Goal: Task Accomplishment & Management: Use online tool/utility

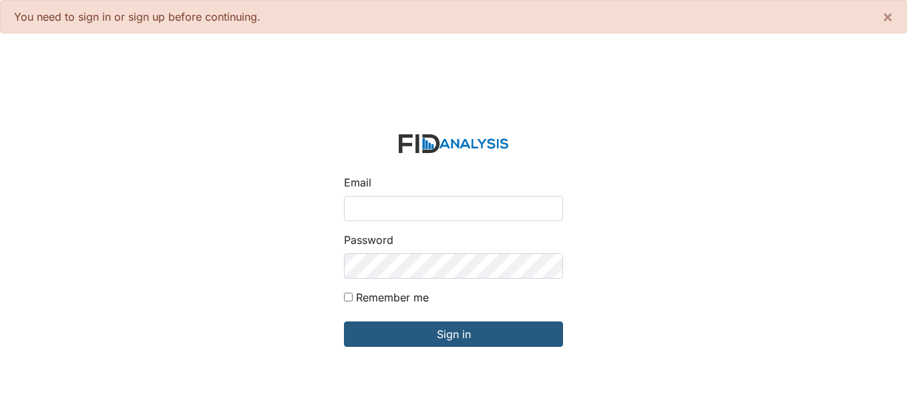
click at [380, 217] on input "Email" at bounding box center [453, 208] width 219 height 25
type input "[EMAIL_ADDRESS][DOMAIN_NAME]"
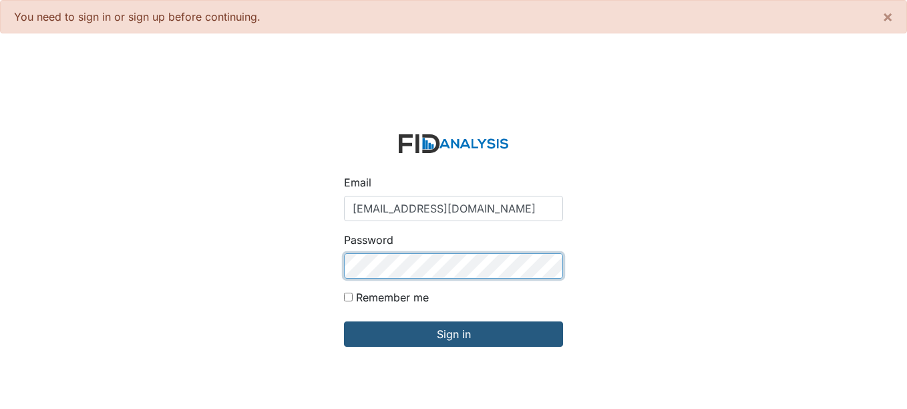
click at [344, 321] on input "Sign in" at bounding box center [453, 333] width 219 height 25
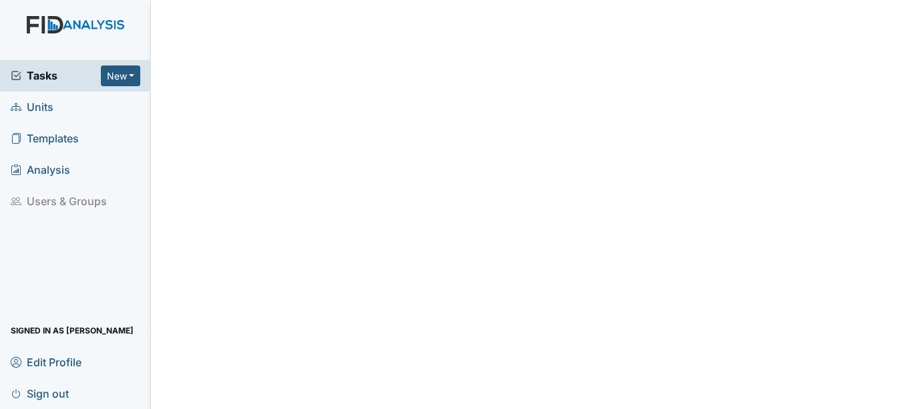
click at [54, 100] on link "Units" at bounding box center [75, 106] width 151 height 31
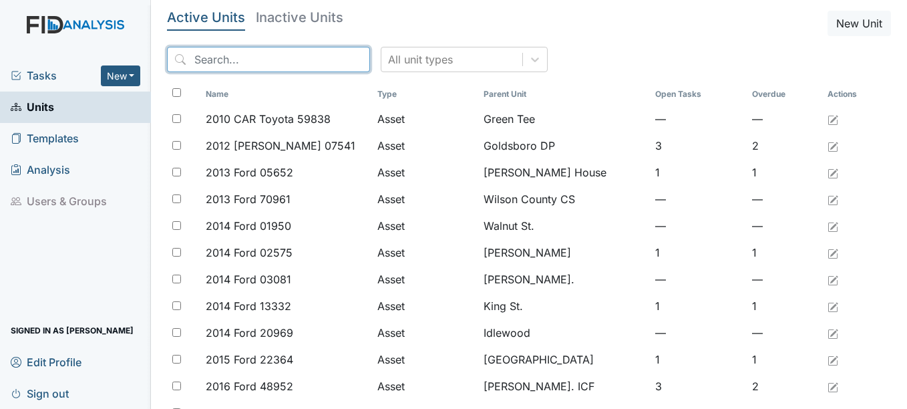
click at [213, 60] on input "search" at bounding box center [268, 59] width 203 height 25
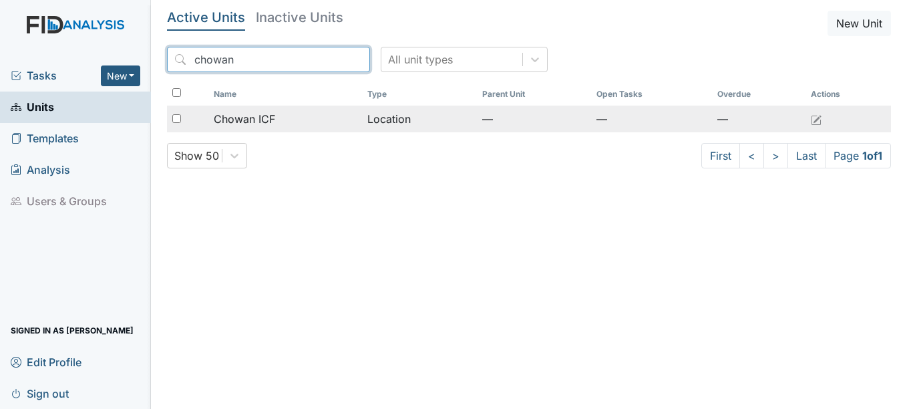
type input "chowan"
click at [270, 118] on span "Chowan ICF" at bounding box center [244, 119] width 61 height 16
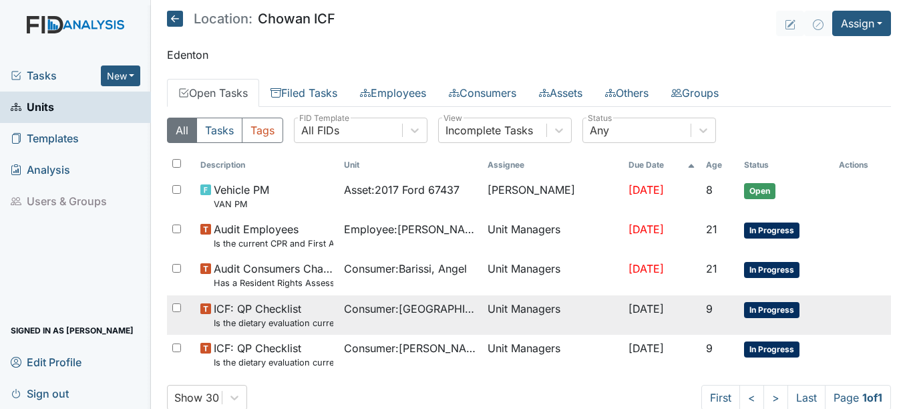
click at [749, 312] on span "In Progress" at bounding box center [771, 310] width 55 height 16
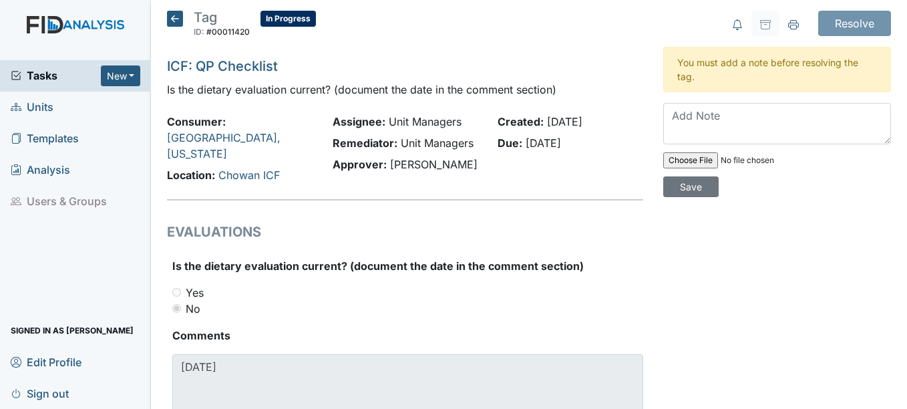
click at [174, 17] on icon at bounding box center [175, 19] width 16 height 16
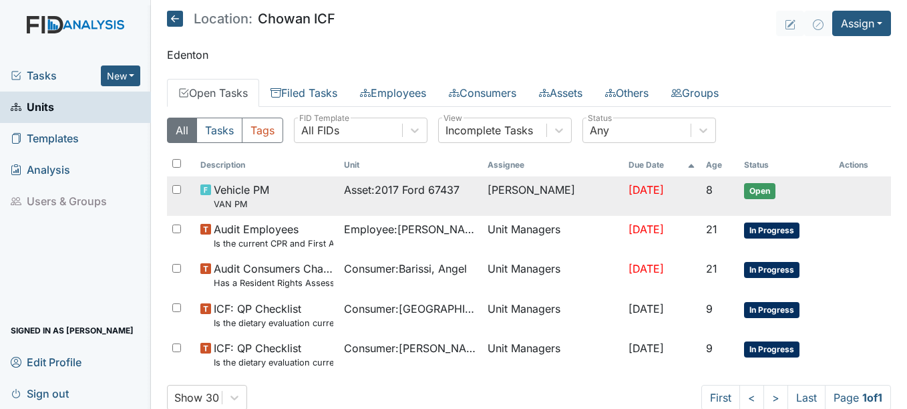
scroll to position [33, 0]
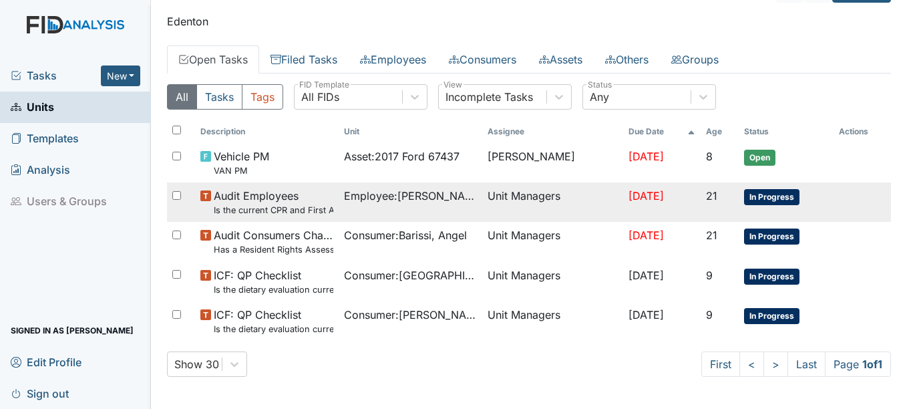
click at [776, 197] on span "In Progress" at bounding box center [771, 197] width 55 height 16
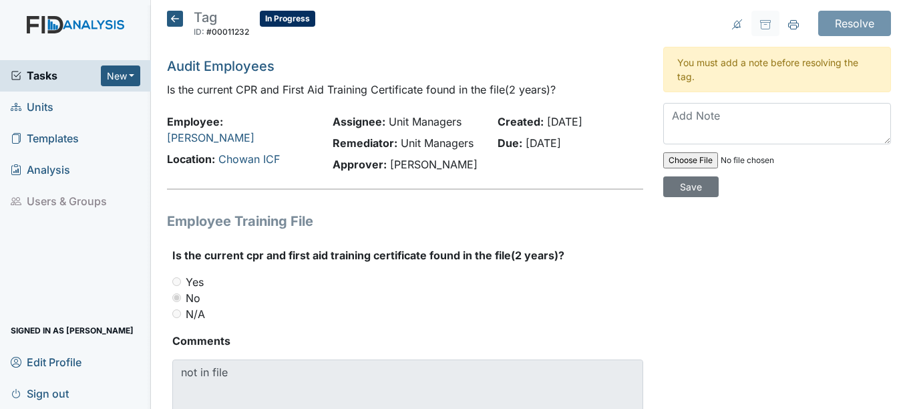
click at [171, 17] on icon at bounding box center [175, 19] width 16 height 16
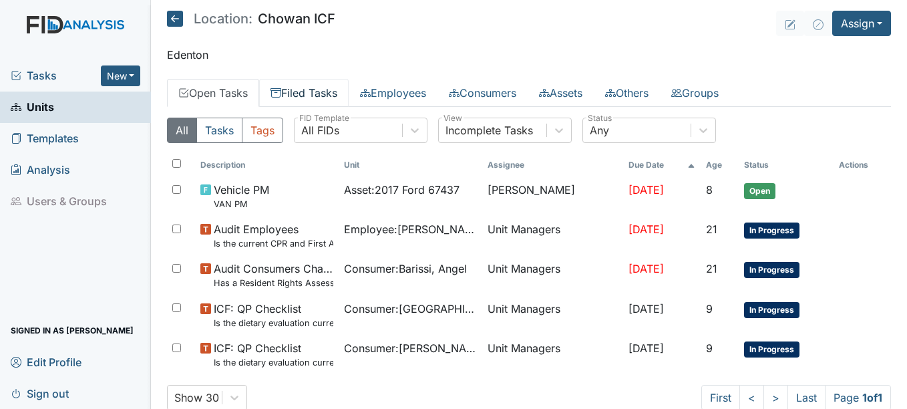
click at [325, 93] on link "Filed Tasks" at bounding box center [303, 93] width 89 height 28
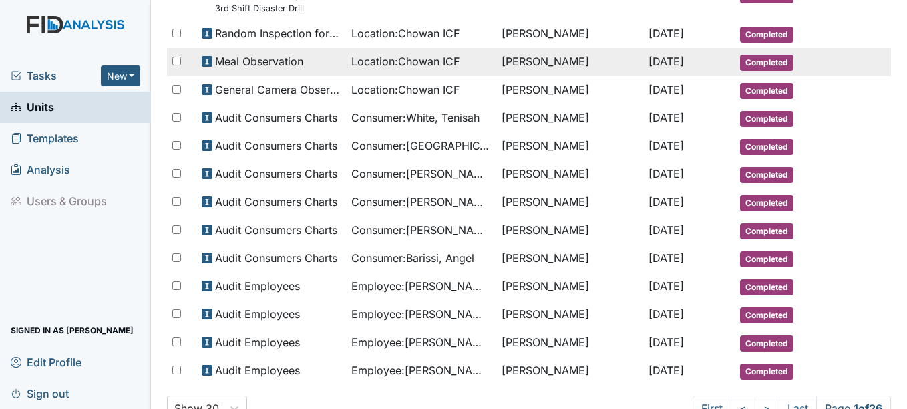
scroll to position [723, 0]
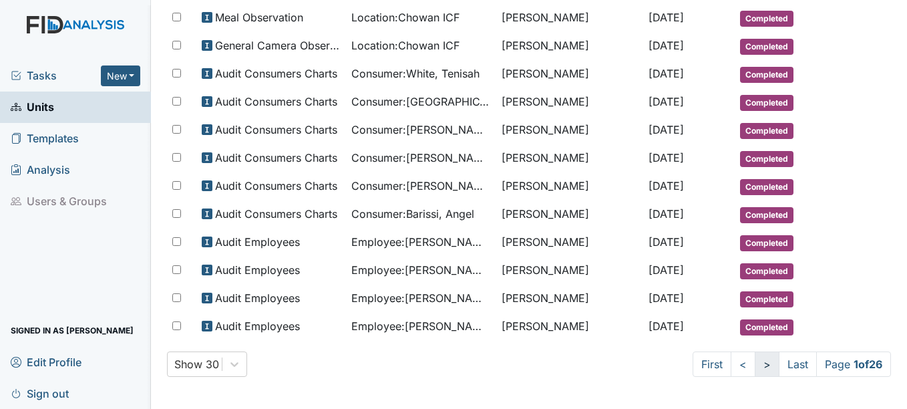
click at [755, 362] on link ">" at bounding box center [767, 363] width 25 height 25
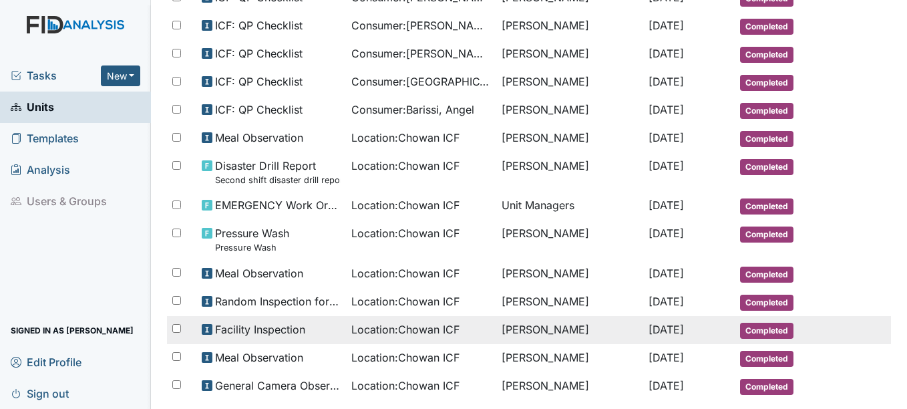
scroll to position [769, 0]
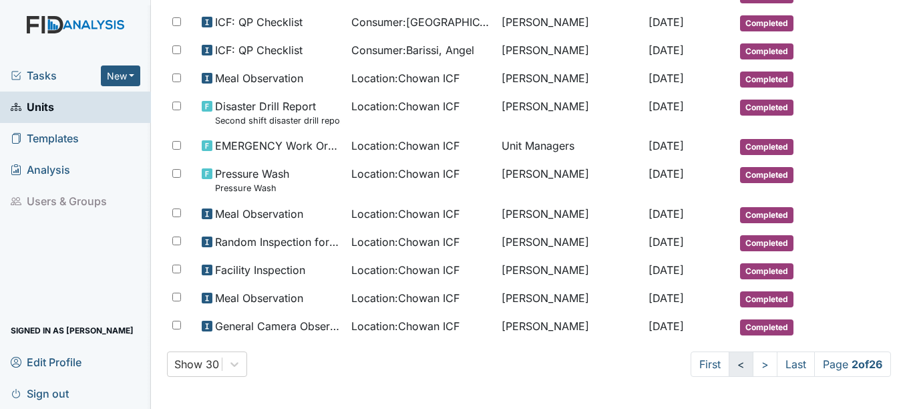
click at [729, 367] on link "<" at bounding box center [741, 363] width 25 height 25
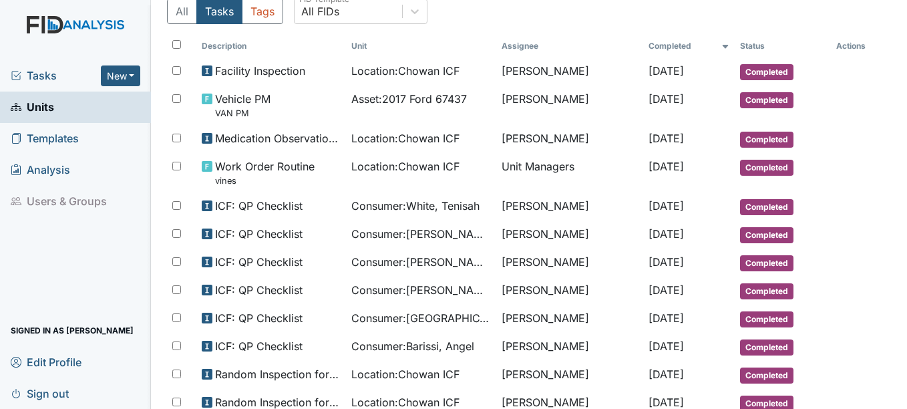
scroll to position [0, 0]
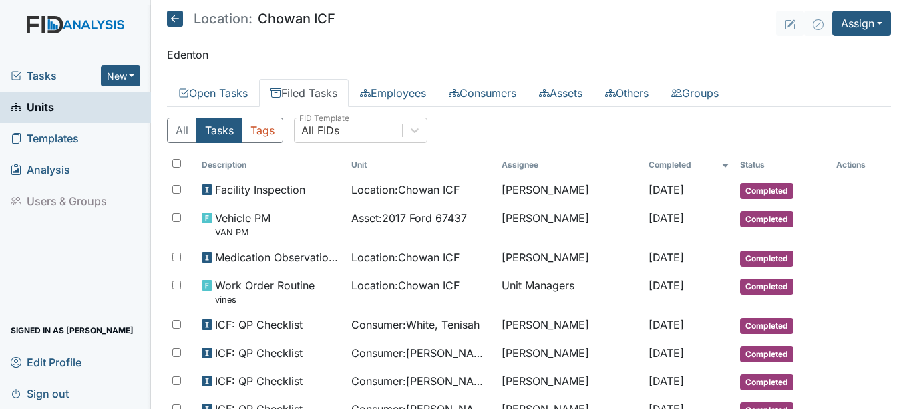
click at [35, 77] on span "Tasks" at bounding box center [56, 75] width 90 height 16
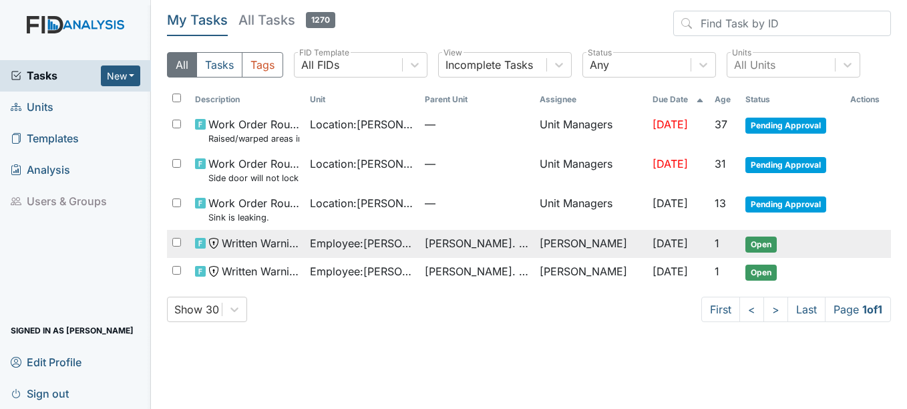
click at [757, 238] on span "Open" at bounding box center [760, 244] width 31 height 16
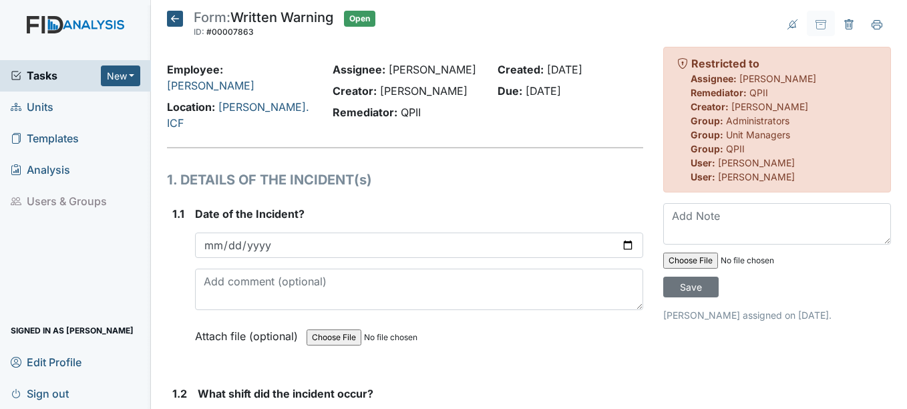
click at [174, 16] on icon at bounding box center [175, 19] width 16 height 16
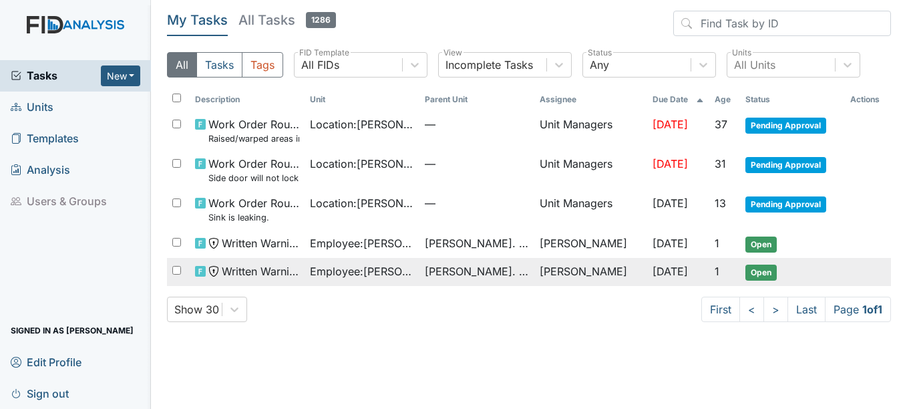
click at [746, 272] on span "Open" at bounding box center [760, 272] width 31 height 16
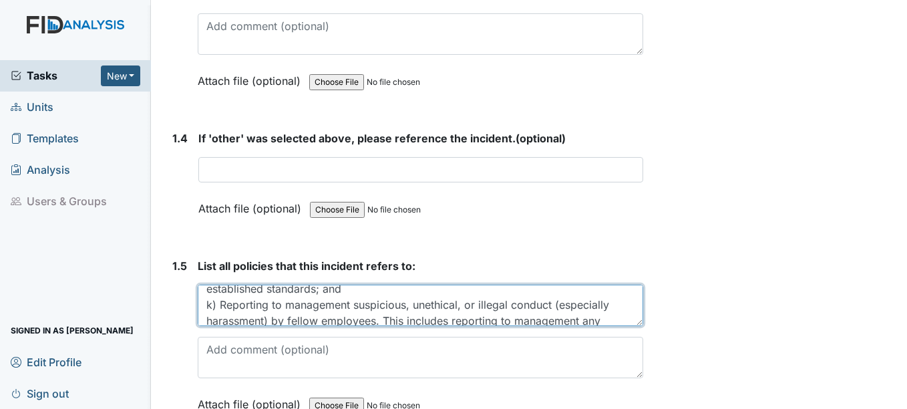
scroll to position [53, 0]
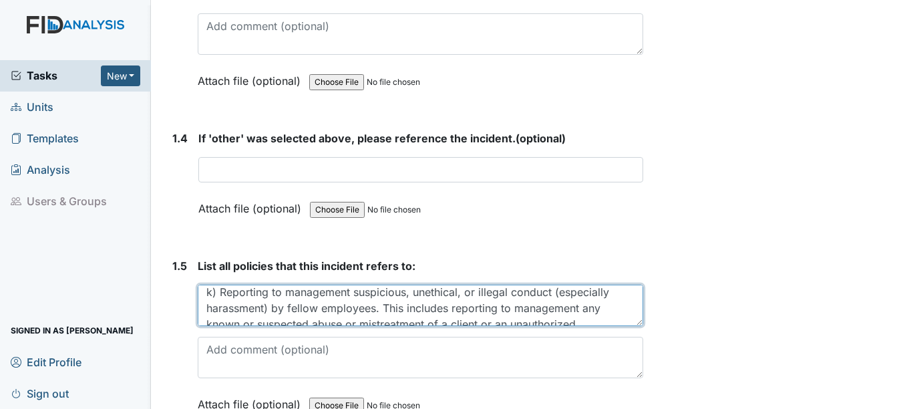
click at [205, 284] on textarea "801:1h) Treating all clients, visitors, the general public and fellow employees…" at bounding box center [420, 304] width 445 height 41
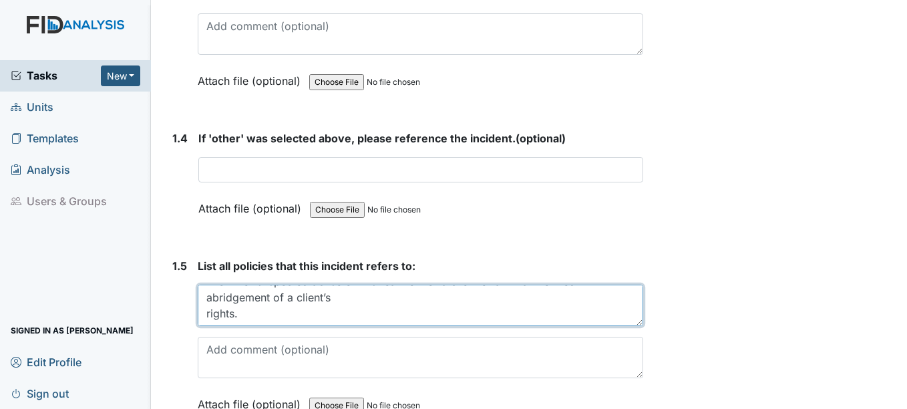
scroll to position [37, 0]
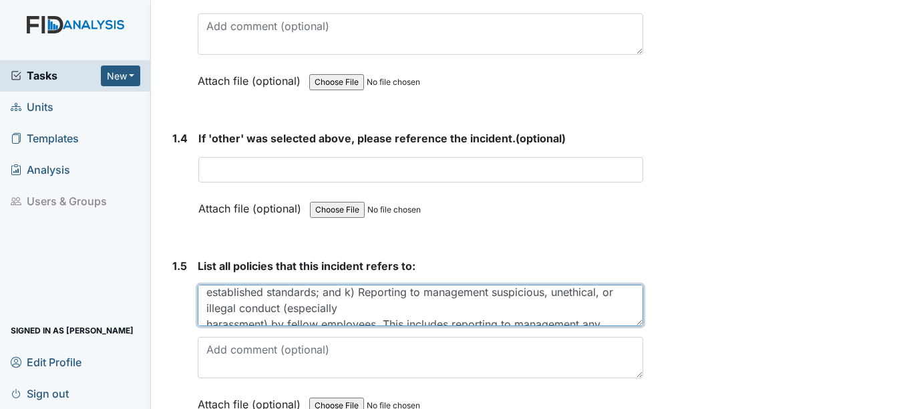
click at [203, 313] on textarea "801:1h) Treating all clients, visitors, the general public and fellow employees…" at bounding box center [420, 304] width 445 height 41
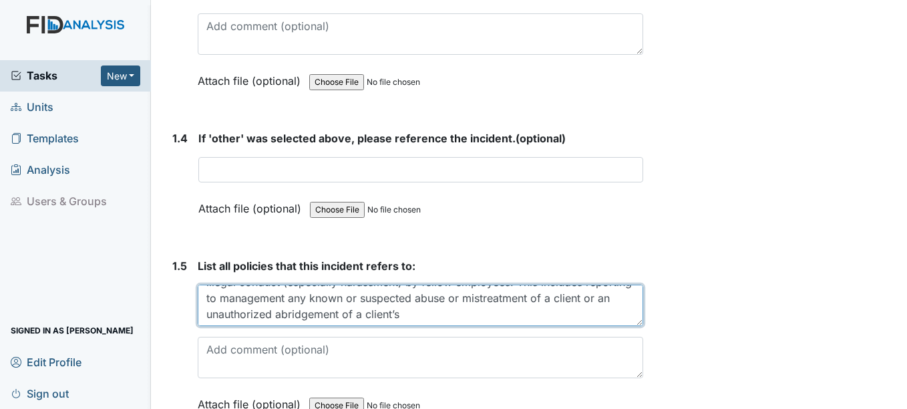
scroll to position [93, 0]
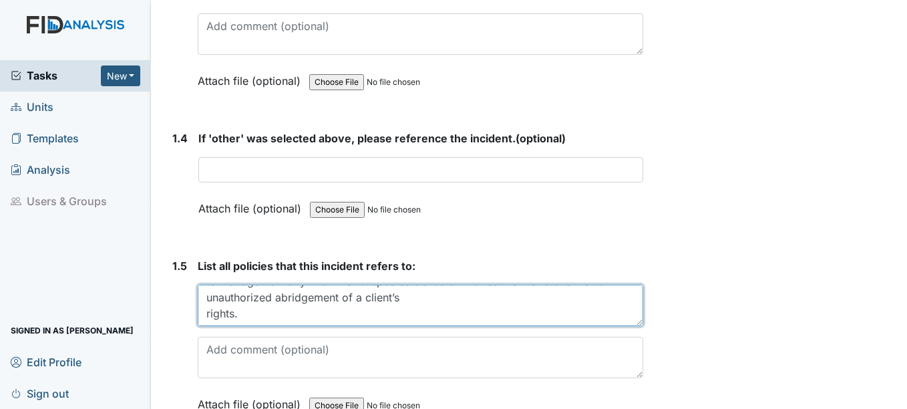
click at [250, 292] on textarea "801:1h) Treating all clients, visitors, the general public and fellow employees…" at bounding box center [420, 304] width 445 height 41
paste textarea "c) The use of profanity or abusive language"
paste textarea "t) Mistreatment, negligence, abuse, or exploitation of a client;"
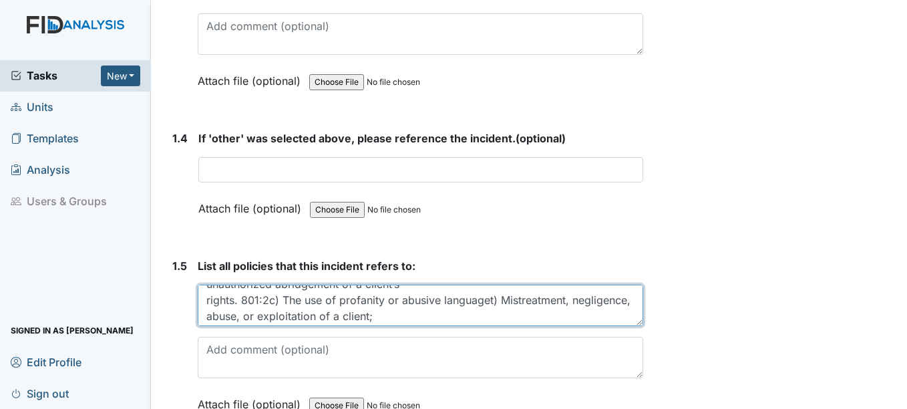
click at [487, 291] on textarea "801:1h) Treating all clients, visitors, the general public and fellow employees…" at bounding box center [420, 304] width 445 height 41
paste textarea "w) Inefficiency or incompetency in the performance of a job duty; x) Negligence…"
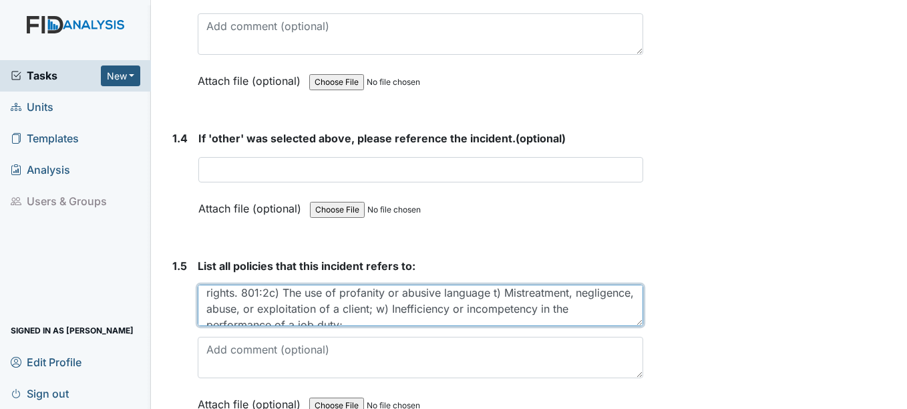
scroll to position [77, 0]
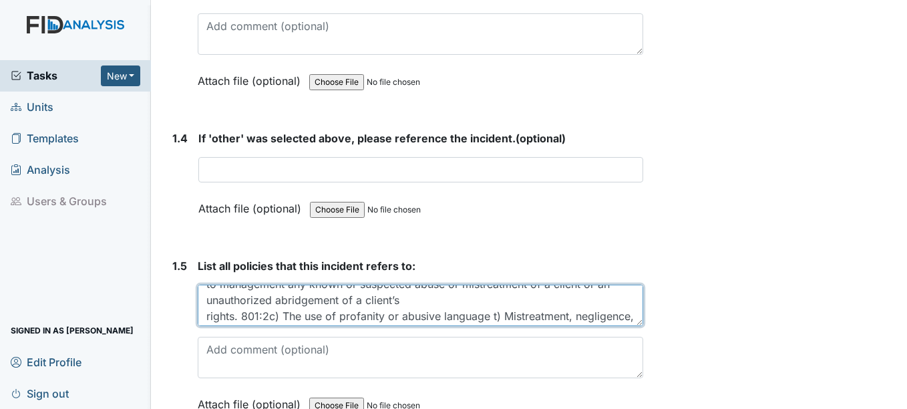
click at [491, 306] on textarea "801:1h) Treating all clients, visitors, the general public and fellow employees…" at bounding box center [420, 304] width 445 height 41
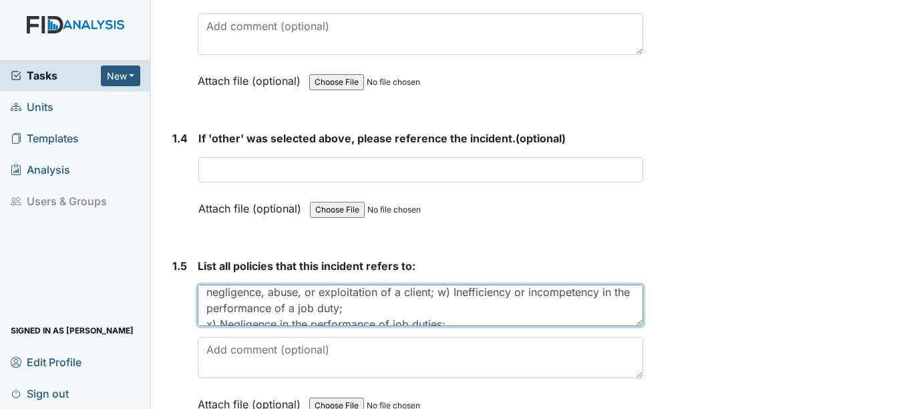
click at [381, 299] on textarea "801:1h) Treating all clients, visitors, the general public and fellow employees…" at bounding box center [420, 304] width 445 height 41
paste textarea "w) Inefficiency or incompetency in the performance of a job duty;"
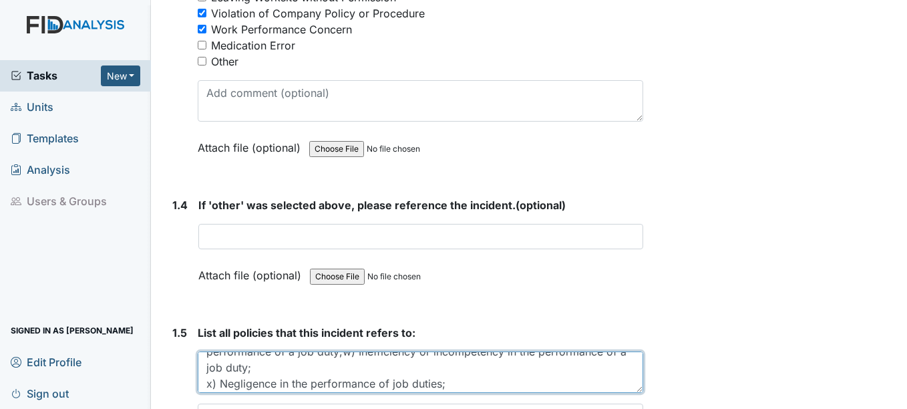
scroll to position [160, 0]
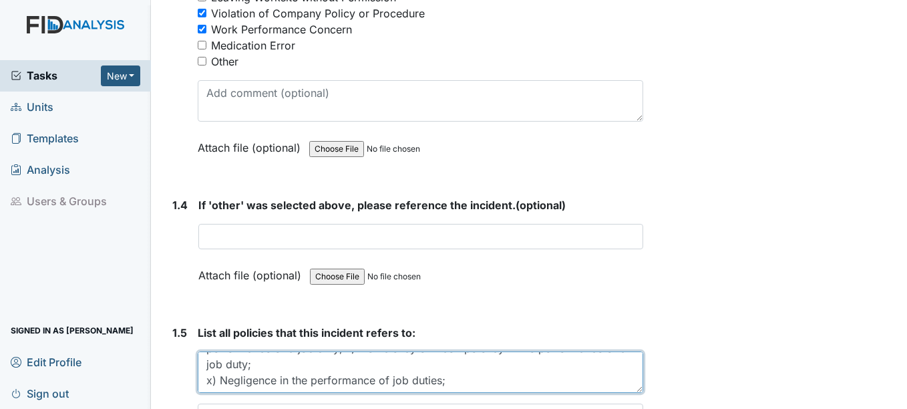
drag, startPoint x: 363, startPoint y: 361, endPoint x: 524, endPoint y: 365, distance: 160.3
click at [524, 365] on textarea "801:1h) Treating all clients, visitors, the general public and fellow employees…" at bounding box center [420, 371] width 445 height 41
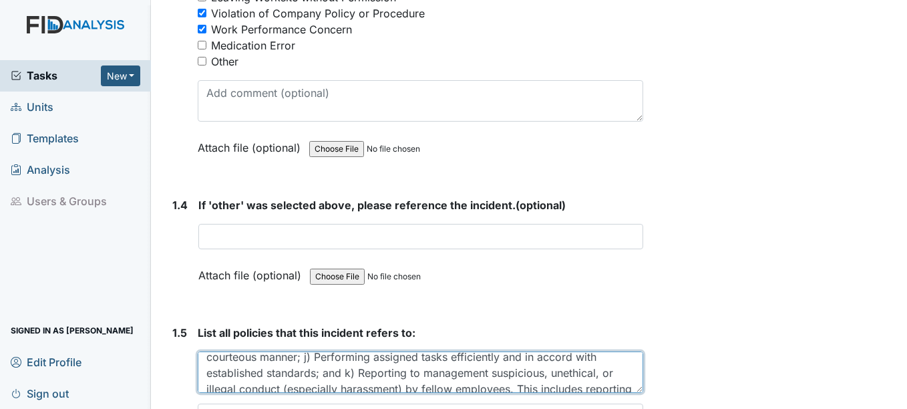
scroll to position [0, 0]
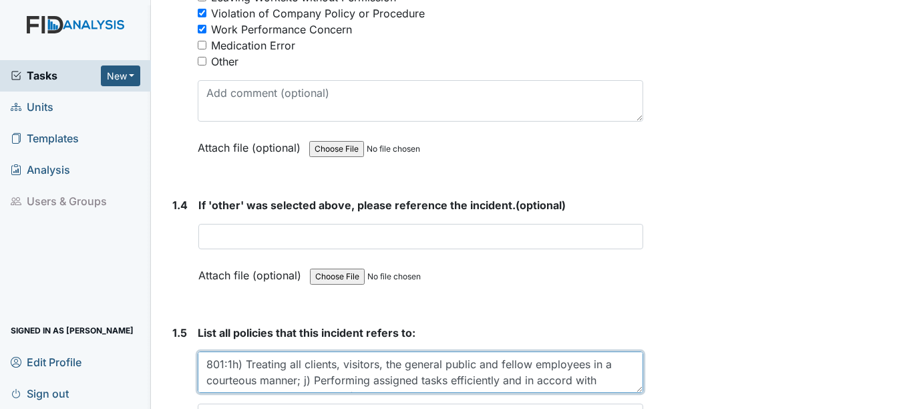
click at [232, 355] on textarea "801:1h) Treating all clients, visitors, the general public and fellow employees…" at bounding box center [420, 371] width 445 height 41
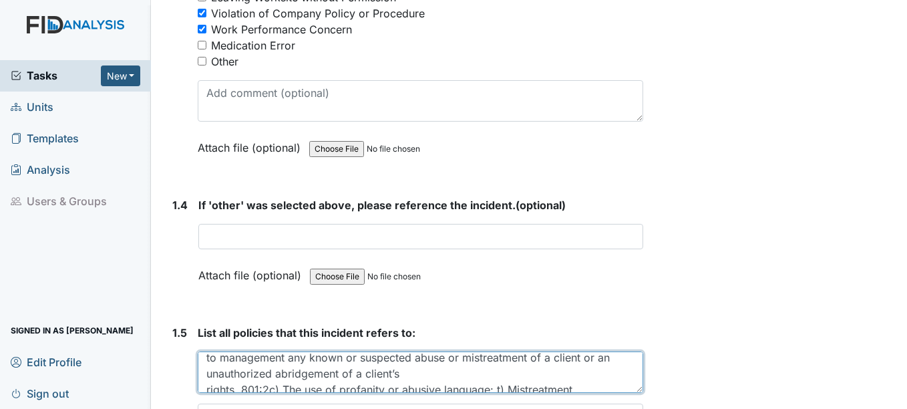
scroll to position [80, 0]
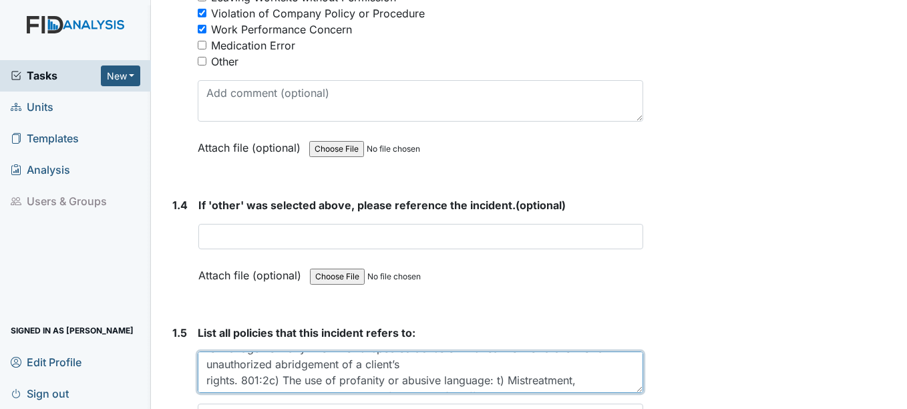
click at [206, 373] on textarea "801:1h) Treating all clients, visitors, the general public and fellow employees…" at bounding box center [420, 371] width 445 height 41
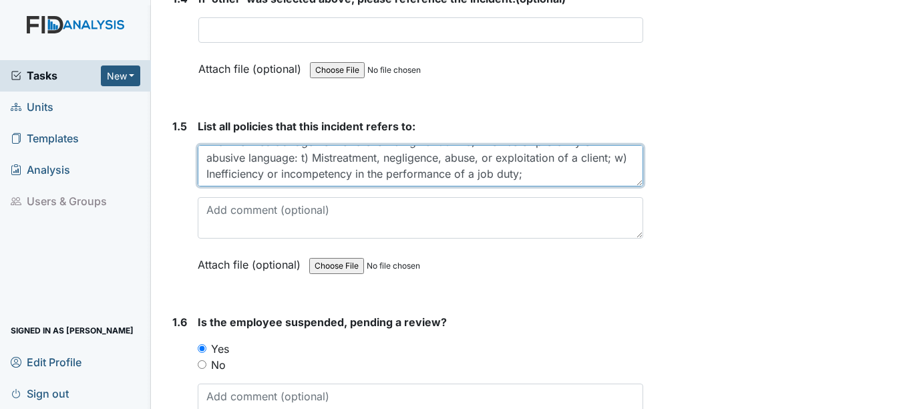
scroll to position [1068, 0]
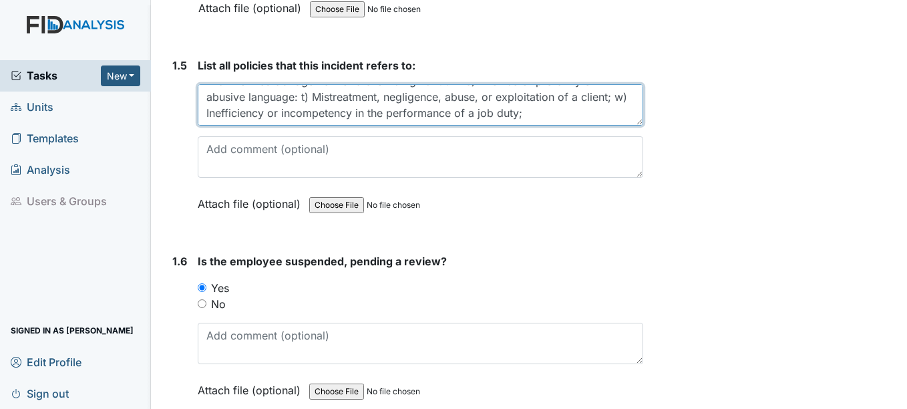
drag, startPoint x: 206, startPoint y: 284, endPoint x: 604, endPoint y: 264, distance: 399.2
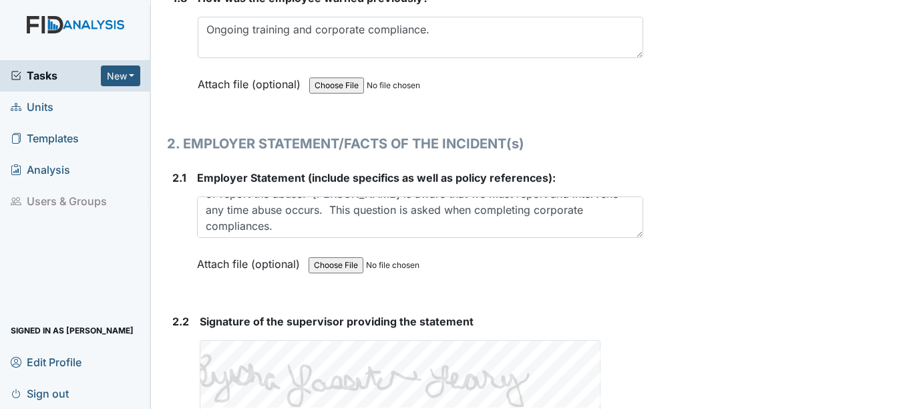
scroll to position [64, 0]
type textarea "801:1 h) Treating all clients, visitors, the general public and fellow employee…"
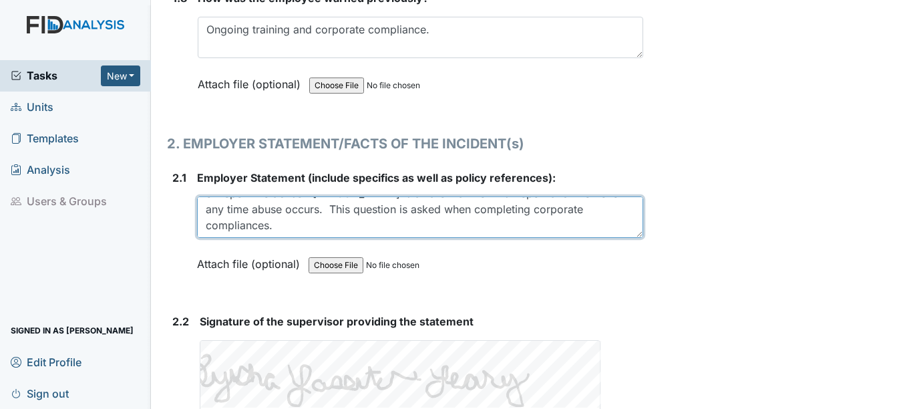
click at [421, 198] on textarea "On 8/22/2025 while at the park, Jasmine was present when another employee made …" at bounding box center [419, 216] width 445 height 41
drag, startPoint x: 309, startPoint y: 196, endPoint x: 390, endPoint y: 216, distance: 83.9
click at [390, 216] on textarea "On 8/22/2025 while at the park, Jasmine was present when another employee made …" at bounding box center [419, 216] width 445 height 41
click at [536, 200] on textarea "On 8/22/2025 while at the park, Jasmine was present when another employee made …" at bounding box center [419, 216] width 445 height 41
click at [368, 216] on textarea "On 8/22/2025 while at the park, Jasmine was present when another employee made …" at bounding box center [419, 216] width 445 height 41
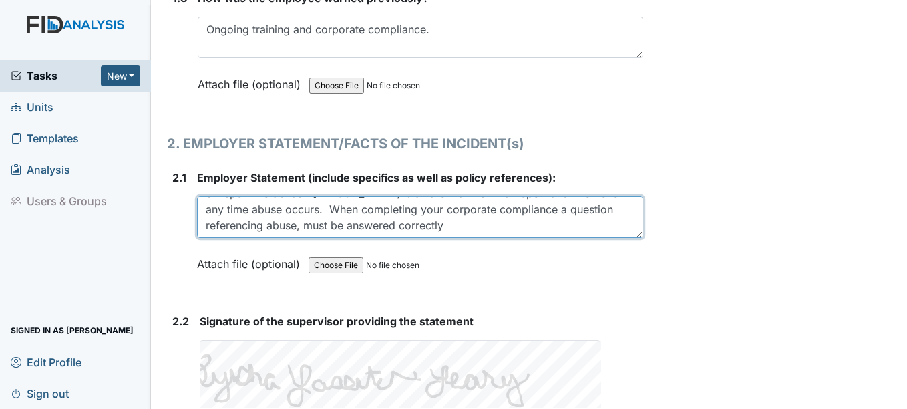
click at [451, 212] on textarea "On 8/22/2025 while at the park, Jasmine was present when another employee made …" at bounding box center [419, 216] width 445 height 41
click at [207, 199] on textarea "On 8/22/2025 while at the park, Jasmine was present when another employee made …" at bounding box center [419, 216] width 445 height 41
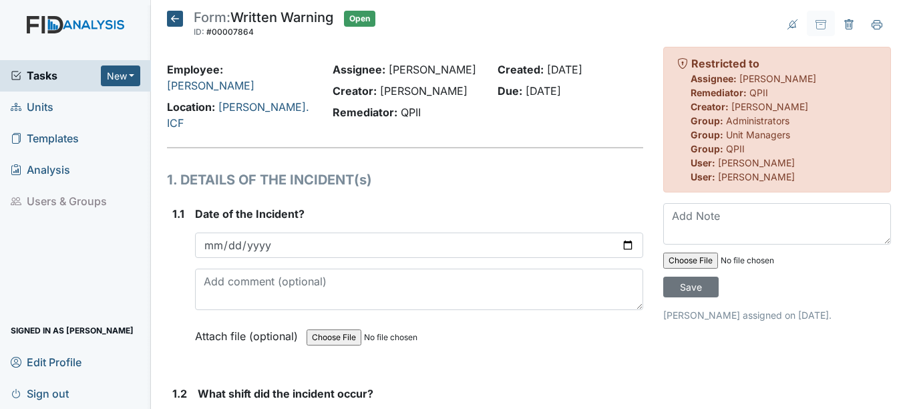
type textarea "On 8/22/2025 while at the park, Jasmine was present when another employee made …"
click at [172, 19] on icon at bounding box center [175, 19] width 16 height 16
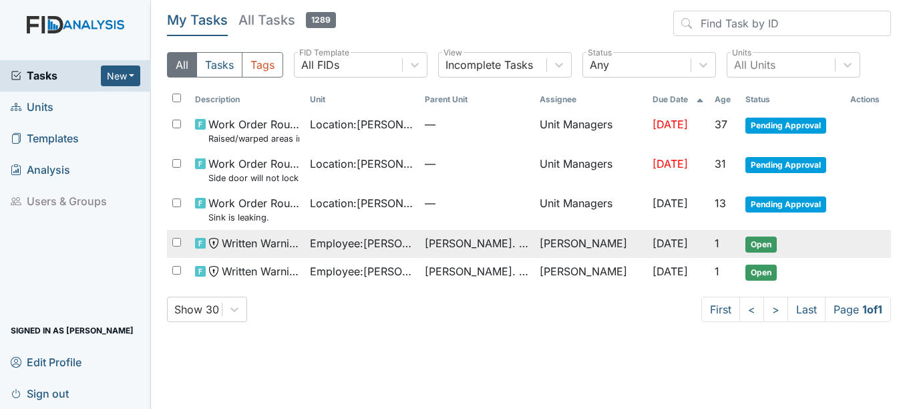
click at [767, 247] on span "Open" at bounding box center [760, 244] width 31 height 16
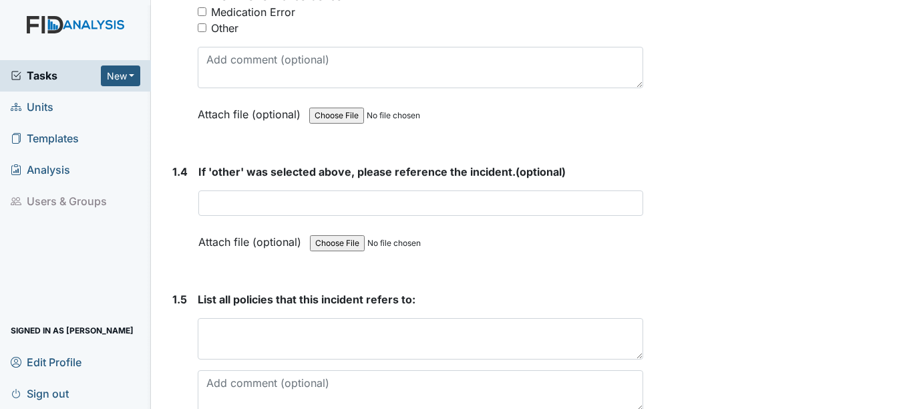
scroll to position [868, 0]
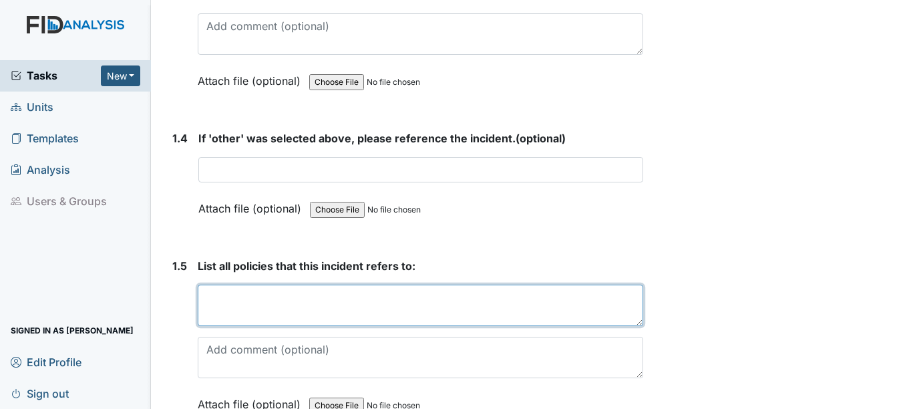
paste textarea "801:1 h) Treating all clients, visitors, the general public and fellow employee…"
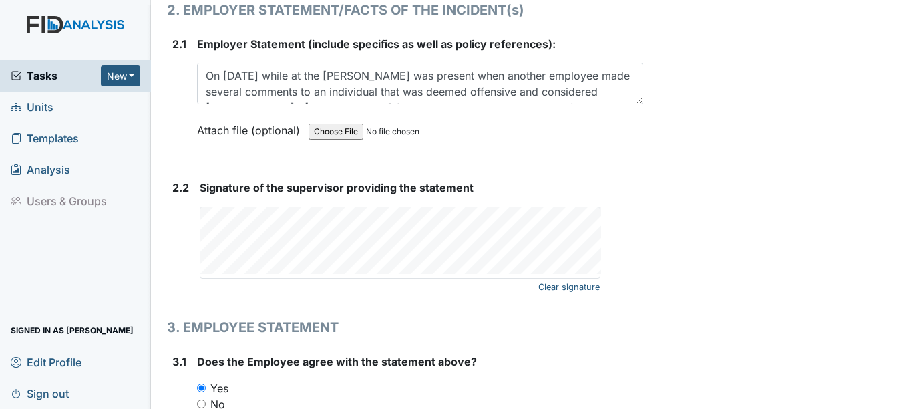
scroll to position [1937, 0]
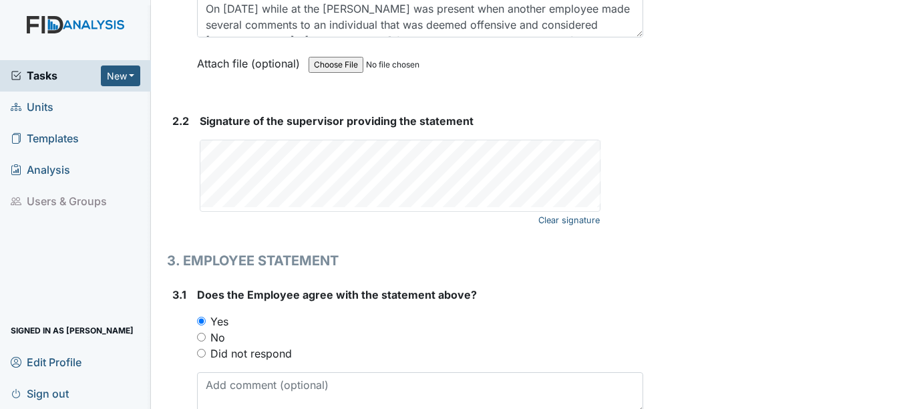
type textarea "801:1 h) Treating all clients, visitors, the general public and fellow employee…"
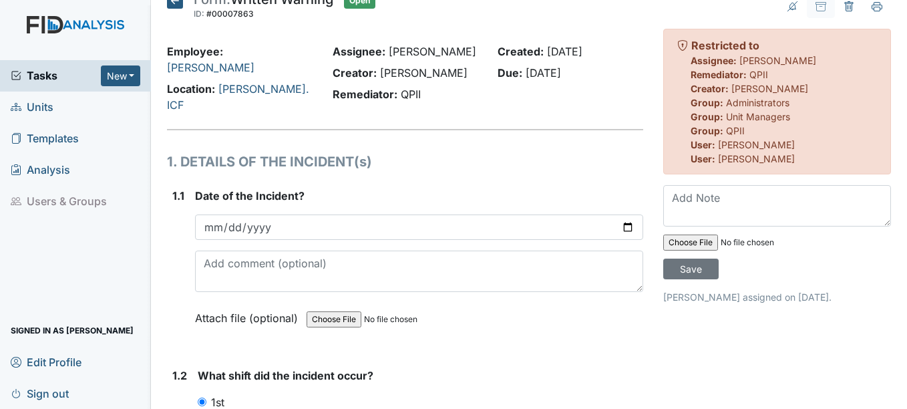
scroll to position [0, 0]
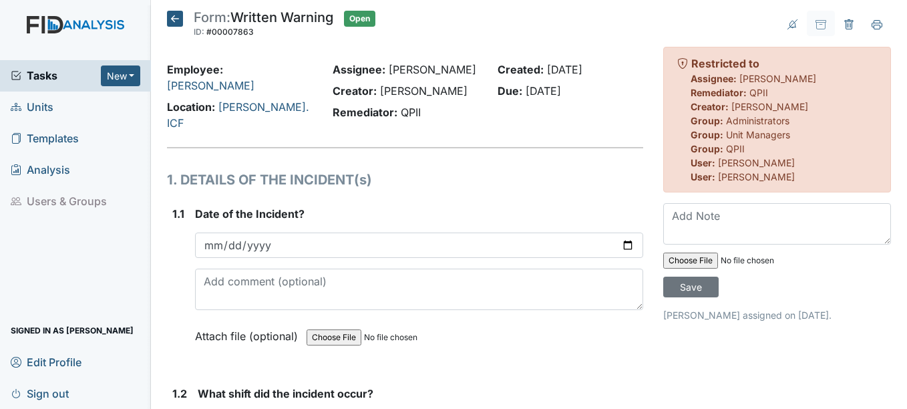
click at [182, 23] on icon at bounding box center [175, 19] width 16 height 16
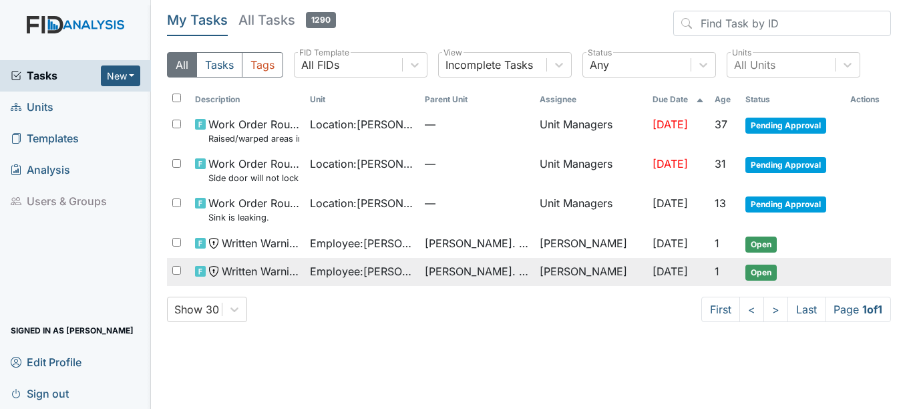
click at [755, 272] on span "Open" at bounding box center [760, 272] width 31 height 16
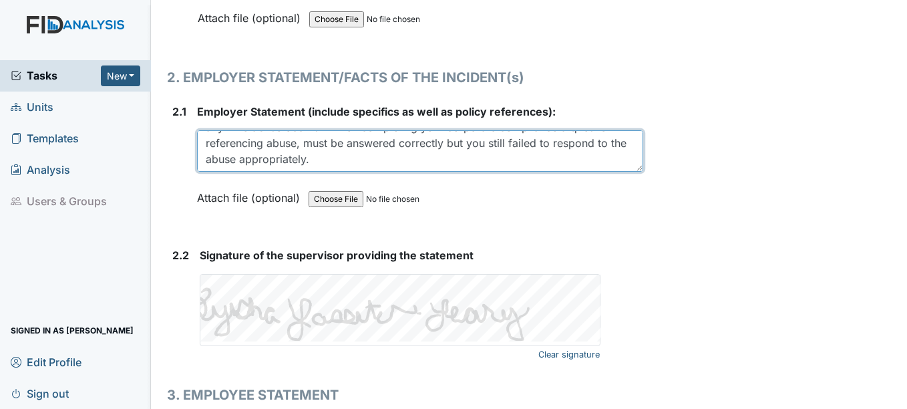
scroll to position [1803, 0]
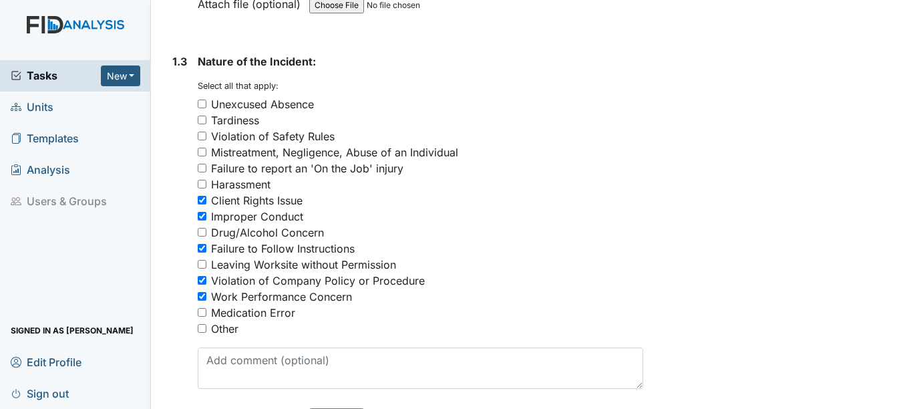
scroll to position [0, 0]
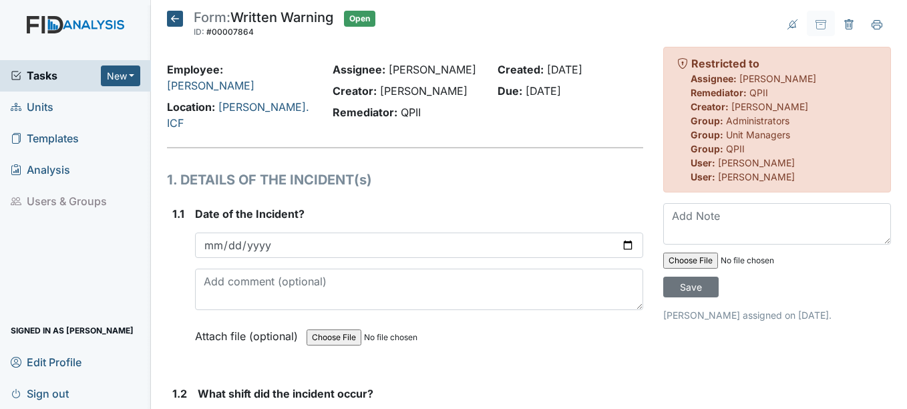
click at [176, 21] on icon at bounding box center [175, 19] width 16 height 16
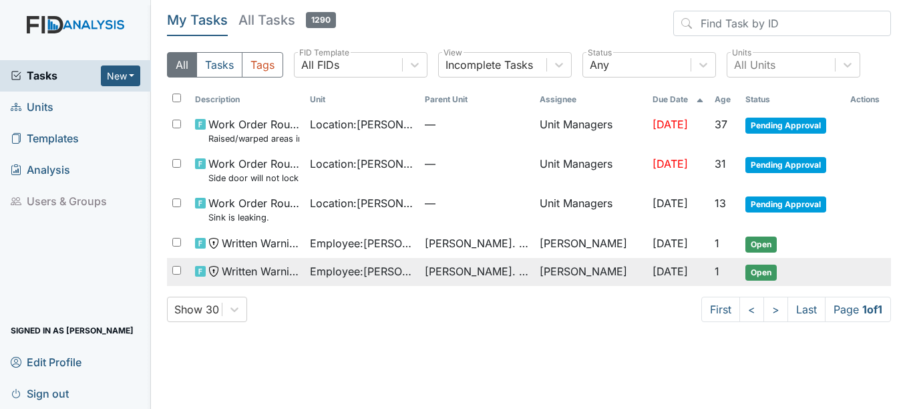
click at [394, 270] on span "Employee : [PERSON_NAME]" at bounding box center [362, 271] width 104 height 16
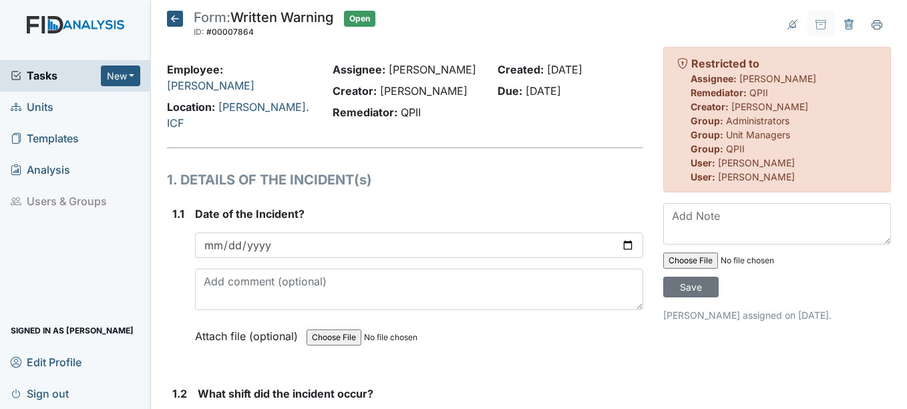
click at [180, 9] on main "Form: Written Warning ID: #00007864 Open Autosaving... Employee: [PERSON_NAME] …" at bounding box center [529, 204] width 756 height 409
click at [180, 15] on icon at bounding box center [175, 19] width 16 height 16
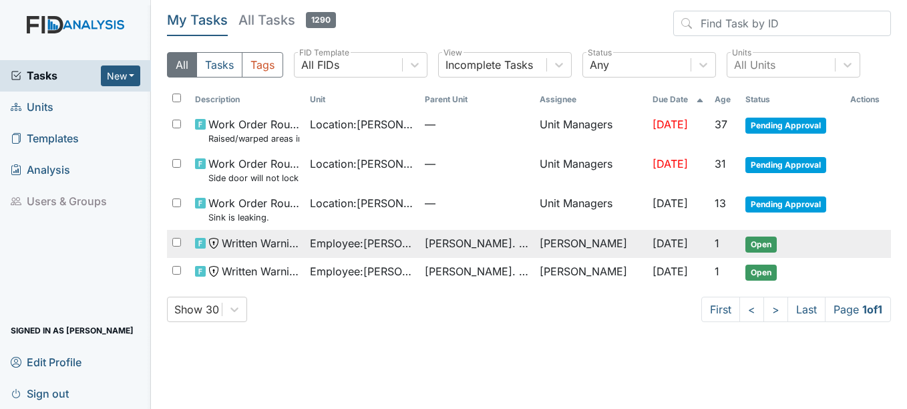
click at [434, 241] on span "[PERSON_NAME]. ICF" at bounding box center [477, 243] width 104 height 16
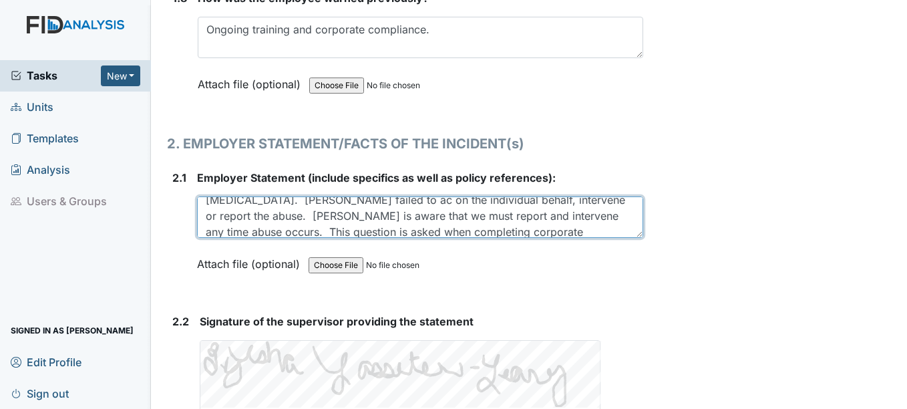
scroll to position [64, 0]
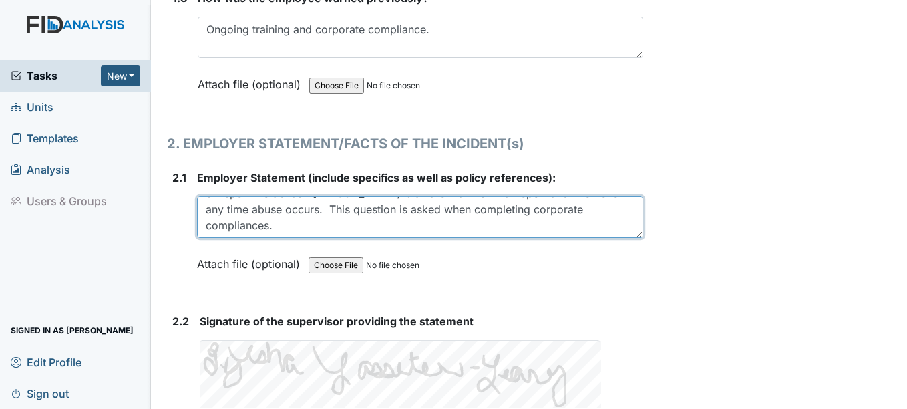
drag, startPoint x: 204, startPoint y: 198, endPoint x: 589, endPoint y: 216, distance: 385.8
click at [589, 216] on textarea "On 8/22/2025 while at the park, Demetris was present when another employee made…" at bounding box center [419, 216] width 445 height 41
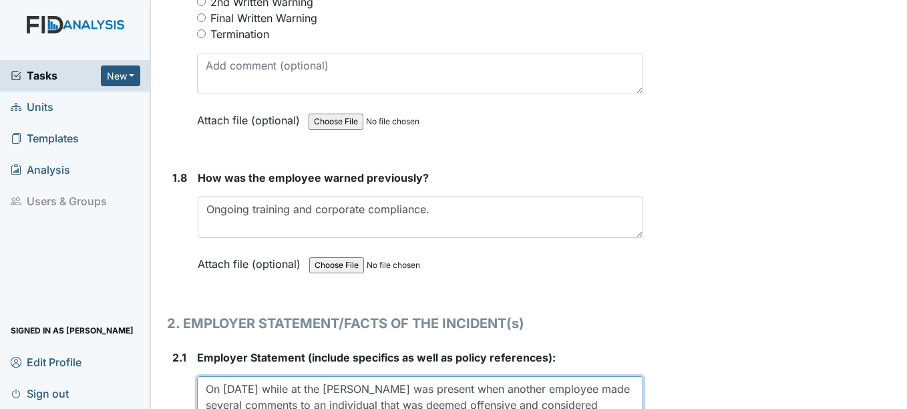
scroll to position [1536, 0]
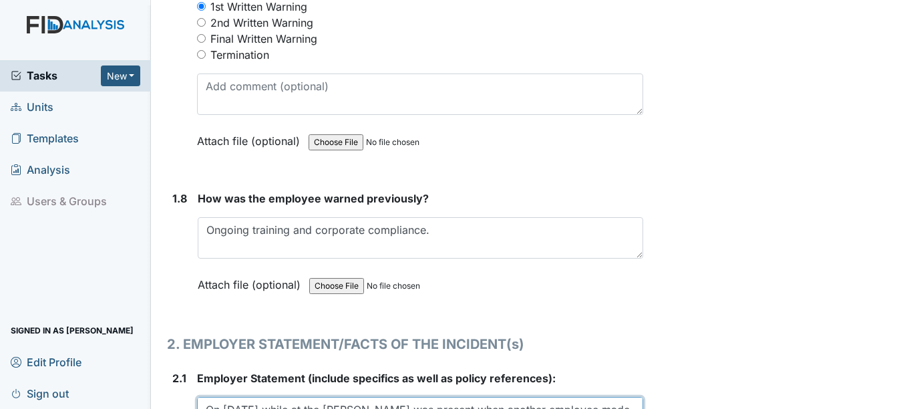
paste textarea "Jasmine was present when another employee made several comments to an individua…"
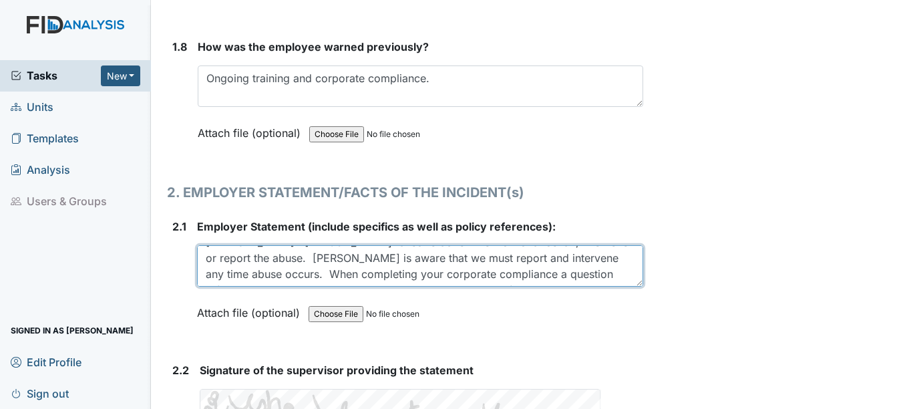
scroll to position [0, 0]
click at [411, 248] on textarea "On 8/22/2025 while at the park, Demetris was present when another employee made…" at bounding box center [419, 265] width 445 height 41
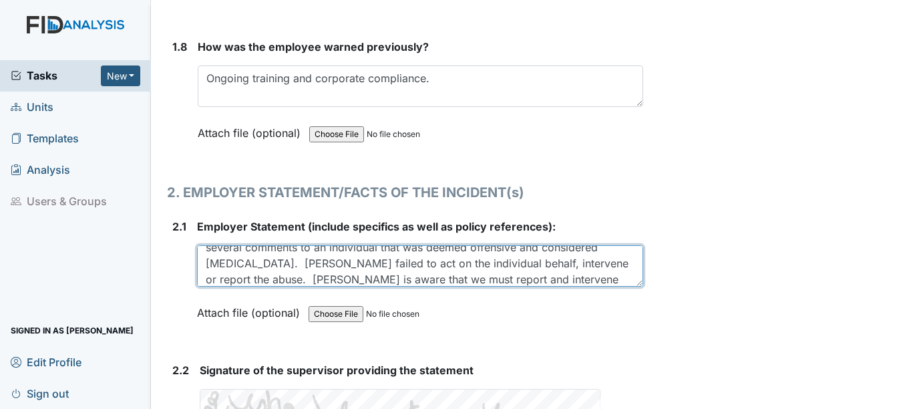
click at [329, 253] on textarea "On 8/22/2025 while at the park, Demetris was present when another employee made…" at bounding box center [419, 265] width 445 height 41
click at [381, 252] on textarea "On 8/22/2025 while at the park, Demetris was present when another employee made…" at bounding box center [419, 265] width 445 height 41
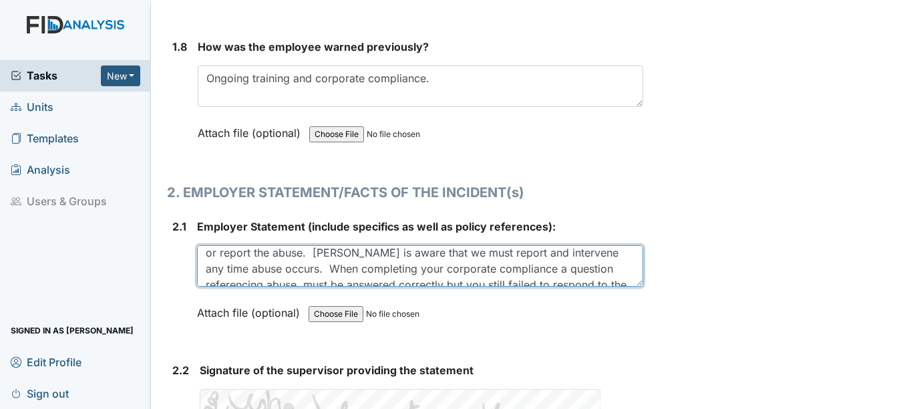
click at [404, 245] on textarea "On 8/22/2025 while at the park, Demetris was present when another employee made…" at bounding box center [419, 265] width 445 height 41
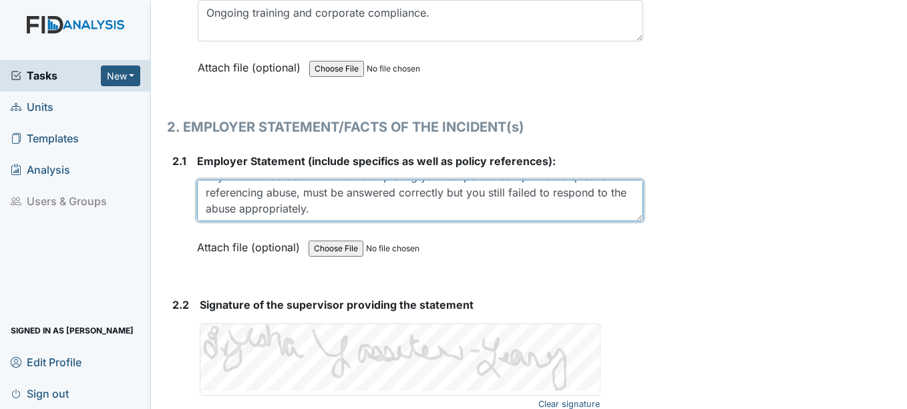
scroll to position [1752, 0]
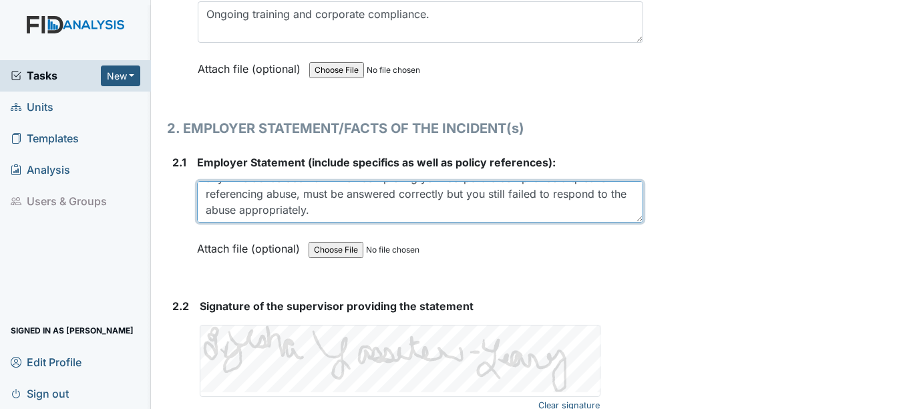
click at [531, 182] on textarea "On 8/22/2025 while at the park, Demetris was present when another employee made…" at bounding box center [419, 201] width 445 height 41
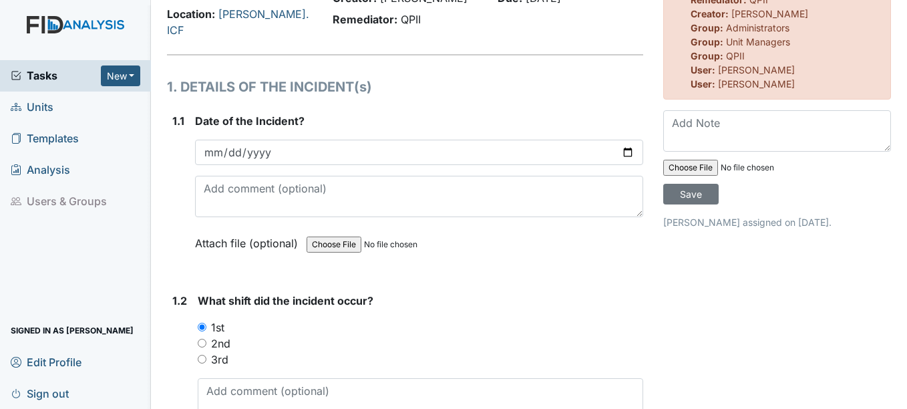
scroll to position [0, 0]
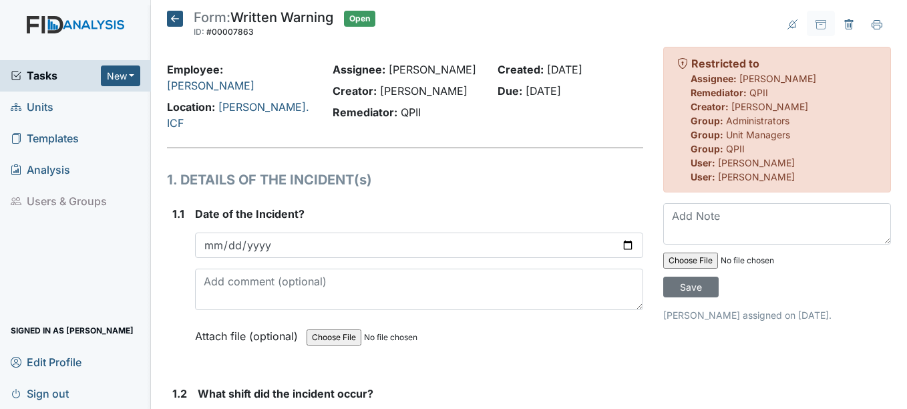
type textarea "On 8/22/2025 while at the park, Demetris was present when another employee made…"
click at [176, 11] on icon at bounding box center [175, 19] width 16 height 16
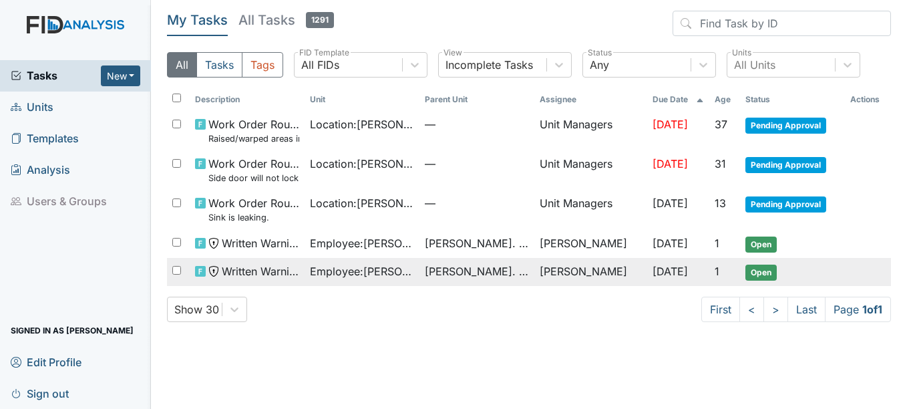
click at [757, 270] on span "Open" at bounding box center [760, 272] width 31 height 16
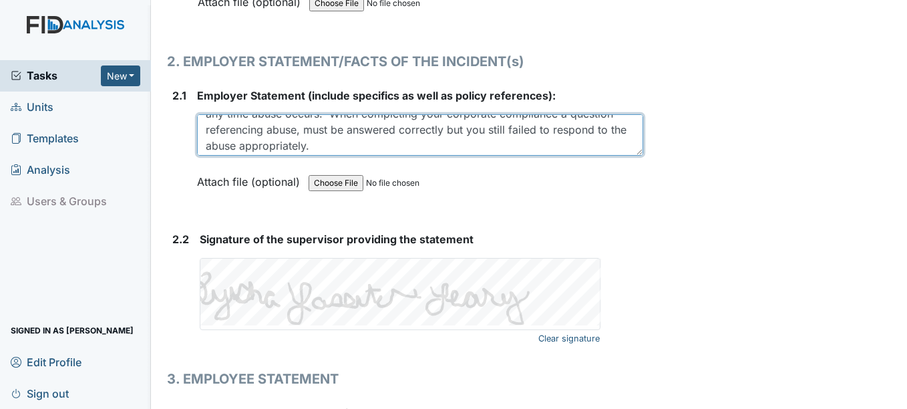
scroll to position [80, 0]
click at [485, 118] on textarea "On 8/22/2025 while at the park, Jasmine was present when another employee made …" at bounding box center [419, 134] width 445 height 41
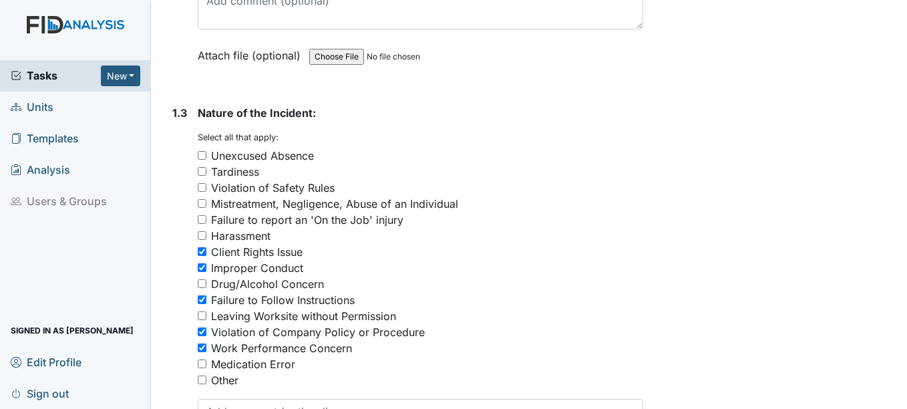
scroll to position [0, 0]
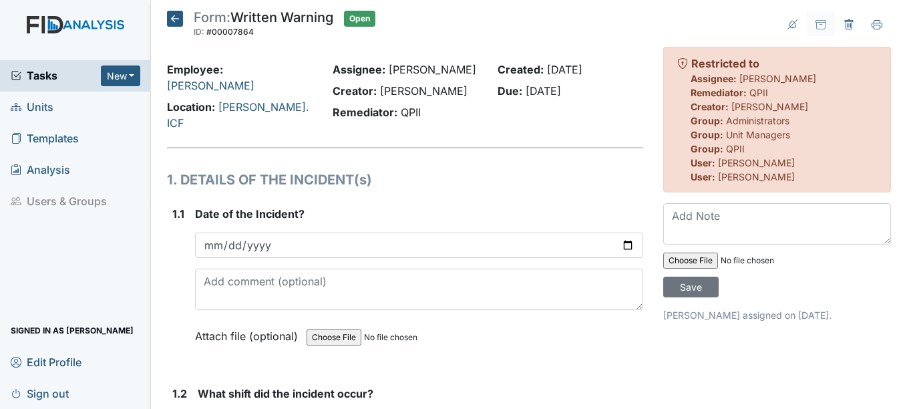
type textarea "On 8/22/2025 while at the park, Jasmine was present when another employee made …"
click at [33, 108] on span "Units" at bounding box center [32, 107] width 43 height 21
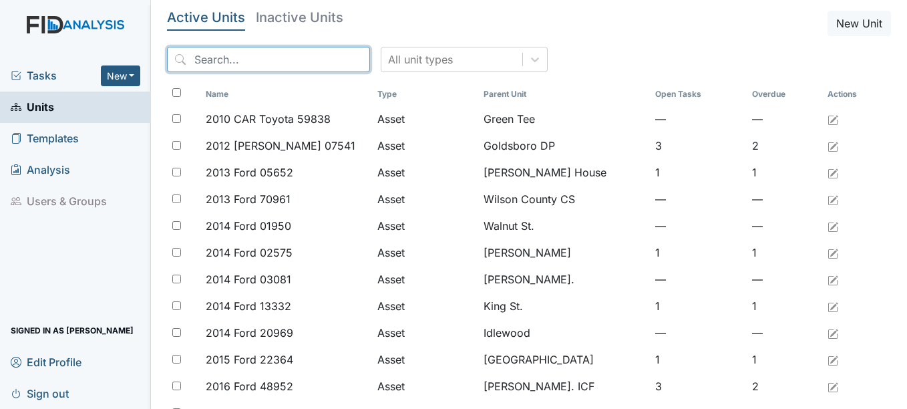
click at [248, 61] on input "search" at bounding box center [268, 59] width 203 height 25
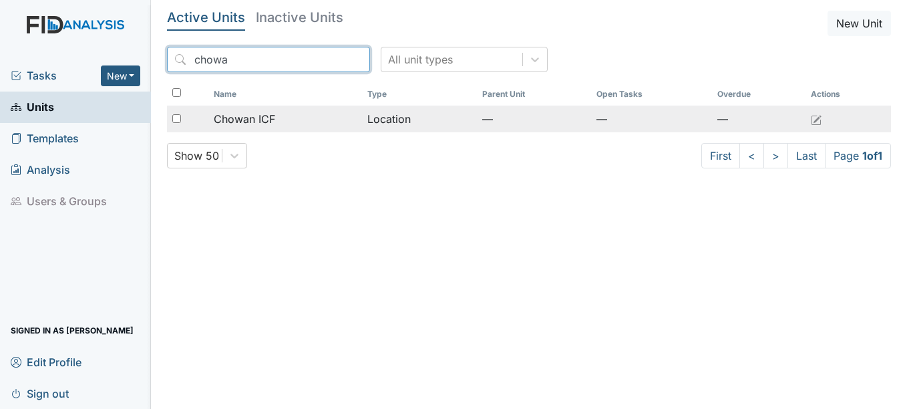
type input "chowa"
click at [390, 121] on td "Location" at bounding box center [419, 119] width 115 height 27
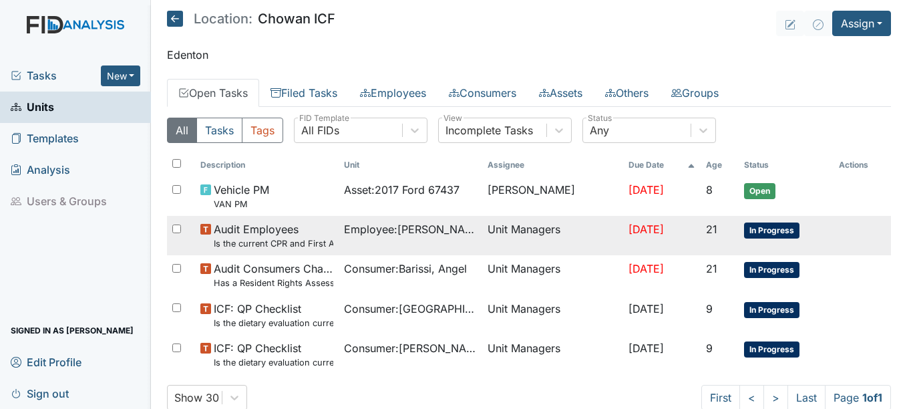
click at [767, 228] on span "In Progress" at bounding box center [771, 230] width 55 height 16
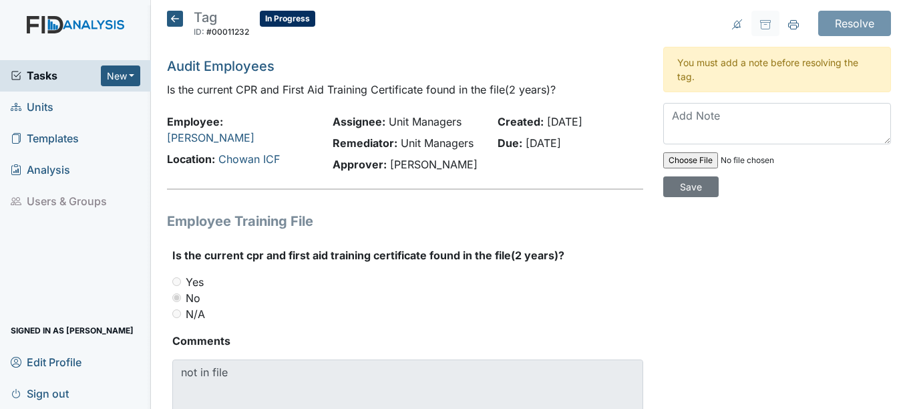
click at [174, 22] on icon at bounding box center [175, 19] width 16 height 16
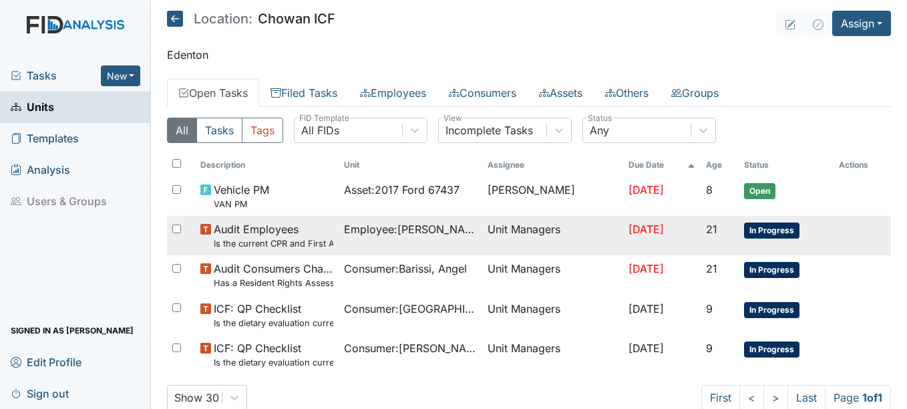
click at [773, 229] on span "In Progress" at bounding box center [771, 230] width 55 height 16
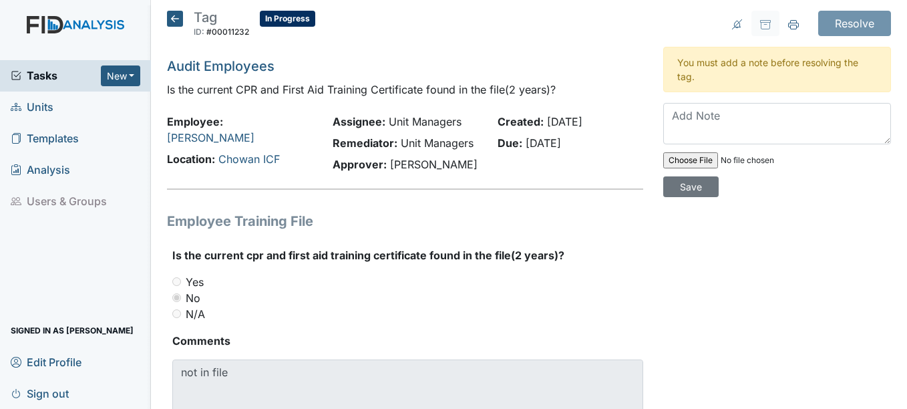
click at [181, 15] on icon at bounding box center [175, 19] width 16 height 16
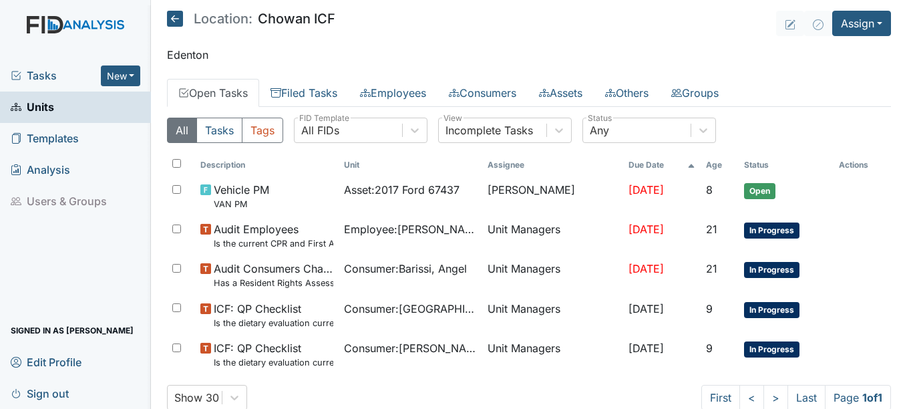
click at [174, 11] on main "Location: Chowan ICF Assign Assign Form Assign Inspection Assign Document Assig…" at bounding box center [529, 204] width 756 height 409
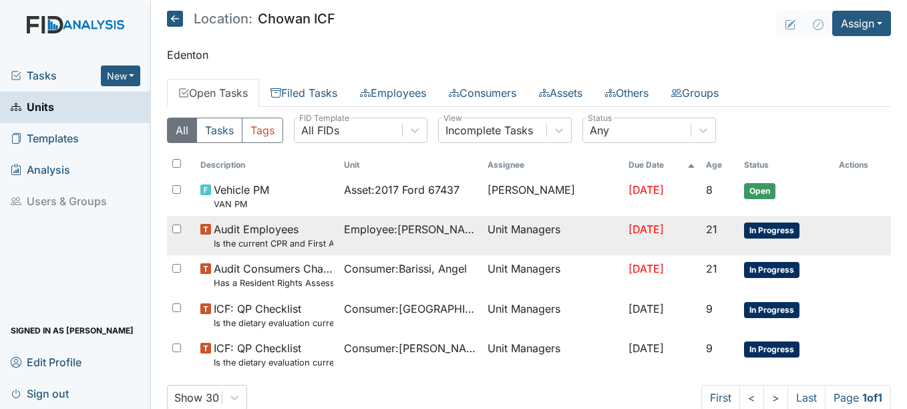
click at [753, 224] on span "In Progress" at bounding box center [771, 230] width 55 height 16
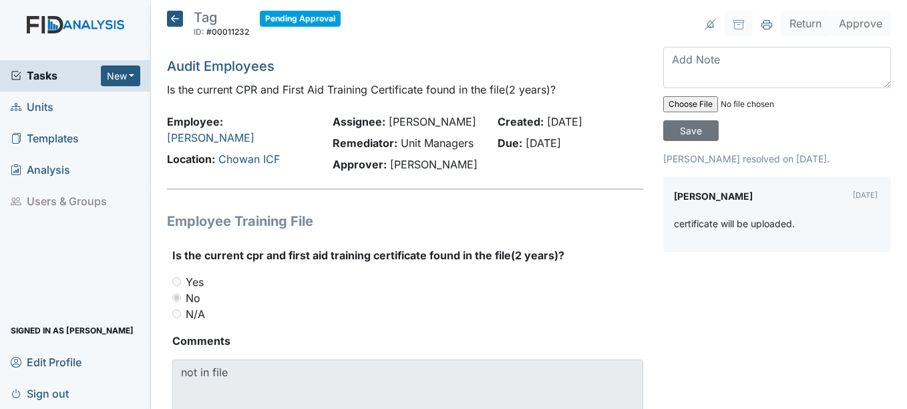
click at [180, 18] on icon at bounding box center [175, 19] width 16 height 16
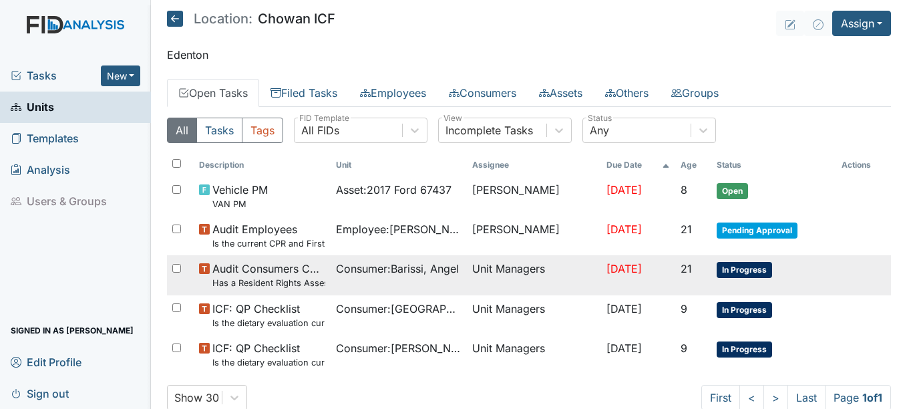
click at [740, 265] on span "In Progress" at bounding box center [744, 270] width 55 height 16
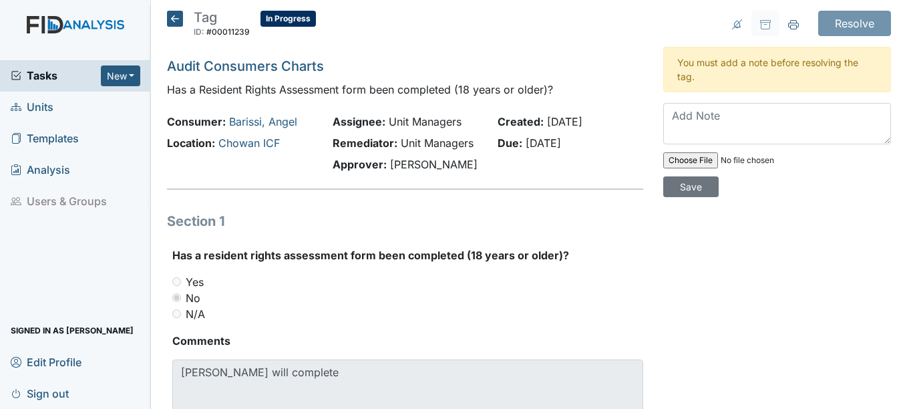
click at [174, 15] on icon at bounding box center [175, 19] width 16 height 16
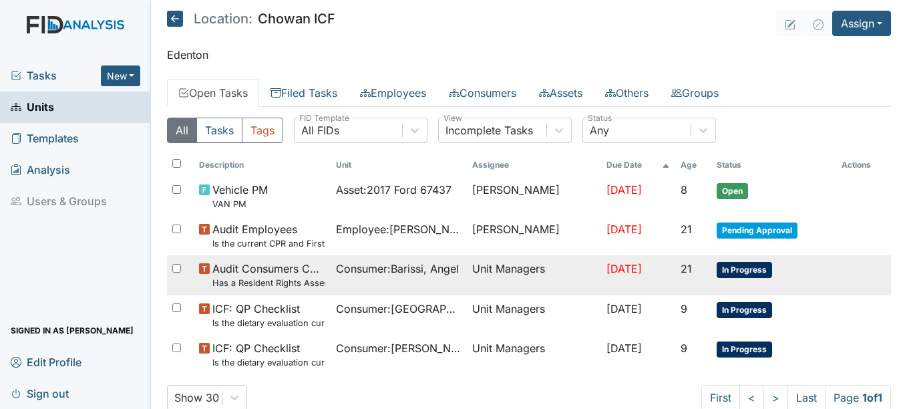
click at [735, 268] on span "In Progress" at bounding box center [744, 270] width 55 height 16
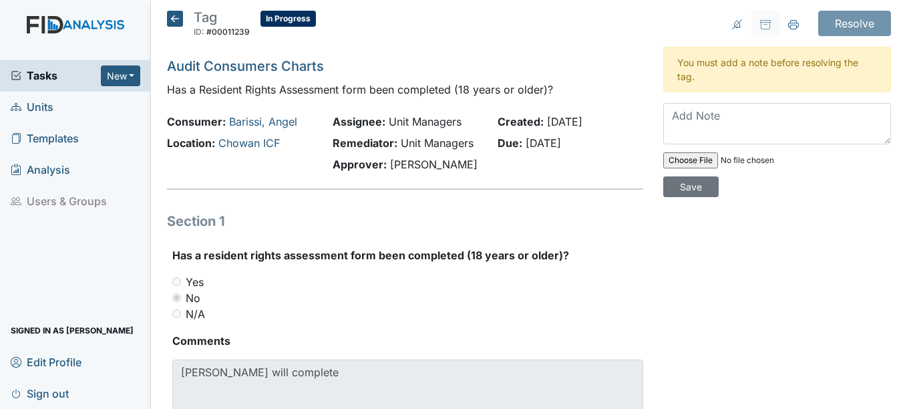
click at [176, 17] on icon at bounding box center [175, 19] width 16 height 16
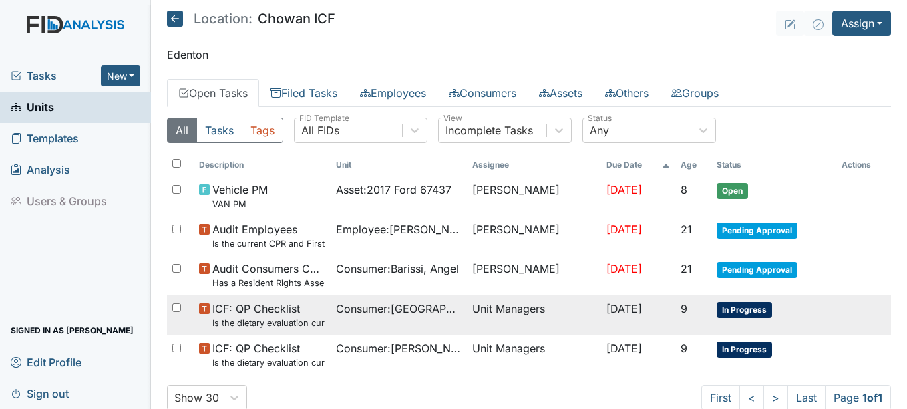
click at [721, 309] on span "In Progress" at bounding box center [744, 310] width 55 height 16
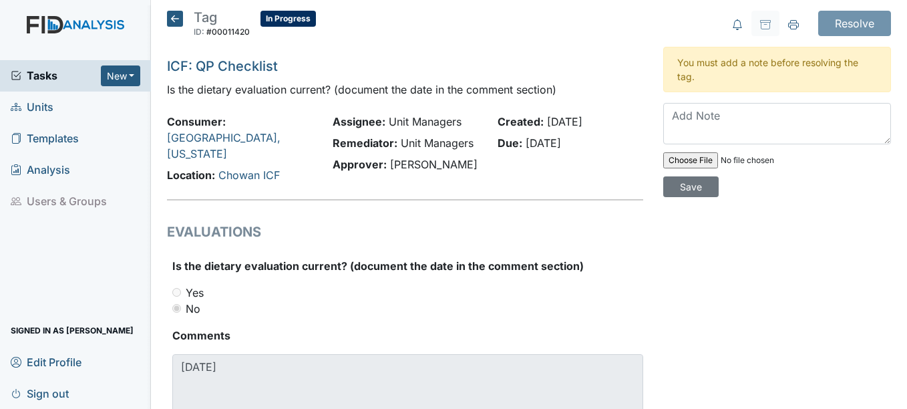
click at [172, 19] on icon at bounding box center [175, 19] width 16 height 16
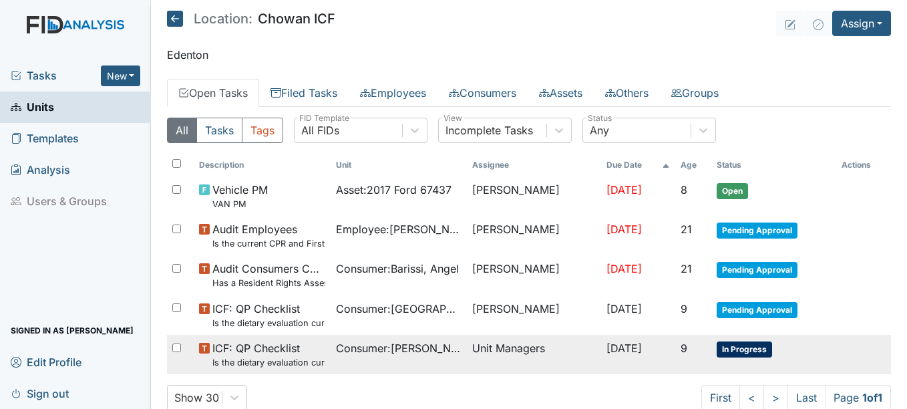
click at [735, 343] on span "In Progress" at bounding box center [744, 349] width 55 height 16
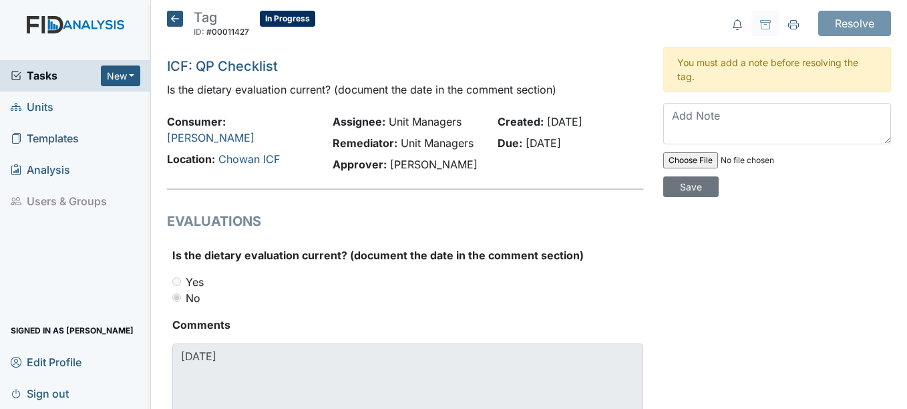
click at [175, 17] on icon at bounding box center [175, 19] width 16 height 16
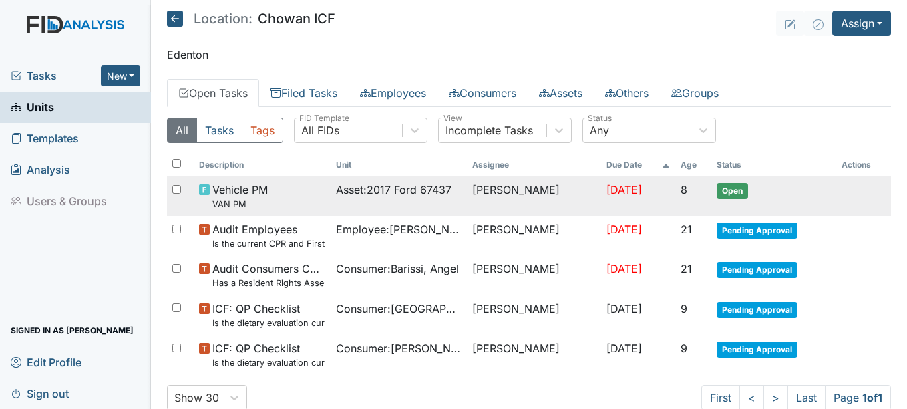
click at [729, 195] on span "Open" at bounding box center [732, 191] width 31 height 16
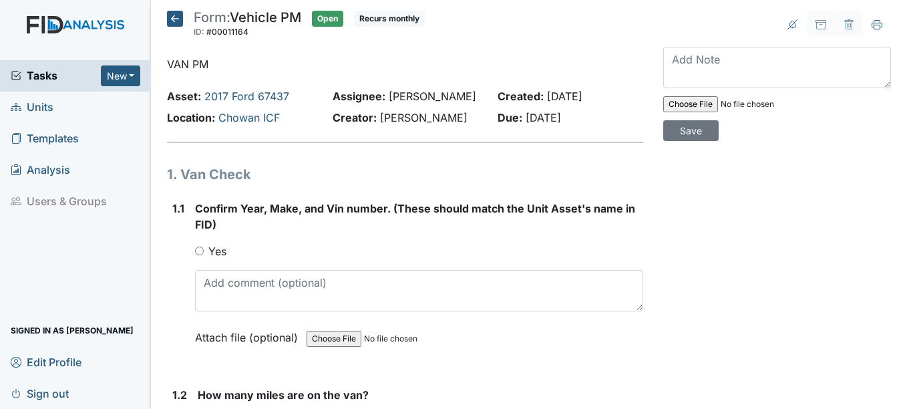
click at [176, 20] on icon at bounding box center [175, 19] width 16 height 16
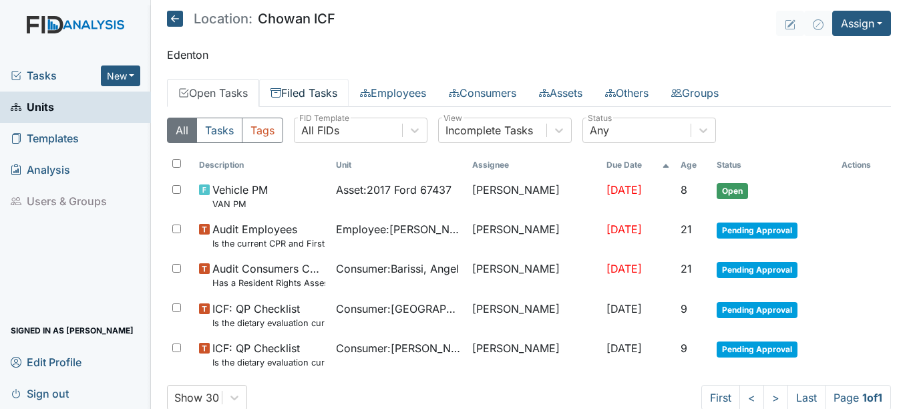
click at [308, 97] on link "Filed Tasks" at bounding box center [303, 93] width 89 height 28
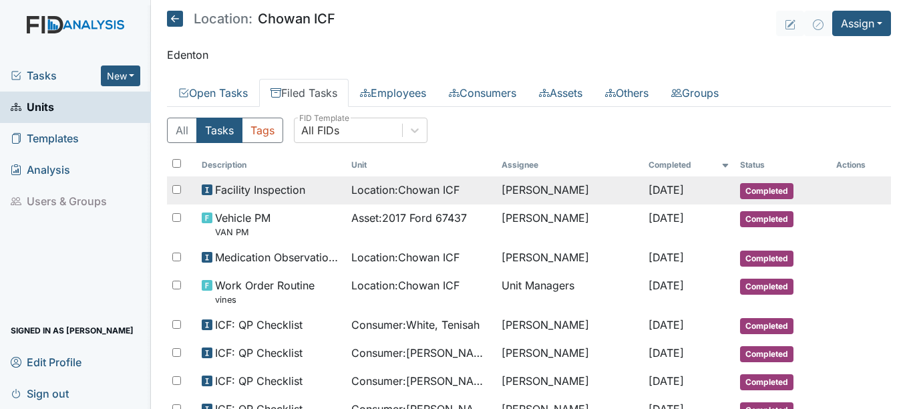
click at [765, 191] on span "Completed" at bounding box center [766, 191] width 53 height 16
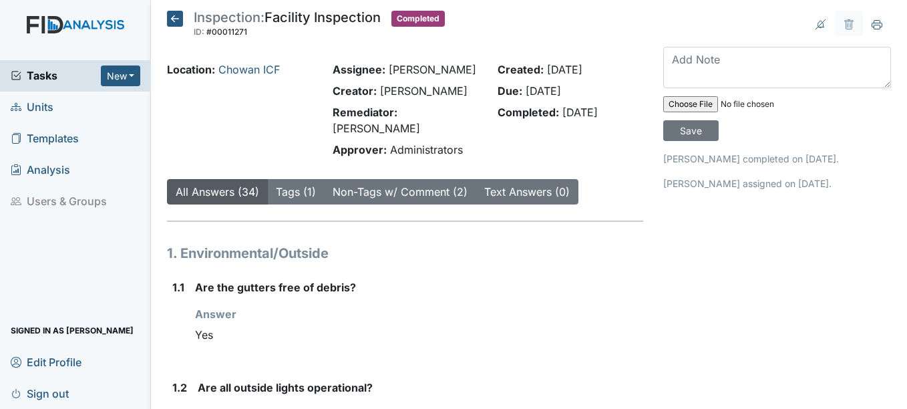
click at [176, 18] on icon at bounding box center [175, 19] width 16 height 16
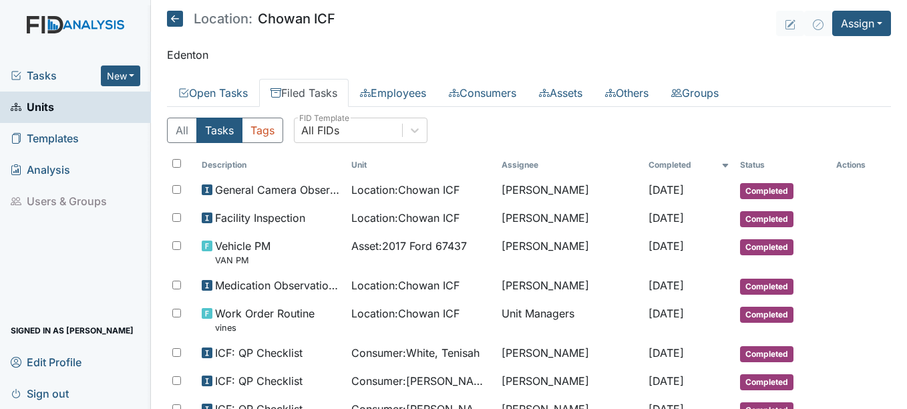
click at [176, 15] on icon at bounding box center [175, 19] width 16 height 16
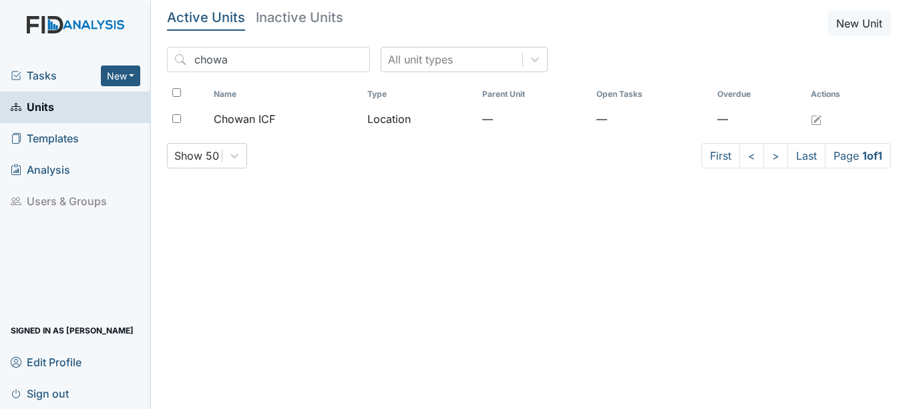
click at [41, 129] on span "Templates" at bounding box center [45, 138] width 68 height 21
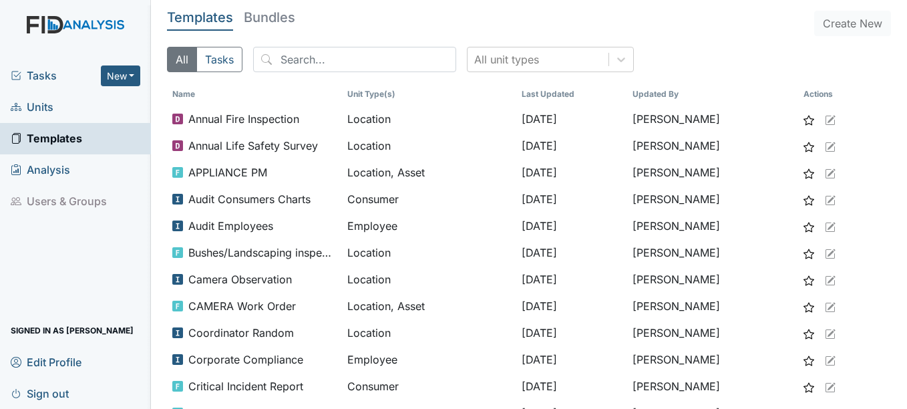
click at [48, 112] on span "Units" at bounding box center [32, 107] width 43 height 21
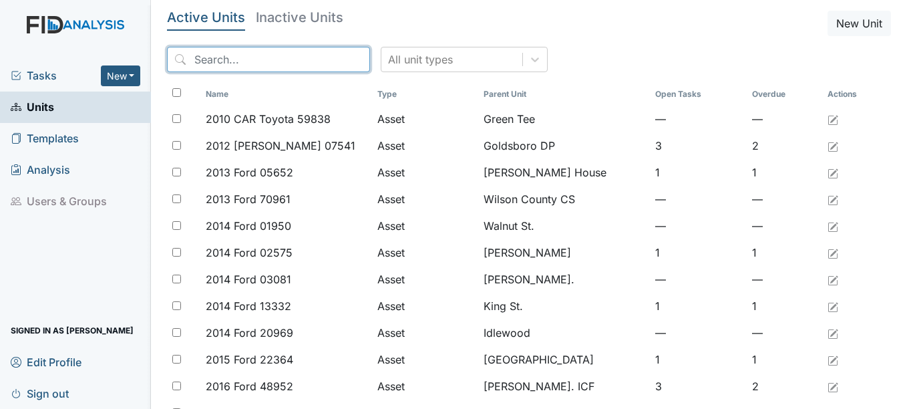
click at [235, 63] on input "search" at bounding box center [268, 59] width 203 height 25
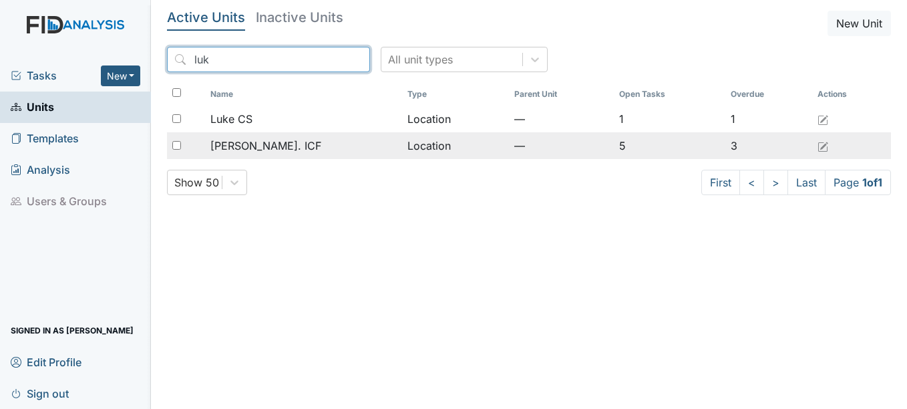
type input "luk"
click at [266, 145] on span "[PERSON_NAME]. ICF" at bounding box center [265, 146] width 111 height 16
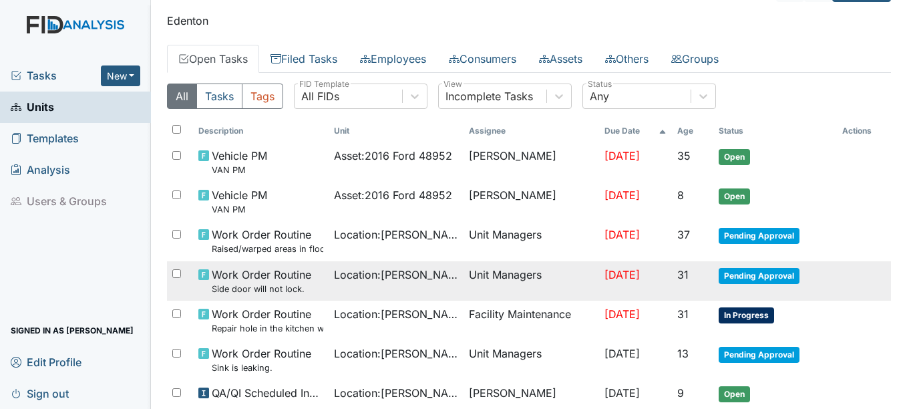
scroll to position [67, 0]
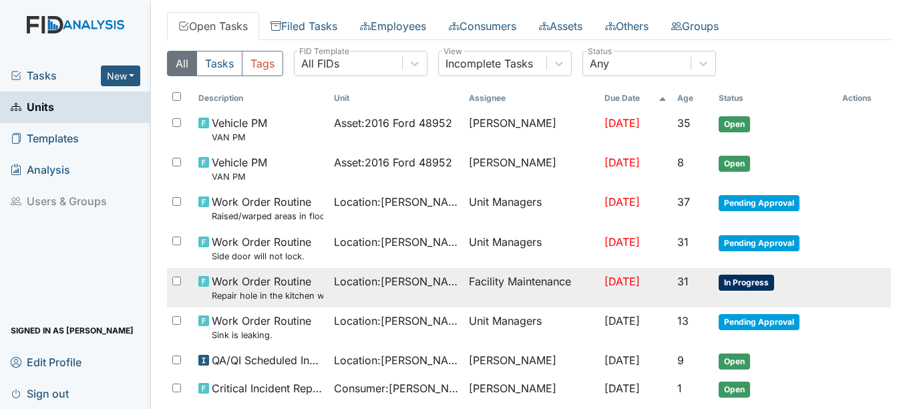
click at [729, 276] on span "In Progress" at bounding box center [746, 282] width 55 height 16
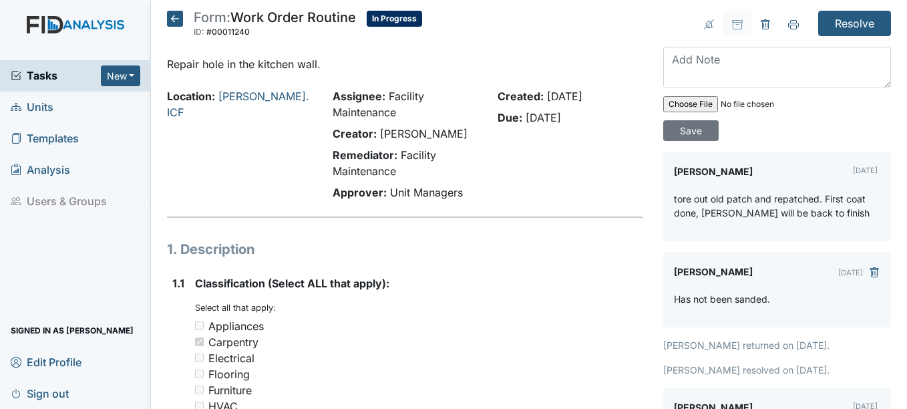
click at [177, 19] on icon at bounding box center [175, 19] width 16 height 16
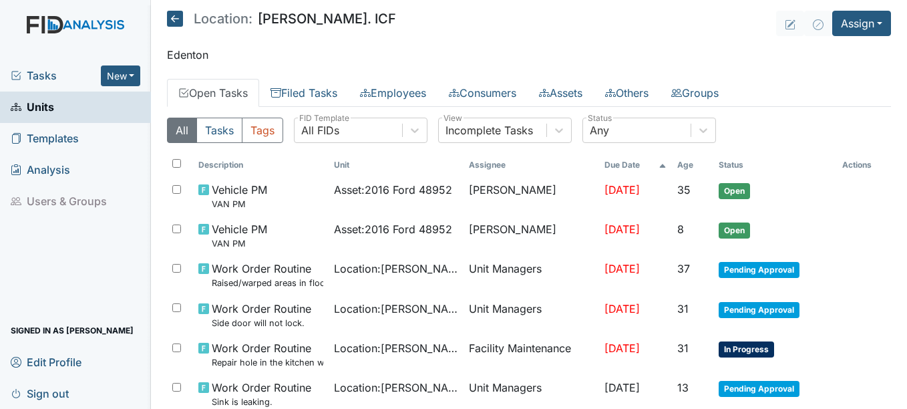
click at [33, 74] on span "Tasks" at bounding box center [56, 75] width 90 height 16
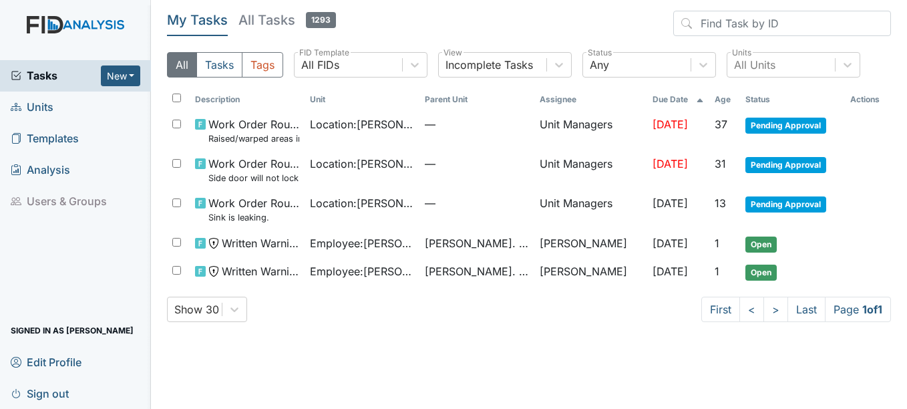
click at [49, 114] on span "Units" at bounding box center [32, 107] width 43 height 21
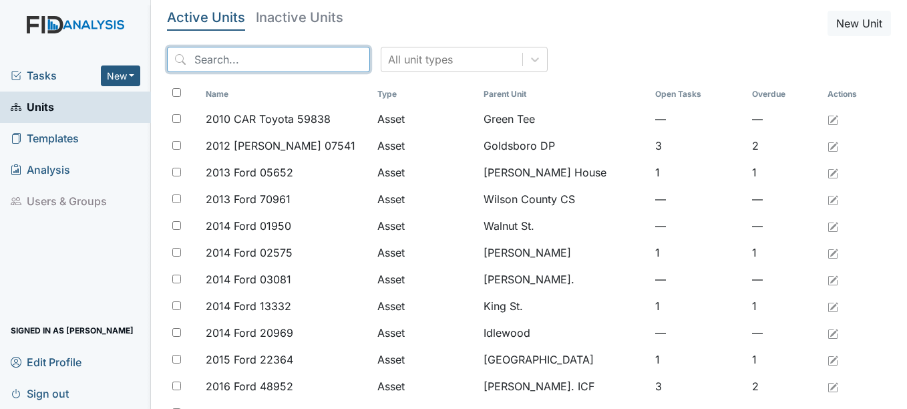
click at [246, 61] on input "search" at bounding box center [268, 59] width 203 height 25
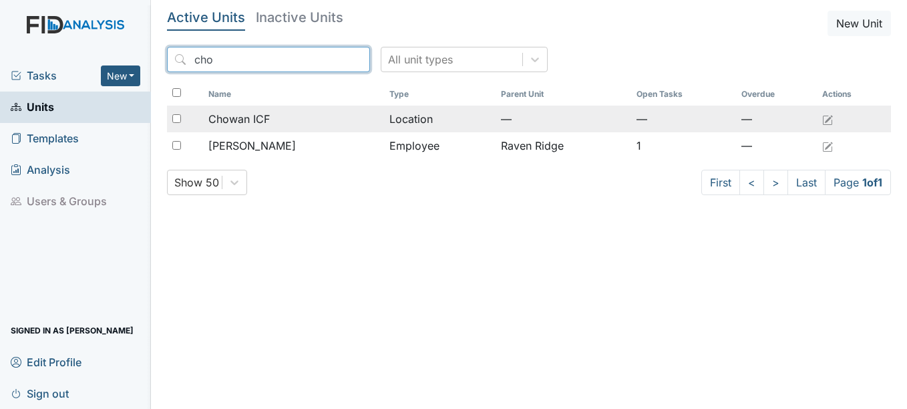
type input "cho"
click at [287, 110] on td "Chowan ICF" at bounding box center [293, 119] width 181 height 27
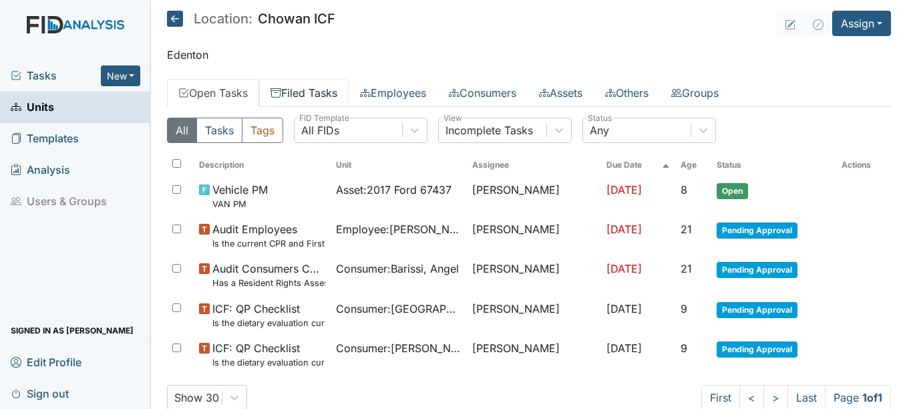
click at [336, 96] on link "Filed Tasks" at bounding box center [303, 93] width 89 height 28
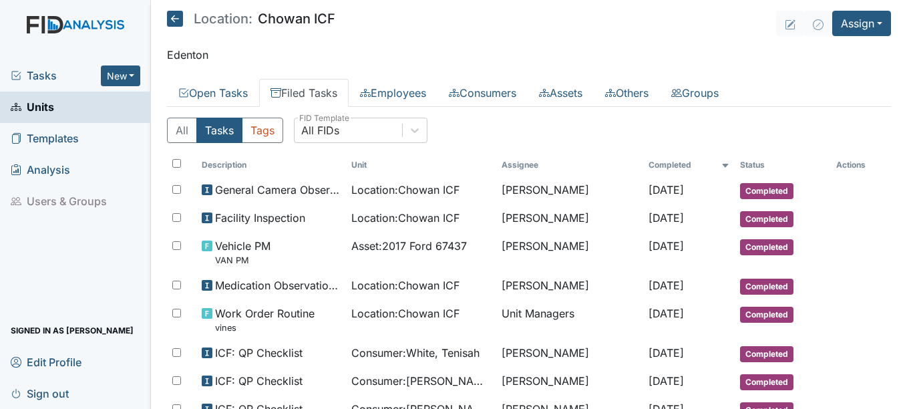
click at [35, 136] on span "Templates" at bounding box center [45, 138] width 68 height 21
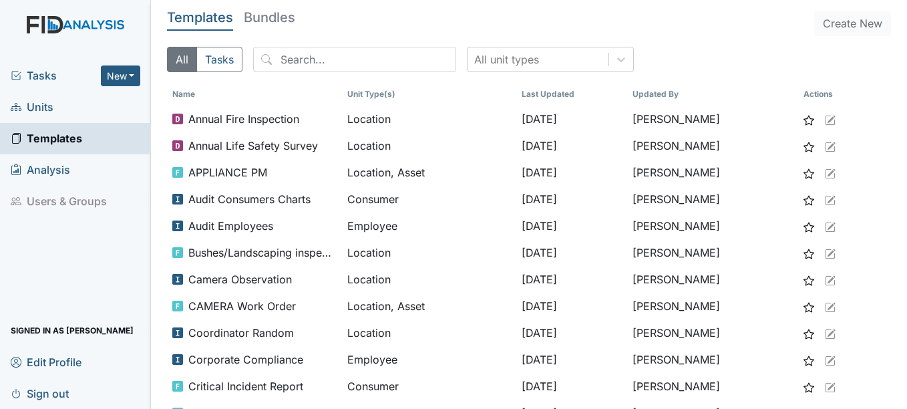
click at [29, 105] on span "Units" at bounding box center [32, 107] width 43 height 21
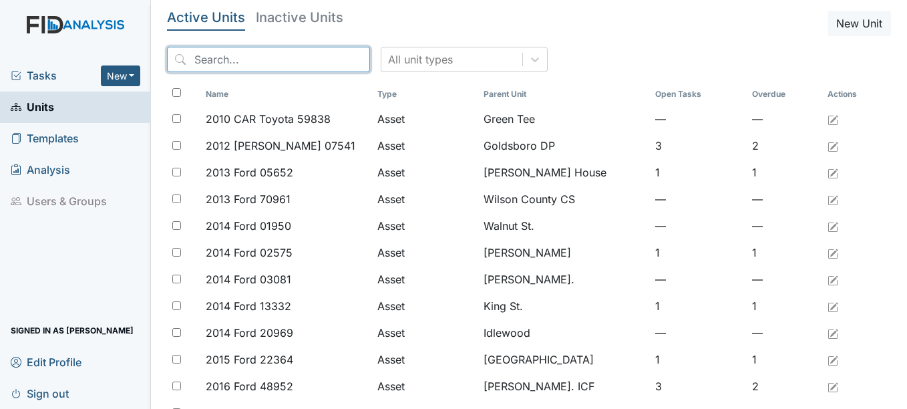
click at [234, 61] on input "search" at bounding box center [268, 59] width 203 height 25
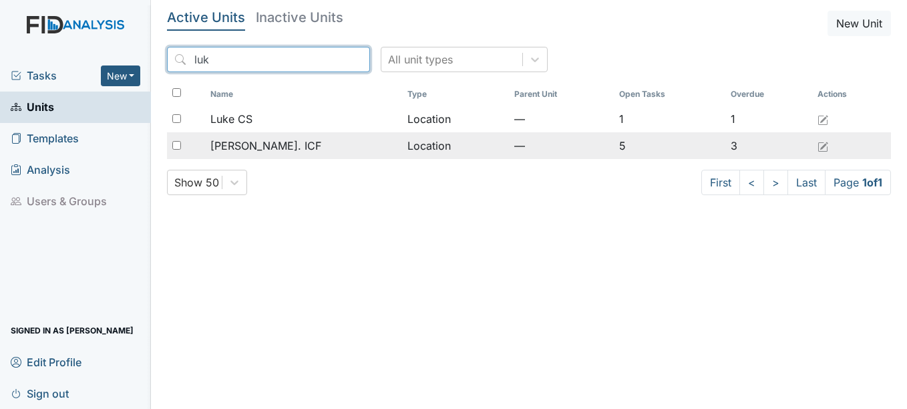
type input "luk"
click at [262, 154] on td "[PERSON_NAME]. ICF" at bounding box center [303, 145] width 197 height 27
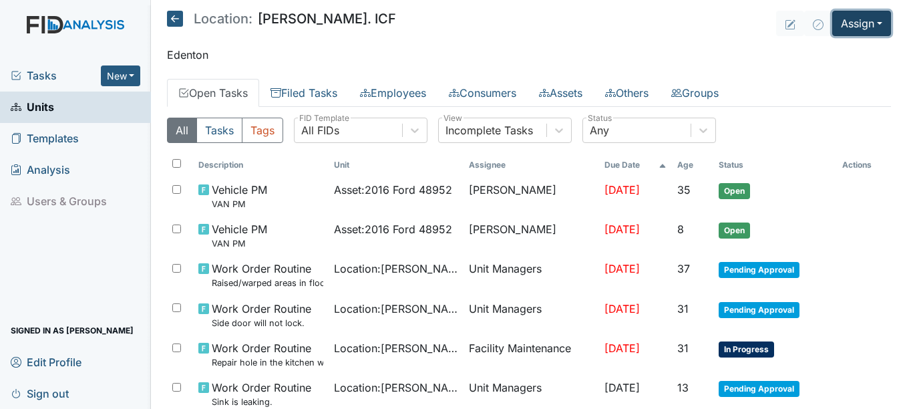
click at [877, 17] on button "Assign" at bounding box center [861, 23] width 59 height 25
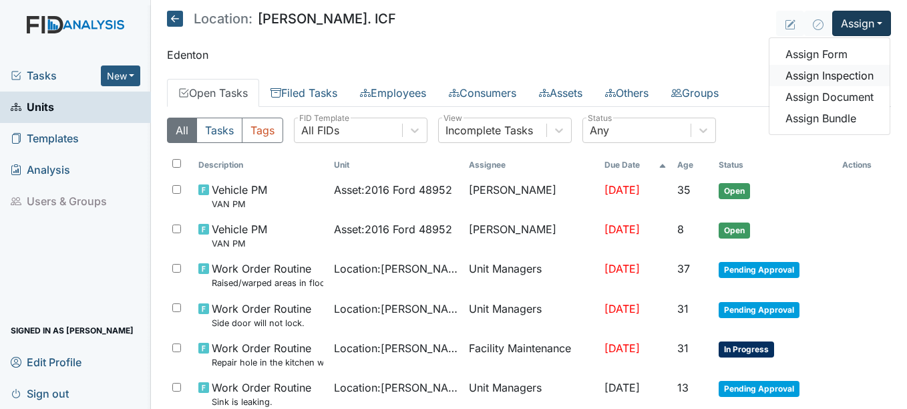
click at [839, 71] on link "Assign Inspection" at bounding box center [829, 75] width 120 height 21
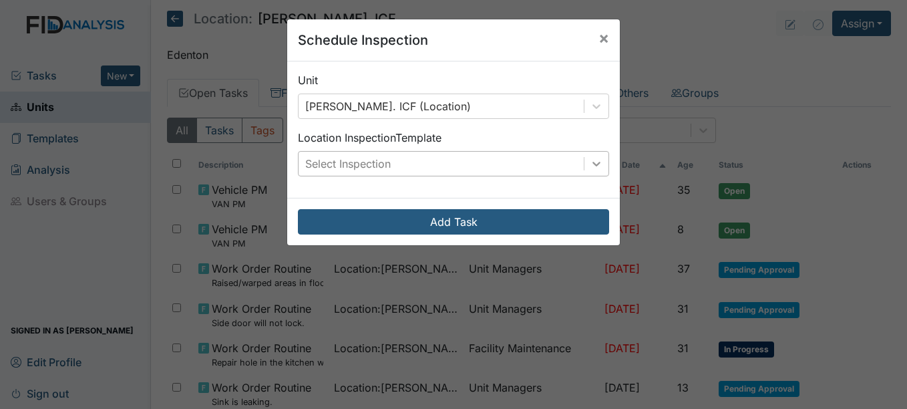
click at [599, 167] on div at bounding box center [596, 164] width 24 height 24
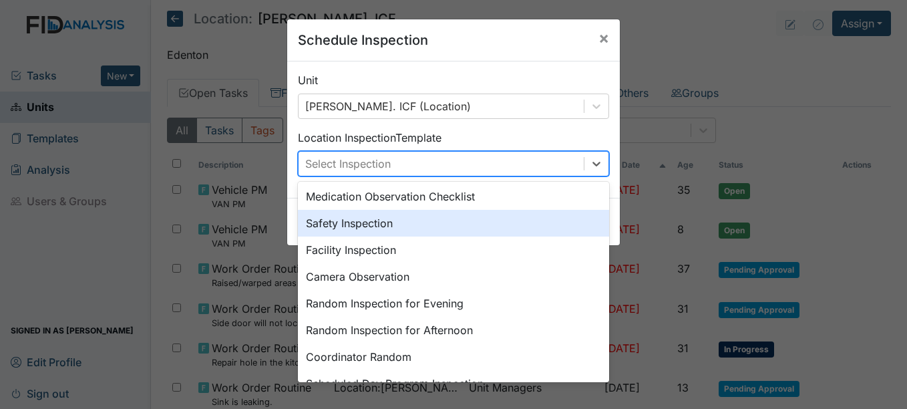
scroll to position [67, 0]
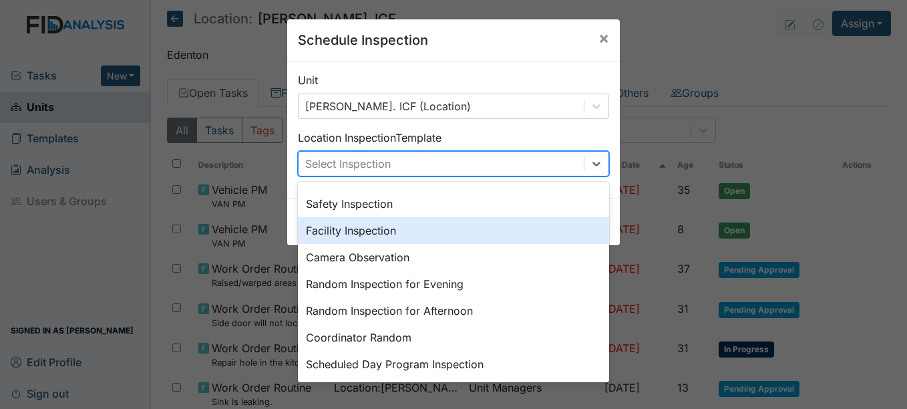
click at [395, 236] on div "Facility Inspection" at bounding box center [453, 230] width 311 height 27
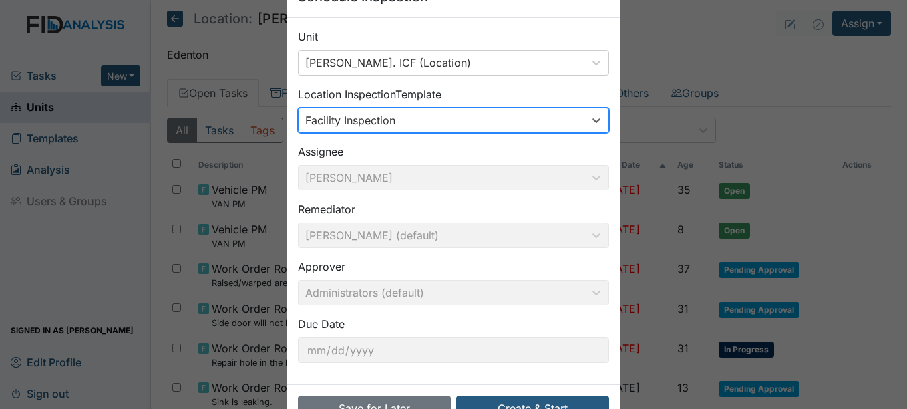
scroll to position [85, 0]
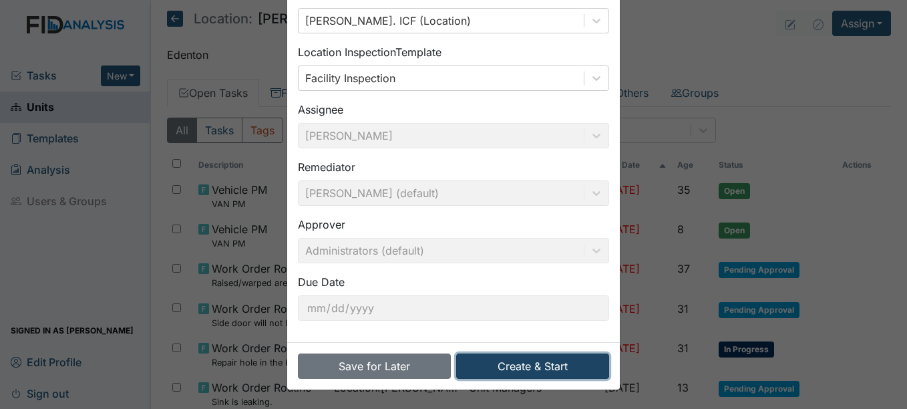
click at [548, 370] on button "Create & Start" at bounding box center [532, 365] width 153 height 25
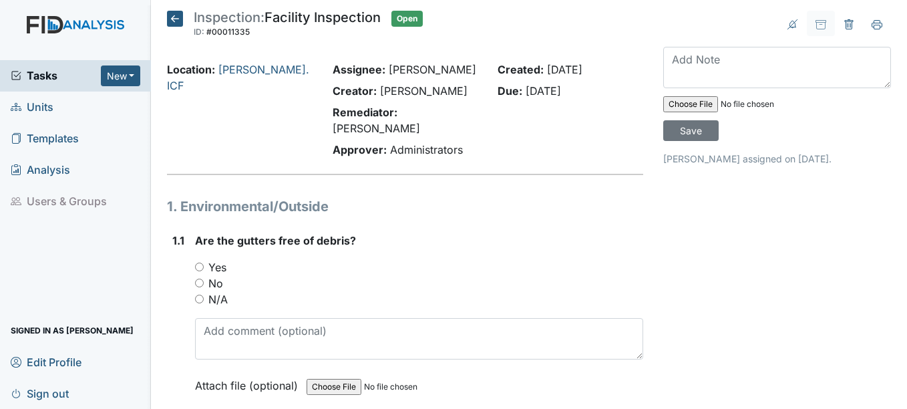
click at [226, 259] on label "Yes" at bounding box center [217, 267] width 18 height 16
click at [204, 262] on input "Yes" at bounding box center [199, 266] width 9 height 9
radio input "true"
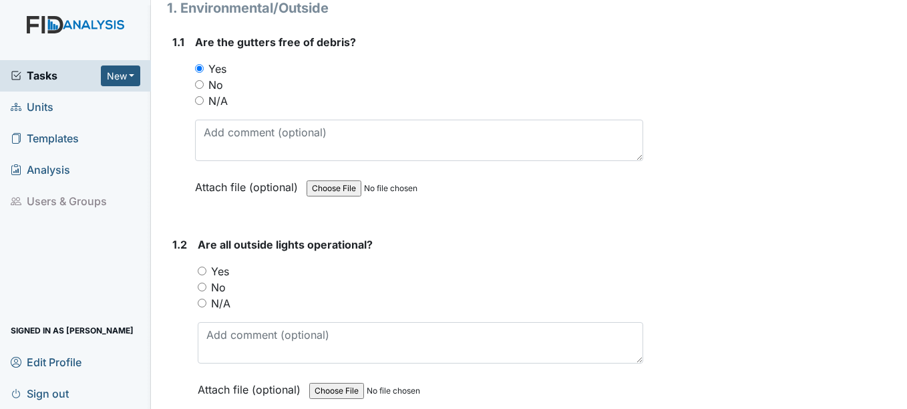
scroll to position [200, 0]
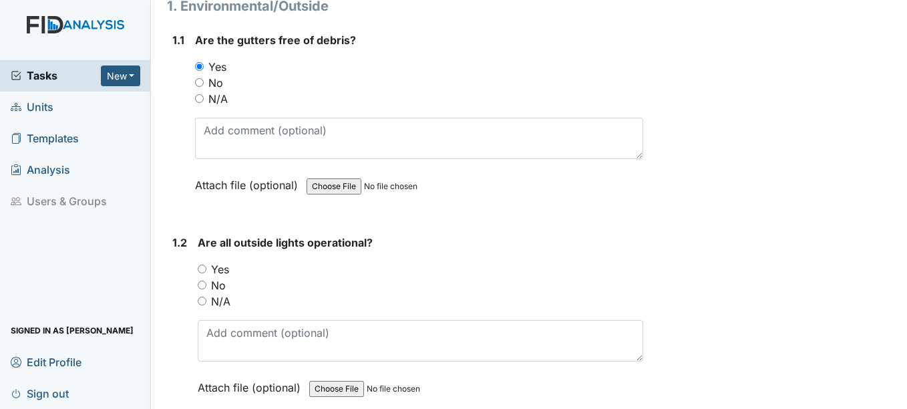
click at [226, 261] on label "Yes" at bounding box center [220, 269] width 18 height 16
click at [206, 264] on input "Yes" at bounding box center [202, 268] width 9 height 9
radio input "true"
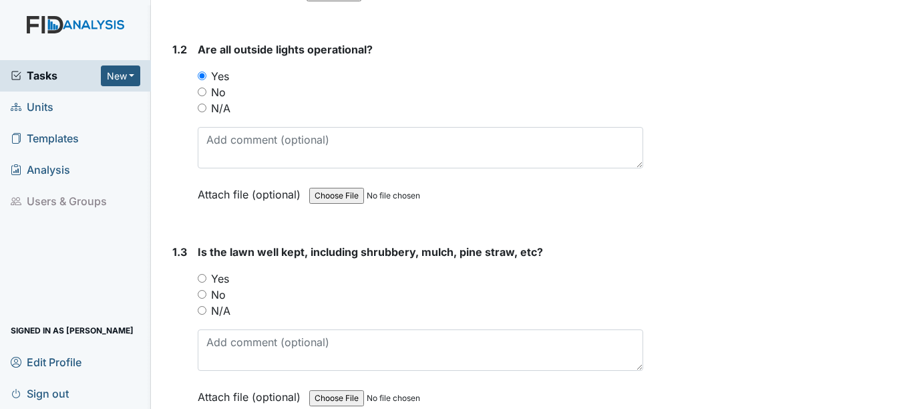
scroll to position [401, 0]
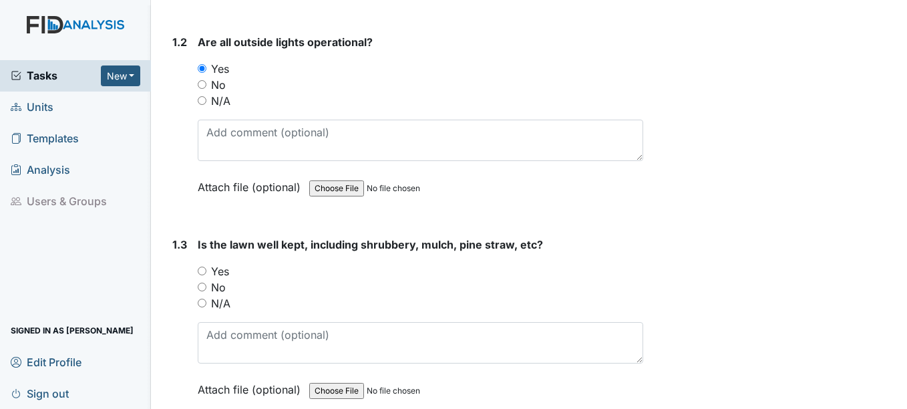
click at [224, 263] on label "Yes" at bounding box center [220, 271] width 18 height 16
click at [206, 266] on input "Yes" at bounding box center [202, 270] width 9 height 9
radio input "true"
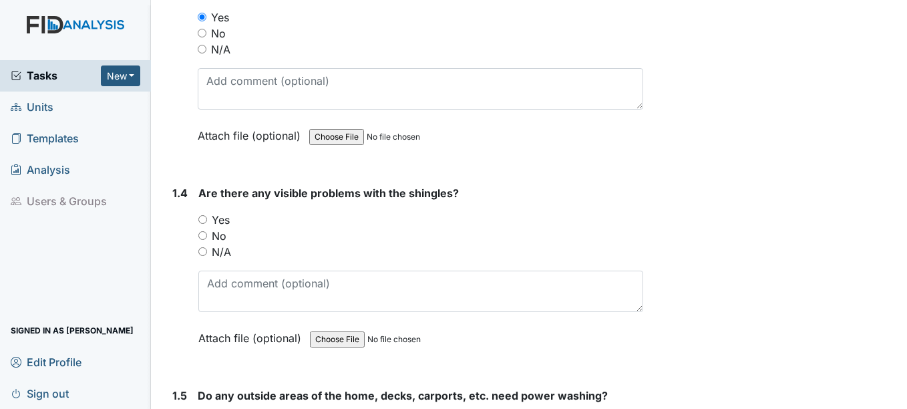
scroll to position [668, 0]
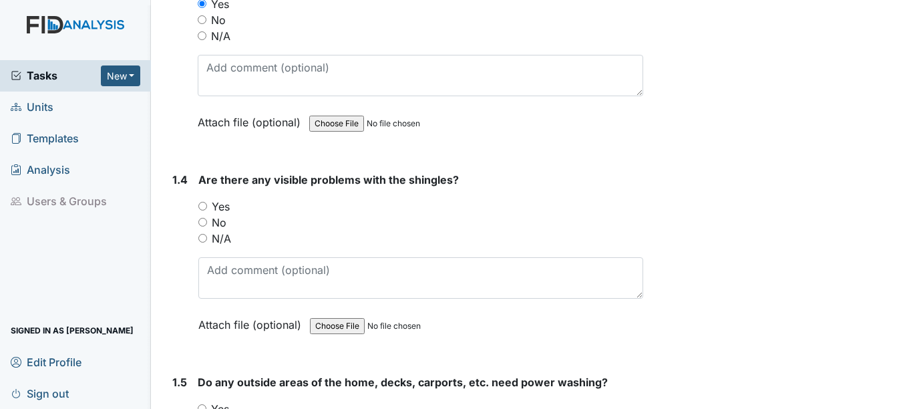
click at [222, 214] on label "No" at bounding box center [219, 222] width 15 height 16
click at [207, 218] on input "No" at bounding box center [202, 222] width 9 height 9
radio input "true"
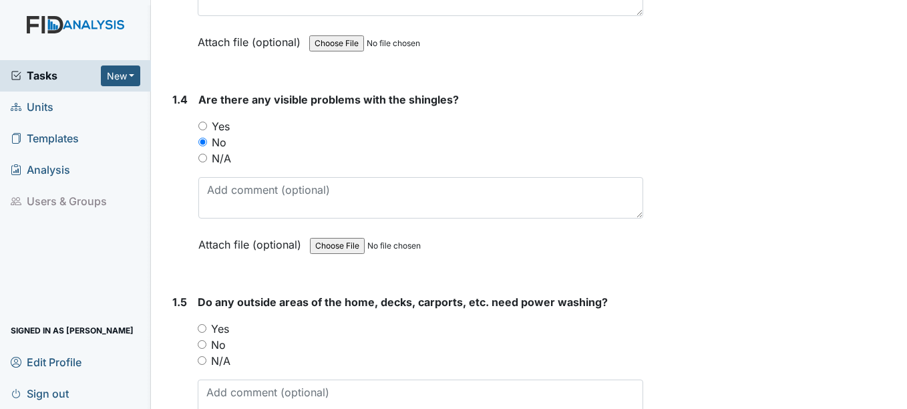
scroll to position [801, 0]
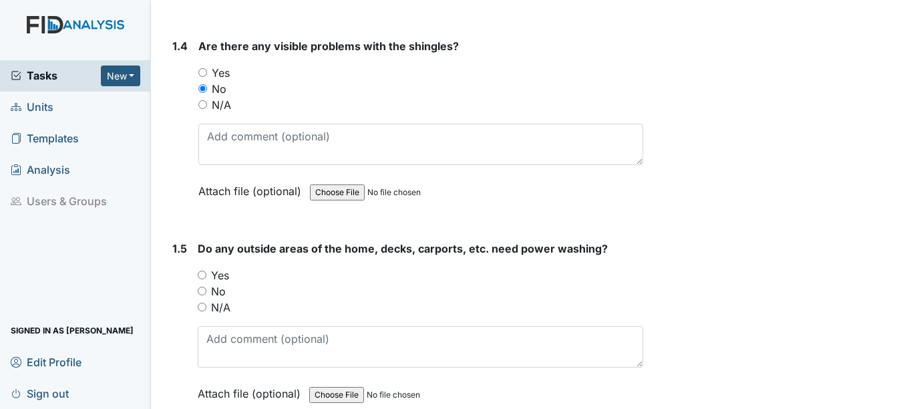
click at [224, 267] on label "Yes" at bounding box center [220, 275] width 18 height 16
click at [206, 270] on input "Yes" at bounding box center [202, 274] width 9 height 9
radio input "true"
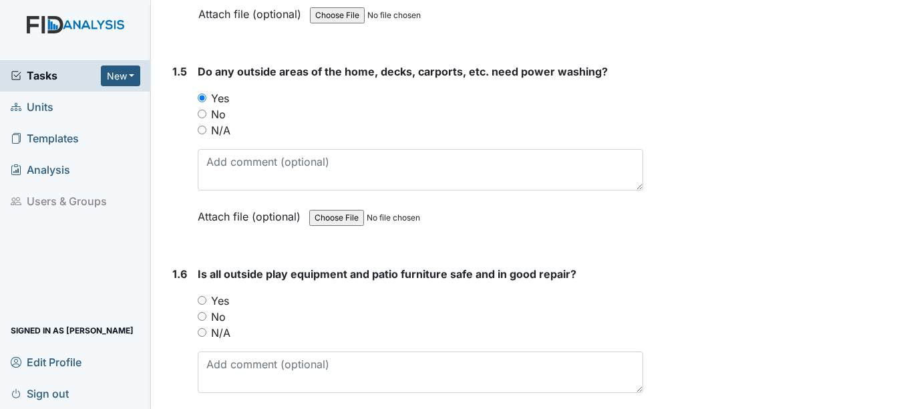
scroll to position [1002, 0]
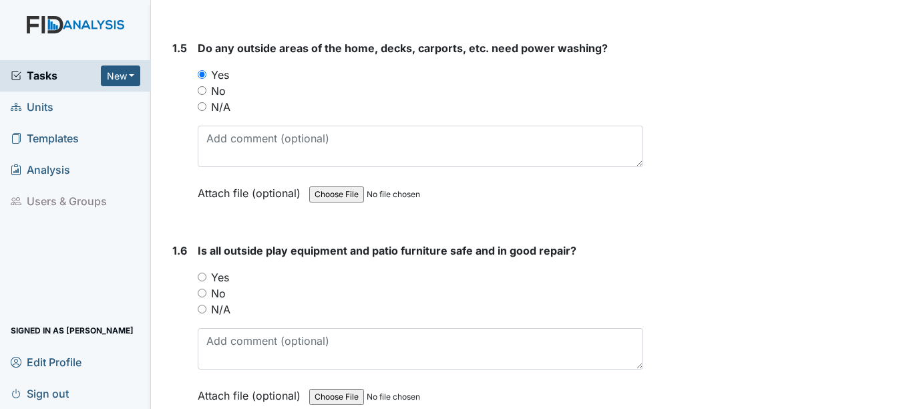
click at [224, 269] on label "Yes" at bounding box center [220, 277] width 18 height 16
click at [206, 272] on input "Yes" at bounding box center [202, 276] width 9 height 9
radio input "true"
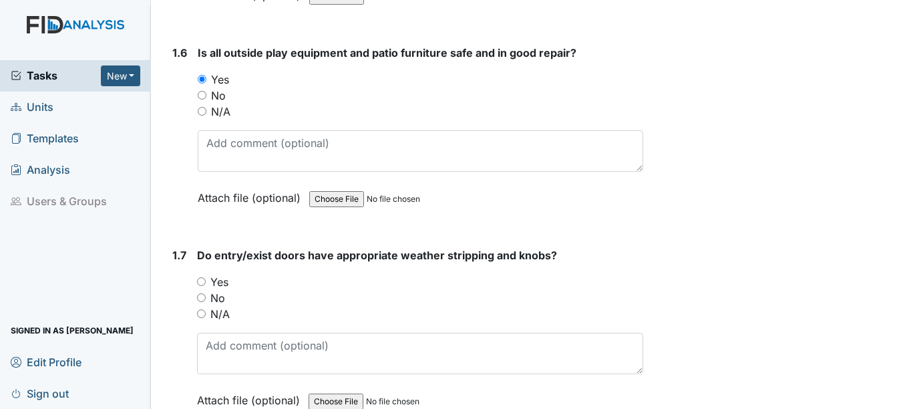
scroll to position [1202, 0]
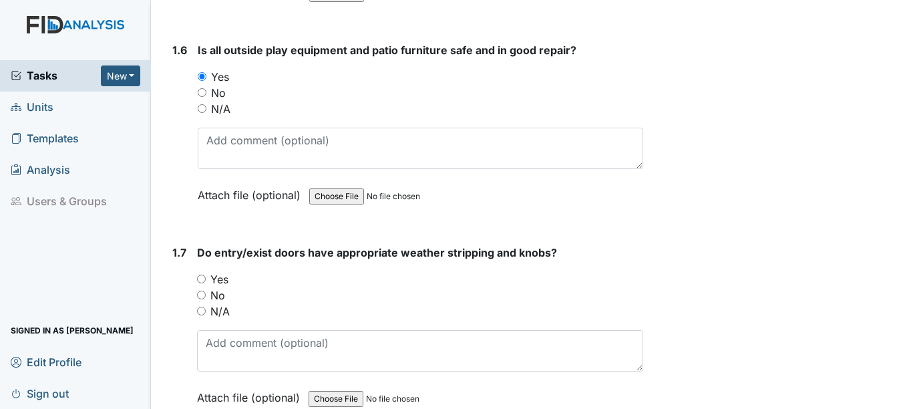
click at [224, 271] on label "Yes" at bounding box center [219, 279] width 18 height 16
click at [206, 274] on input "Yes" at bounding box center [201, 278] width 9 height 9
radio input "true"
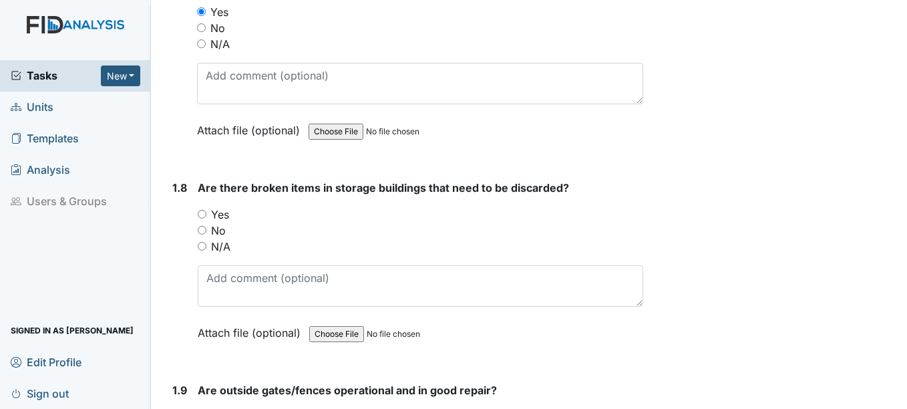
click at [222, 222] on label "No" at bounding box center [218, 230] width 15 height 16
click at [206, 226] on input "No" at bounding box center [202, 230] width 9 height 9
radio input "true"
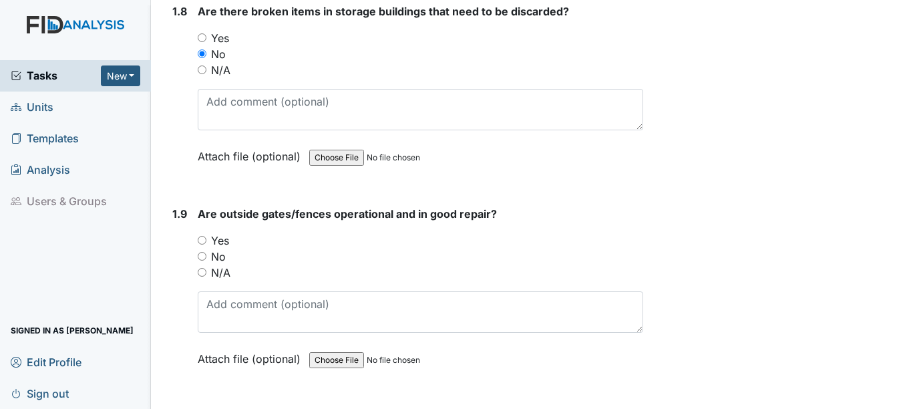
scroll to position [1669, 0]
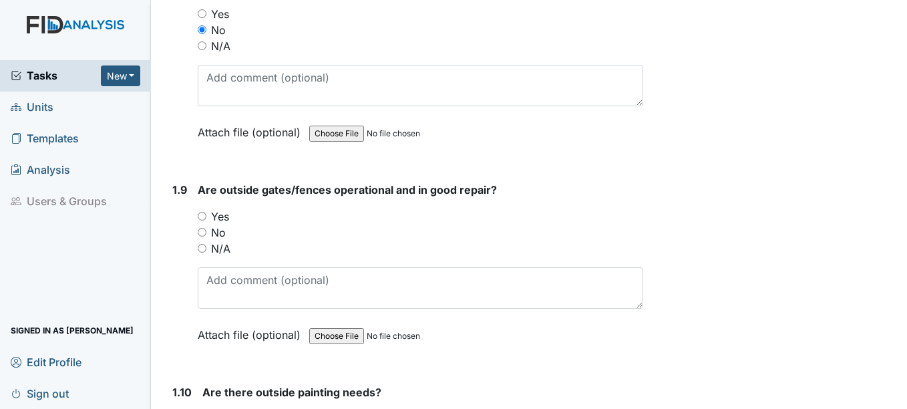
click at [228, 208] on label "Yes" at bounding box center [220, 216] width 18 height 16
click at [206, 212] on input "Yes" at bounding box center [202, 216] width 9 height 9
radio input "true"
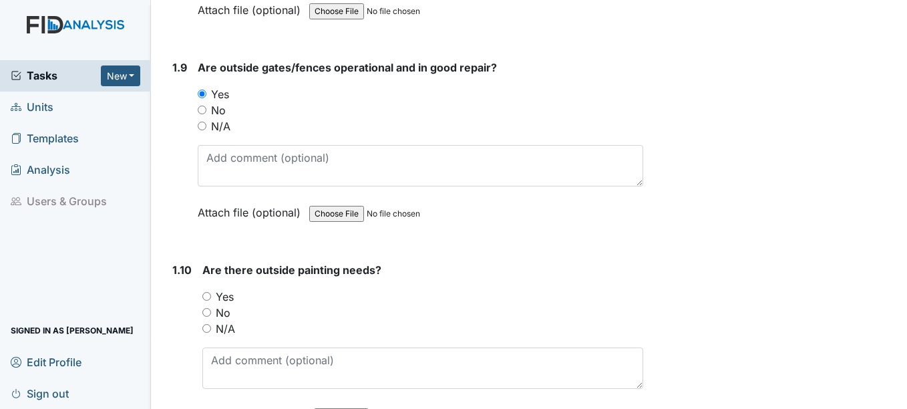
scroll to position [1803, 0]
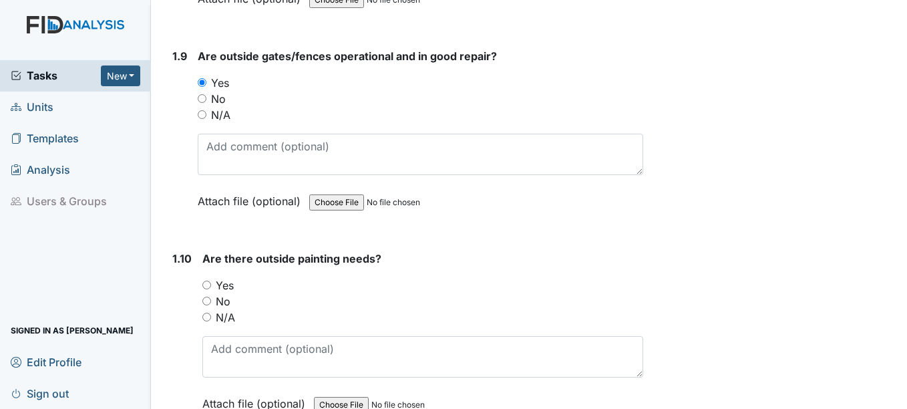
click at [228, 293] on label "No" at bounding box center [223, 301] width 15 height 16
click at [211, 297] on input "No" at bounding box center [206, 301] width 9 height 9
radio input "true"
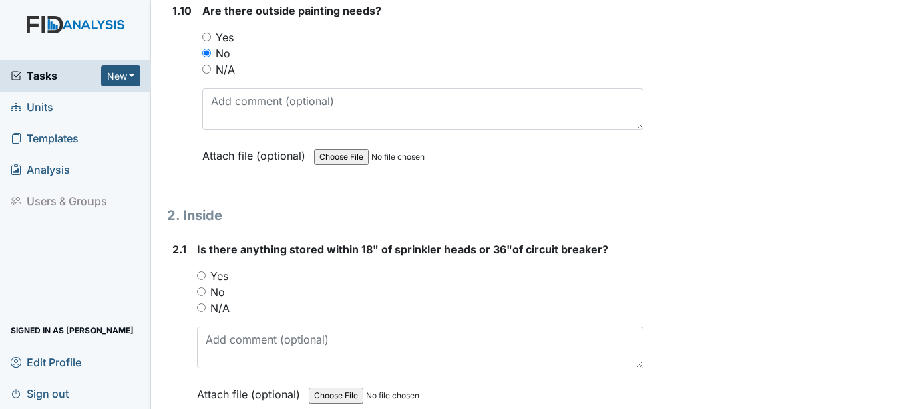
scroll to position [2070, 0]
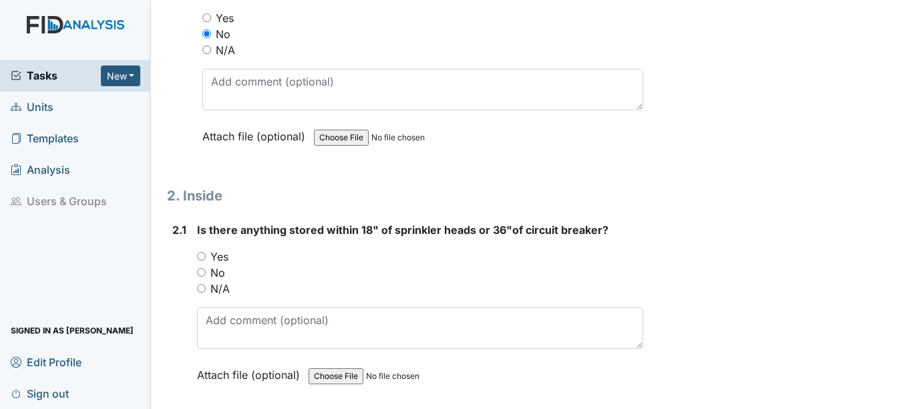
click at [220, 248] on label "Yes" at bounding box center [219, 256] width 18 height 16
click at [206, 252] on input "Yes" at bounding box center [201, 256] width 9 height 9
radio input "true"
click at [218, 264] on label "No" at bounding box center [217, 272] width 15 height 16
click at [206, 268] on input "No" at bounding box center [201, 272] width 9 height 9
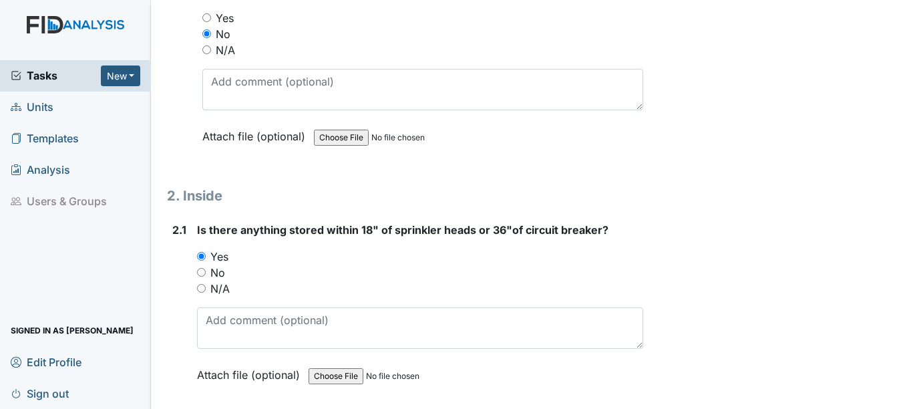
radio input "true"
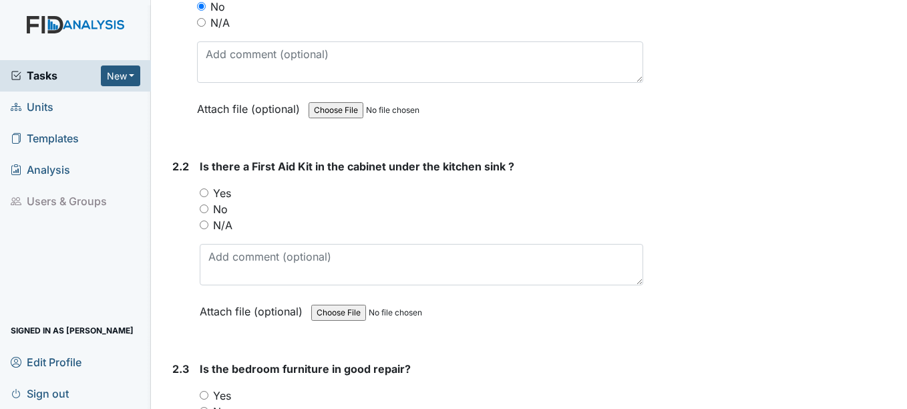
scroll to position [2337, 0]
click at [230, 184] on label "Yes" at bounding box center [222, 192] width 18 height 16
click at [208, 187] on input "Yes" at bounding box center [204, 191] width 9 height 9
radio input "true"
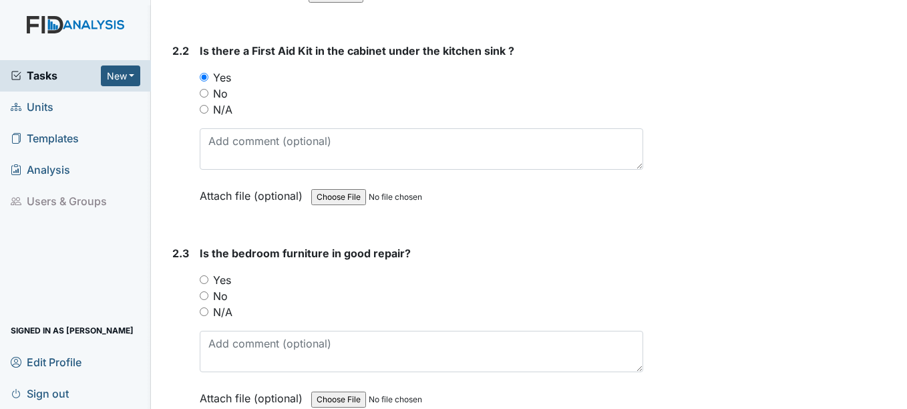
scroll to position [2471, 0]
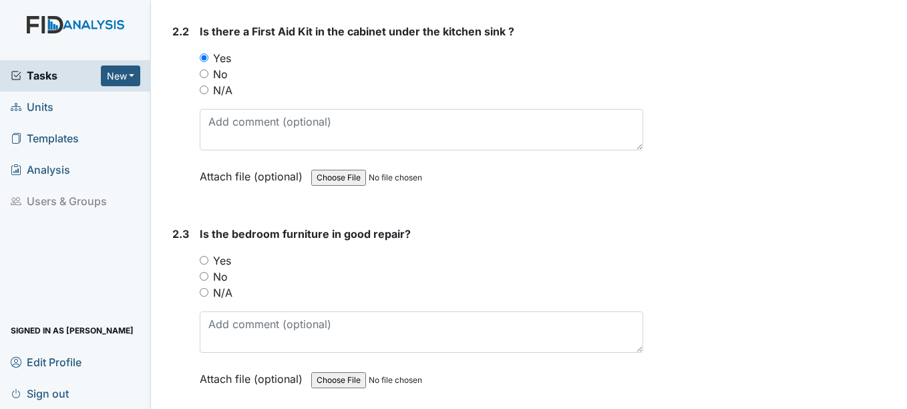
click at [228, 252] on label "Yes" at bounding box center [222, 260] width 18 height 16
click at [208, 256] on input "Yes" at bounding box center [204, 260] width 9 height 9
radio input "true"
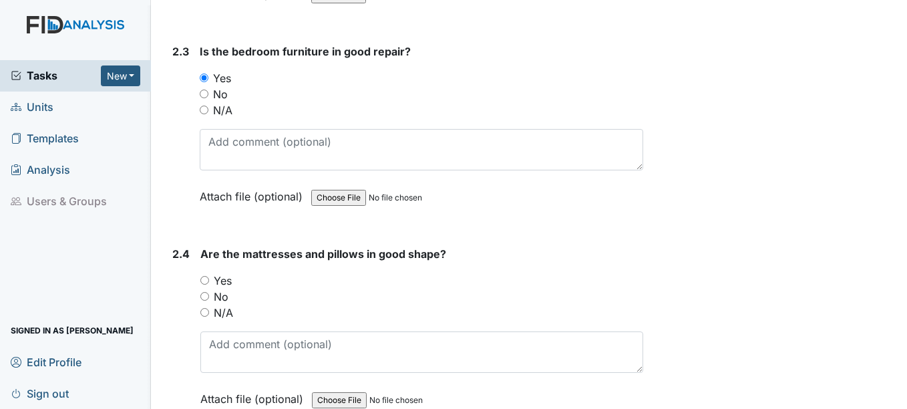
scroll to position [2671, 0]
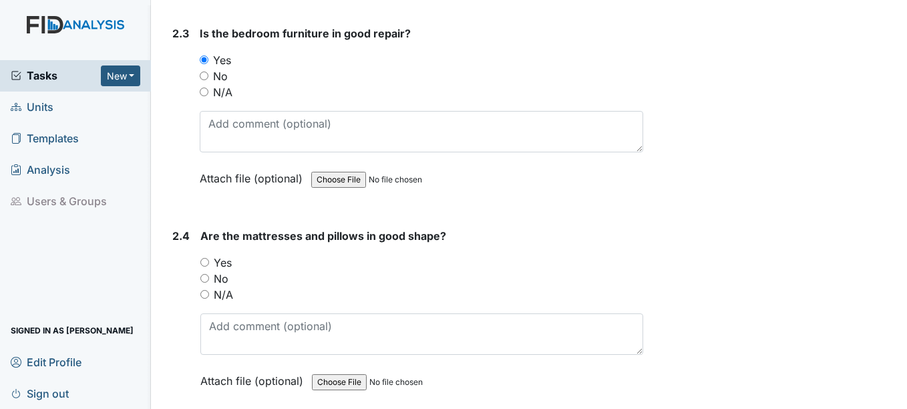
click at [227, 254] on label "Yes" at bounding box center [223, 262] width 18 height 16
click at [209, 258] on input "Yes" at bounding box center [204, 262] width 9 height 9
radio input "true"
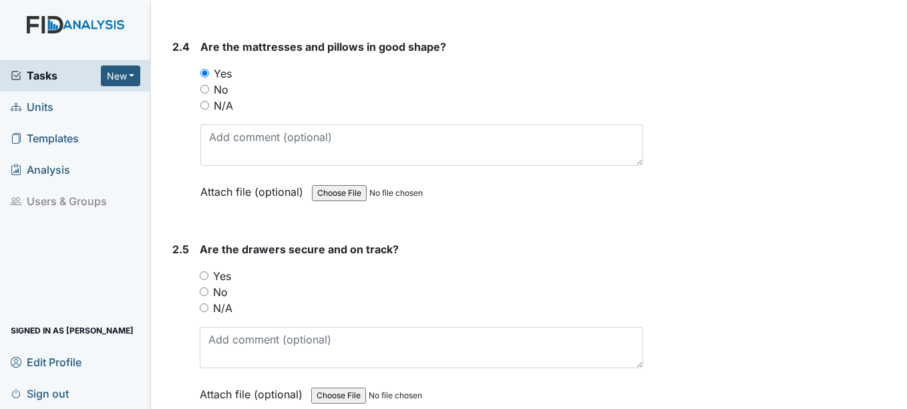
scroll to position [2872, 0]
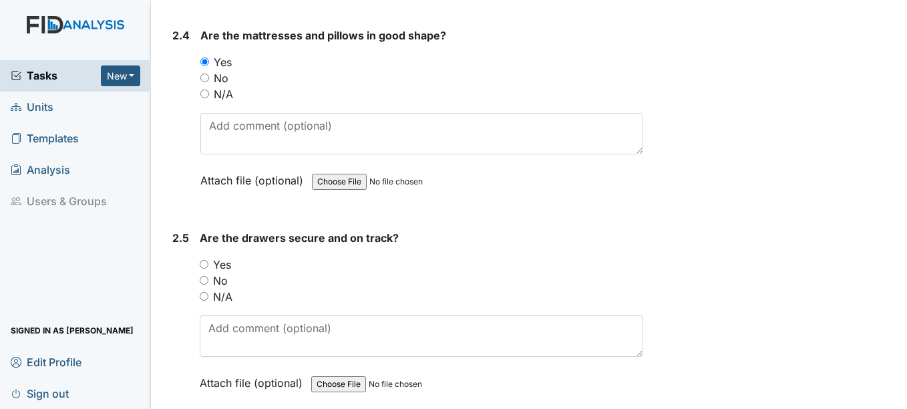
click at [227, 256] on label "Yes" at bounding box center [222, 264] width 18 height 16
click at [208, 260] on input "Yes" at bounding box center [204, 264] width 9 height 9
radio input "true"
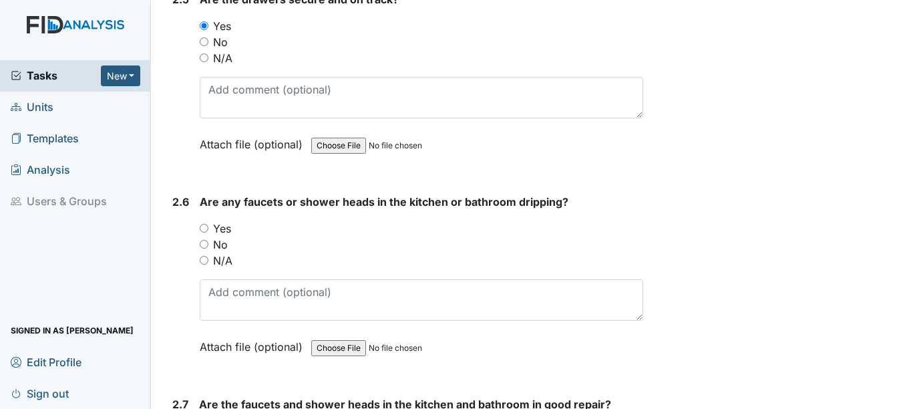
scroll to position [3139, 0]
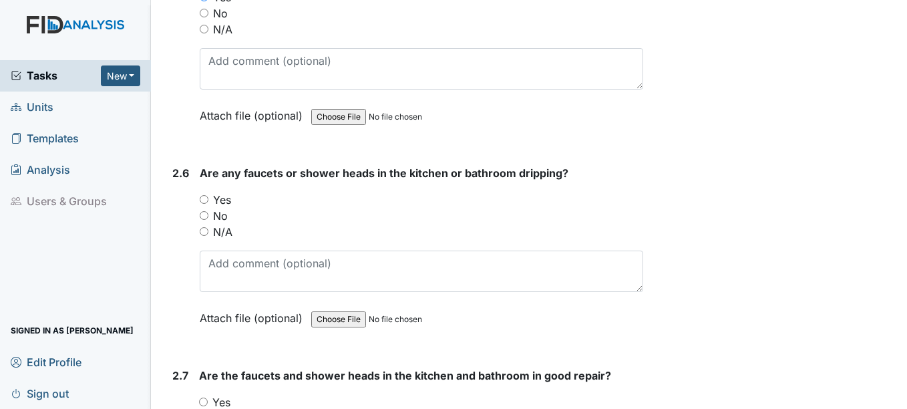
click at [227, 192] on label "Yes" at bounding box center [222, 200] width 18 height 16
click at [208, 195] on input "Yes" at bounding box center [204, 199] width 9 height 9
radio input "true"
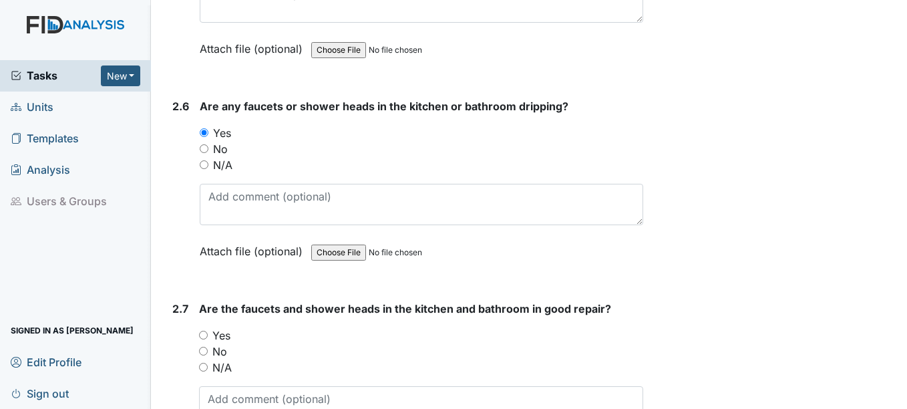
click at [226, 141] on label "No" at bounding box center [220, 149] width 15 height 16
click at [208, 144] on input "No" at bounding box center [204, 148] width 9 height 9
radio input "true"
click at [216, 343] on label "No" at bounding box center [219, 351] width 15 height 16
click at [208, 347] on input "No" at bounding box center [203, 351] width 9 height 9
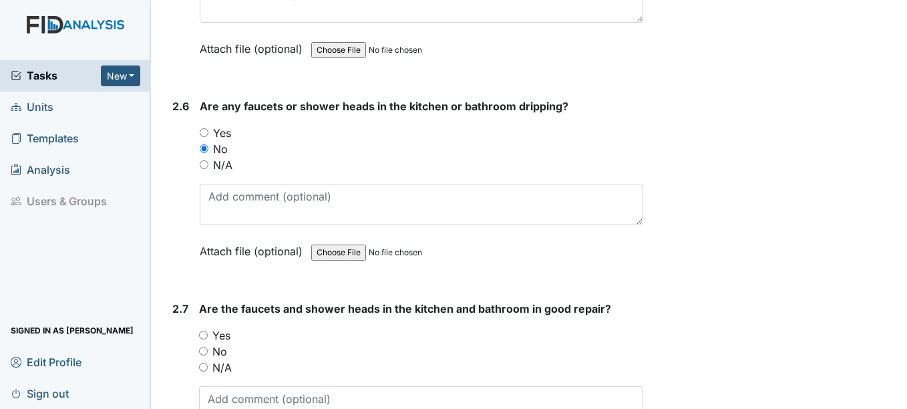
radio input "true"
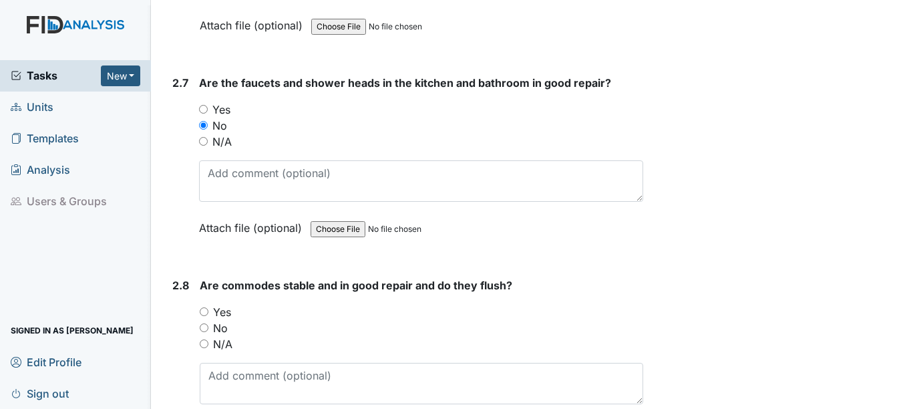
scroll to position [3473, 0]
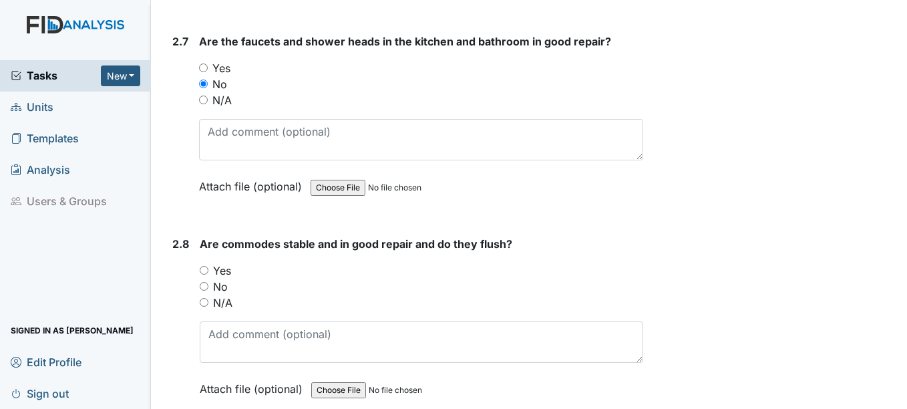
click at [220, 262] on label "Yes" at bounding box center [222, 270] width 18 height 16
click at [208, 266] on input "Yes" at bounding box center [204, 270] width 9 height 9
radio input "true"
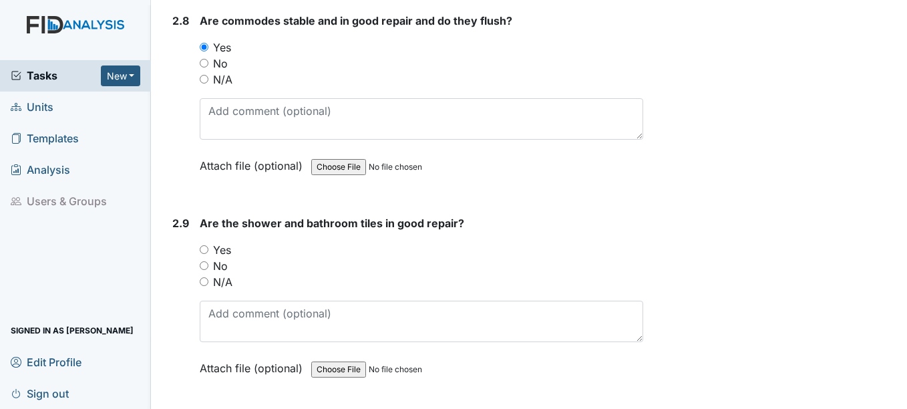
scroll to position [3673, 0]
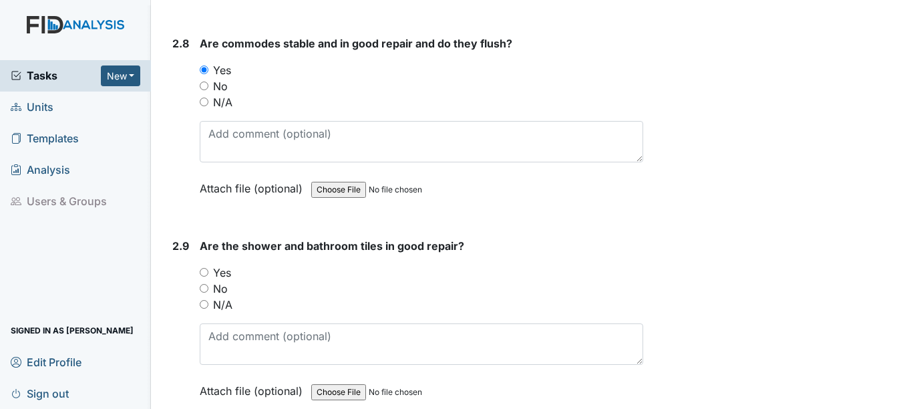
click at [213, 264] on label "Yes" at bounding box center [222, 272] width 18 height 16
click at [208, 268] on input "Yes" at bounding box center [204, 272] width 9 height 9
radio input "true"
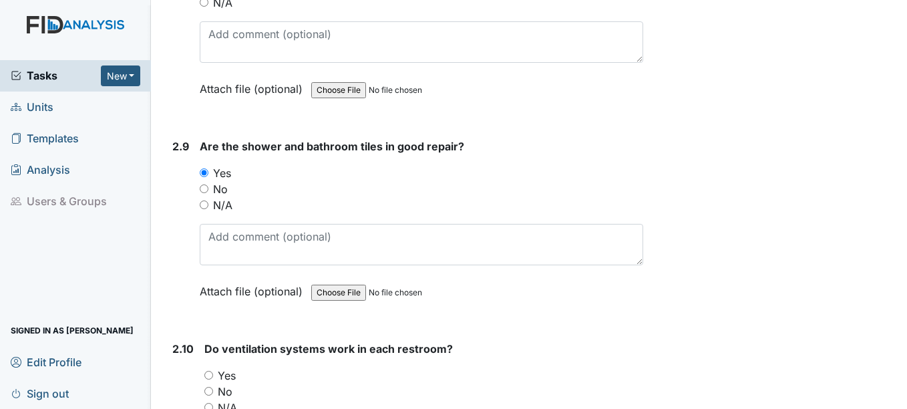
scroll to position [3806, 0]
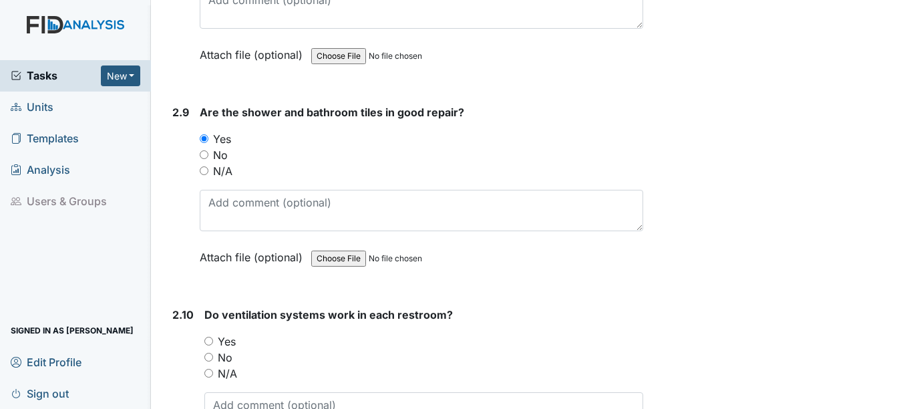
click at [230, 333] on label "Yes" at bounding box center [227, 341] width 18 height 16
click at [213, 337] on input "Yes" at bounding box center [208, 341] width 9 height 9
radio input "true"
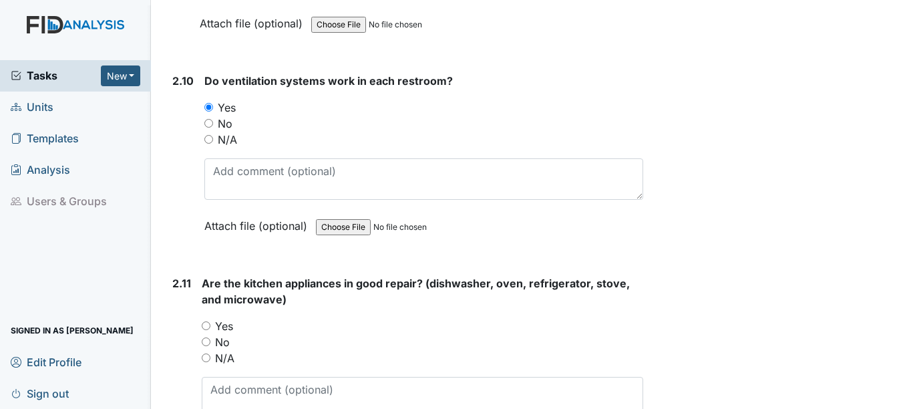
scroll to position [4074, 0]
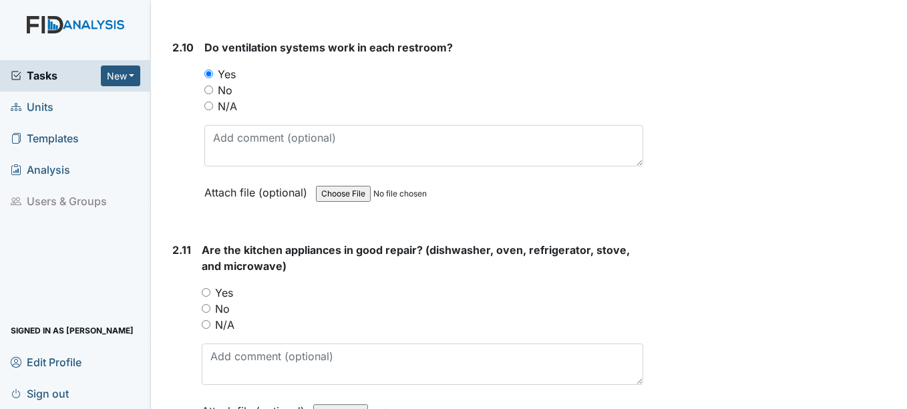
click at [230, 284] on label "Yes" at bounding box center [224, 292] width 18 height 16
click at [210, 288] on input "Yes" at bounding box center [206, 292] width 9 height 9
radio input "true"
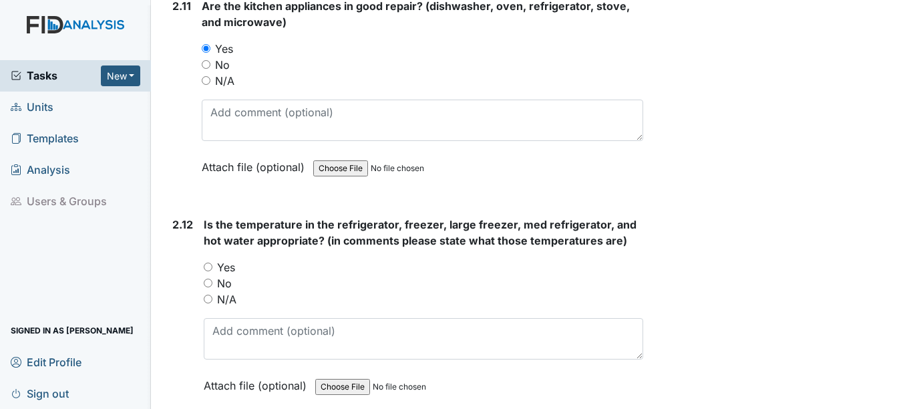
scroll to position [4341, 0]
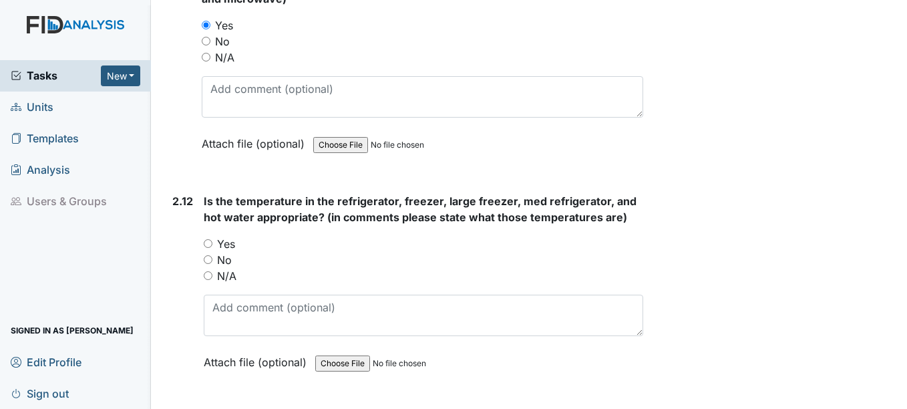
click at [225, 236] on label "Yes" at bounding box center [226, 244] width 18 height 16
click at [212, 239] on input "Yes" at bounding box center [208, 243] width 9 height 9
radio input "true"
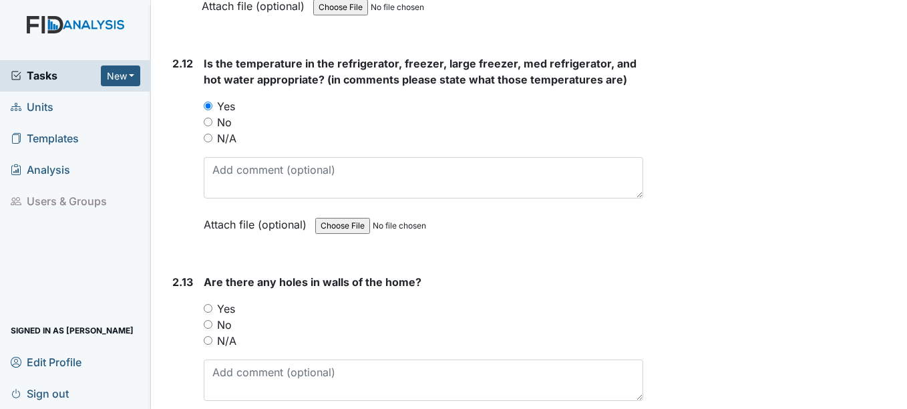
scroll to position [4541, 0]
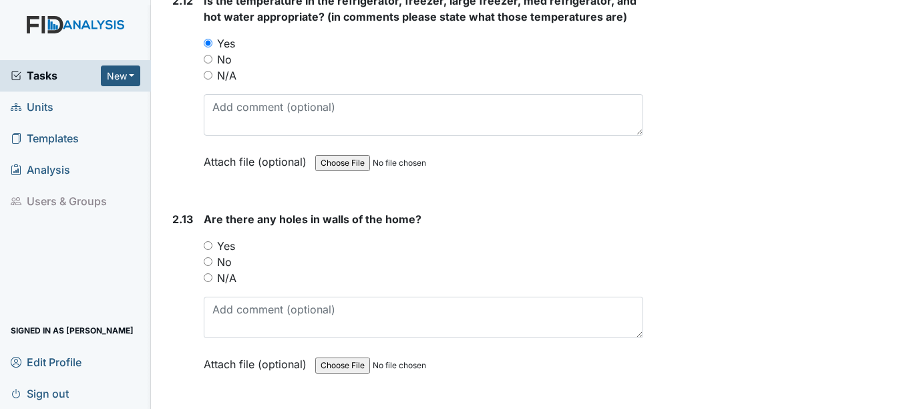
click at [228, 238] on label "Yes" at bounding box center [226, 246] width 18 height 16
click at [212, 241] on input "Yes" at bounding box center [208, 245] width 9 height 9
radio input "true"
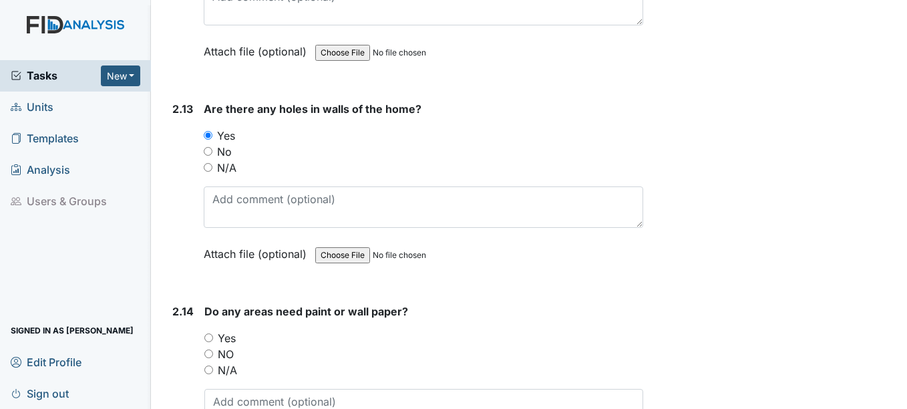
scroll to position [4675, 0]
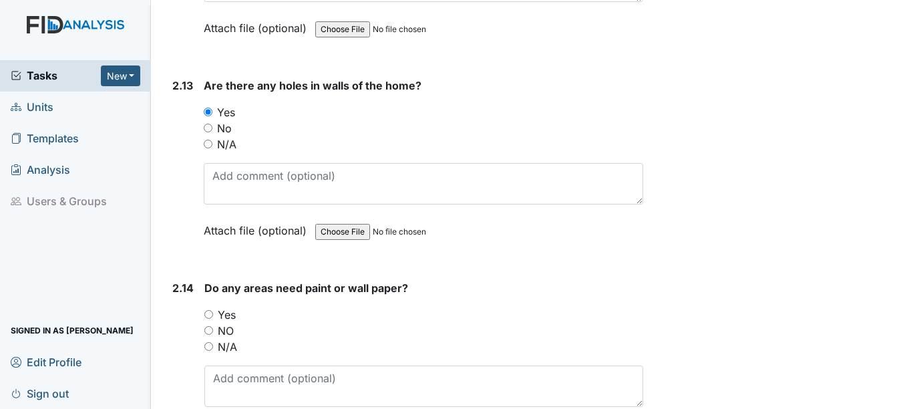
click at [226, 323] on label "NO" at bounding box center [226, 331] width 16 height 16
click at [213, 326] on input "NO" at bounding box center [208, 330] width 9 height 9
radio input "true"
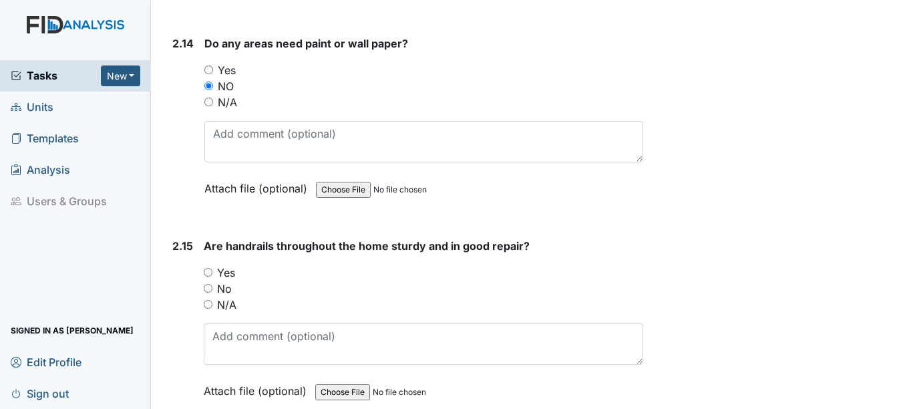
scroll to position [4942, 0]
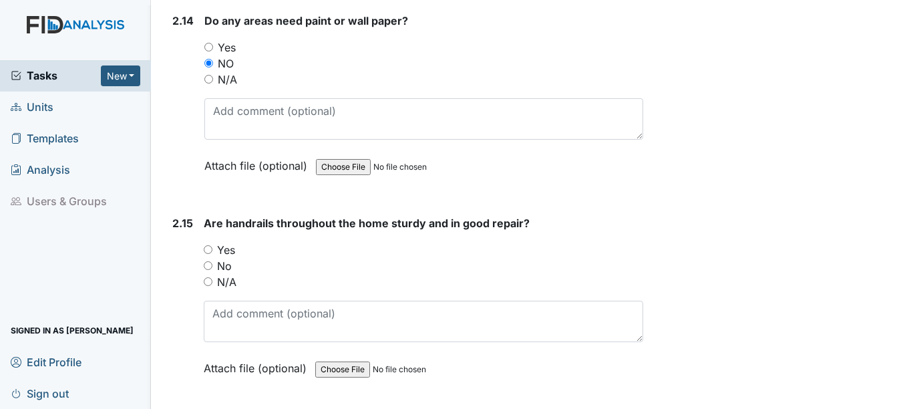
click at [226, 274] on label "N/A" at bounding box center [226, 282] width 19 height 16
click at [212, 277] on input "N/A" at bounding box center [208, 281] width 9 height 9
radio input "true"
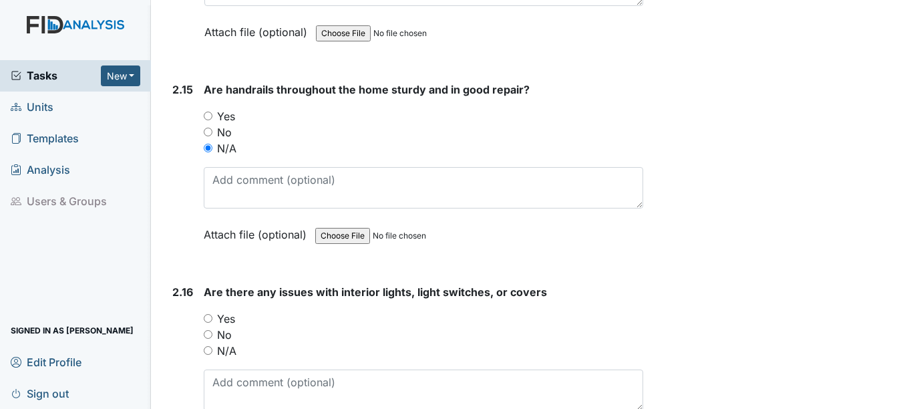
scroll to position [5142, 0]
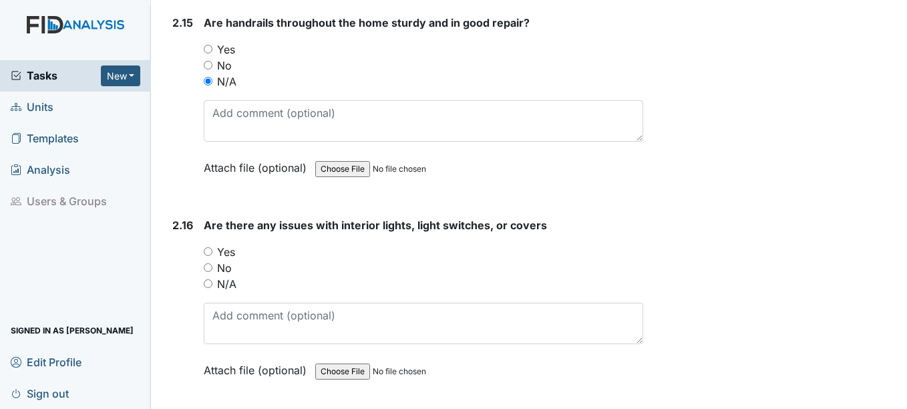
click at [224, 260] on label "No" at bounding box center [224, 268] width 15 height 16
click at [212, 263] on input "No" at bounding box center [208, 267] width 9 height 9
radio input "true"
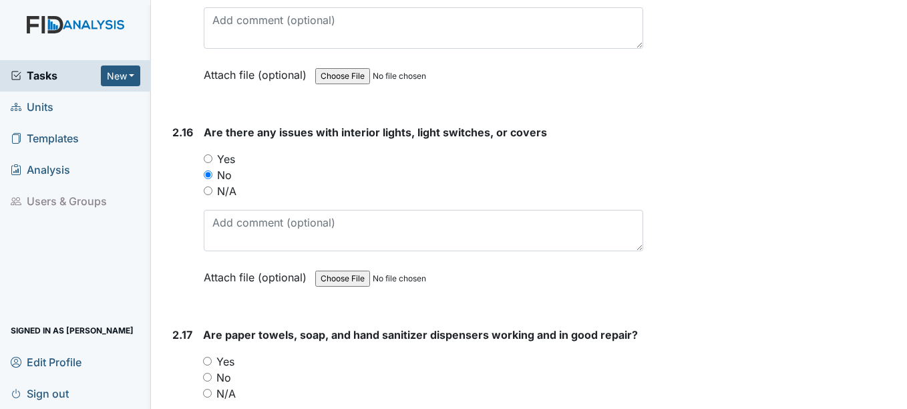
scroll to position [5342, 0]
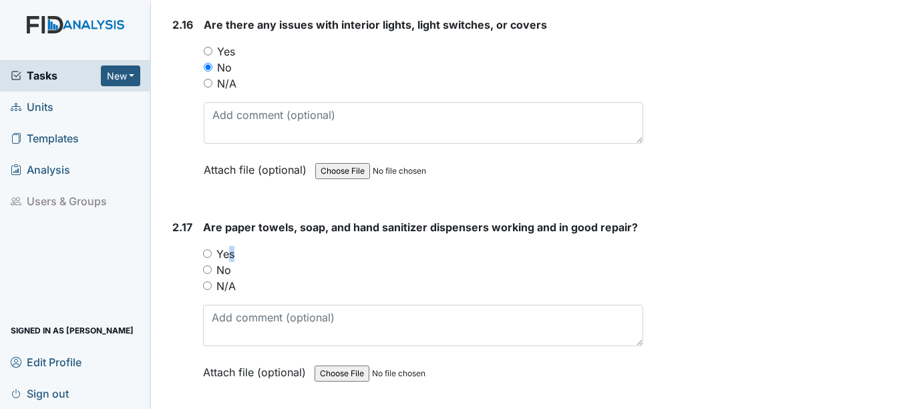
click at [226, 246] on label "Yes" at bounding box center [225, 254] width 18 height 16
drag, startPoint x: 226, startPoint y: 234, endPoint x: 216, endPoint y: 236, distance: 11.0
click at [216, 246] on div "Yes" at bounding box center [422, 254] width 439 height 16
click at [208, 249] on input "Yes" at bounding box center [207, 253] width 9 height 9
radio input "true"
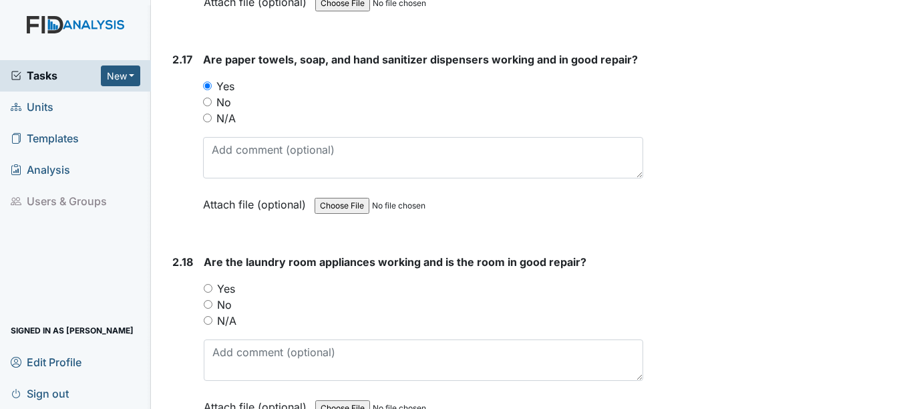
scroll to position [5543, 0]
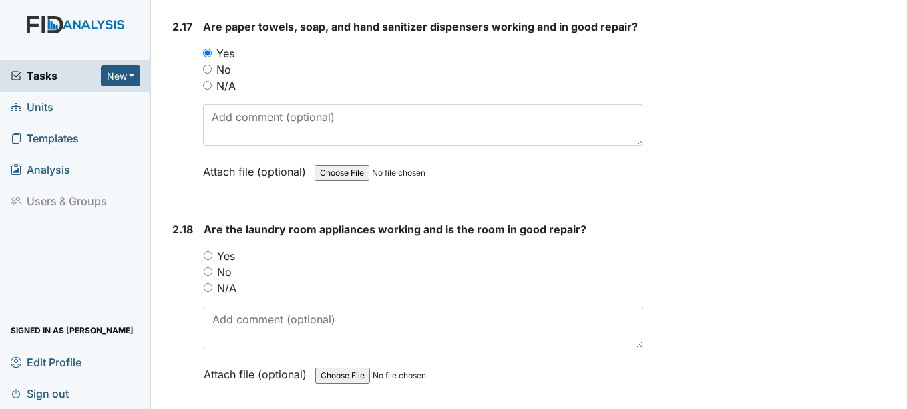
click at [229, 248] on label "Yes" at bounding box center [226, 256] width 18 height 16
click at [212, 251] on input "Yes" at bounding box center [208, 255] width 9 height 9
radio input "true"
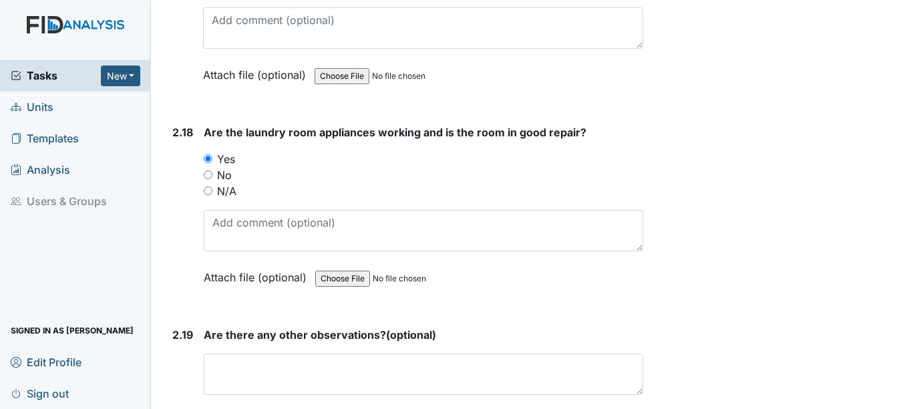
scroll to position [5676, 0]
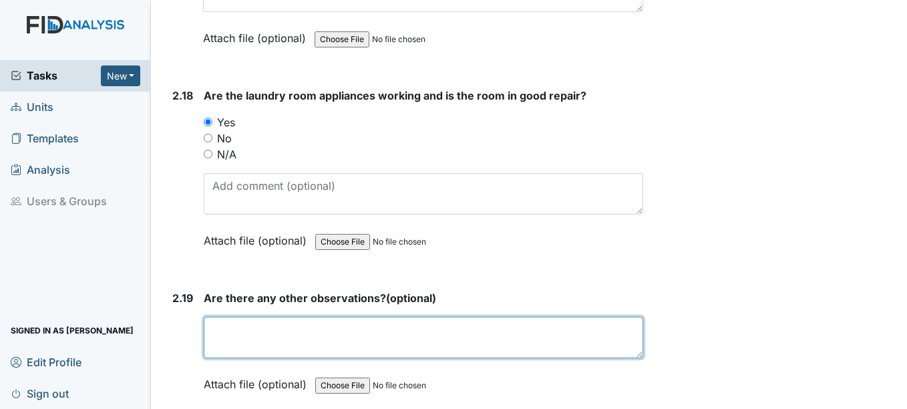
click at [246, 317] on textarea at bounding box center [423, 337] width 439 height 41
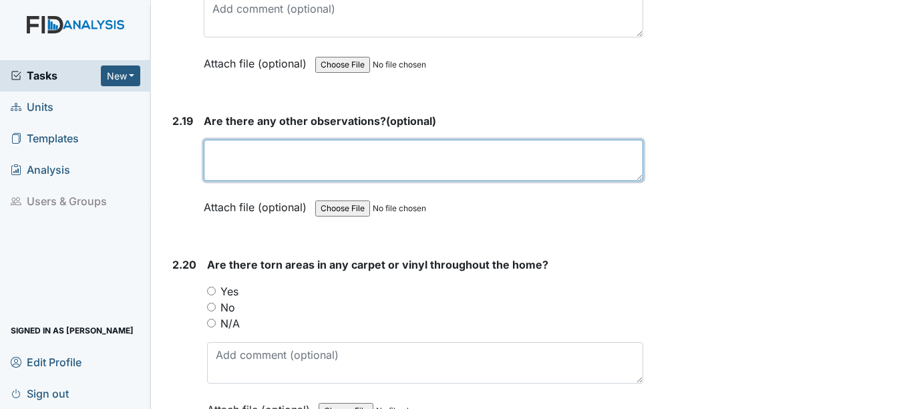
scroll to position [5877, 0]
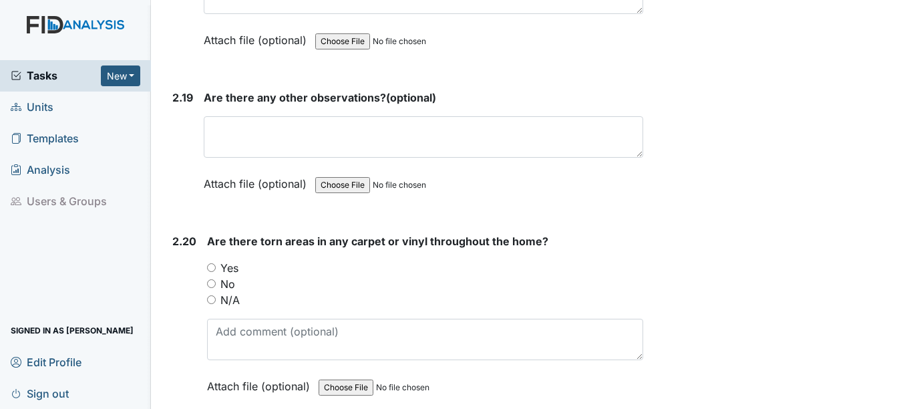
click at [229, 276] on label "No" at bounding box center [227, 284] width 15 height 16
click at [216, 279] on input "No" at bounding box center [211, 283] width 9 height 9
radio input "true"
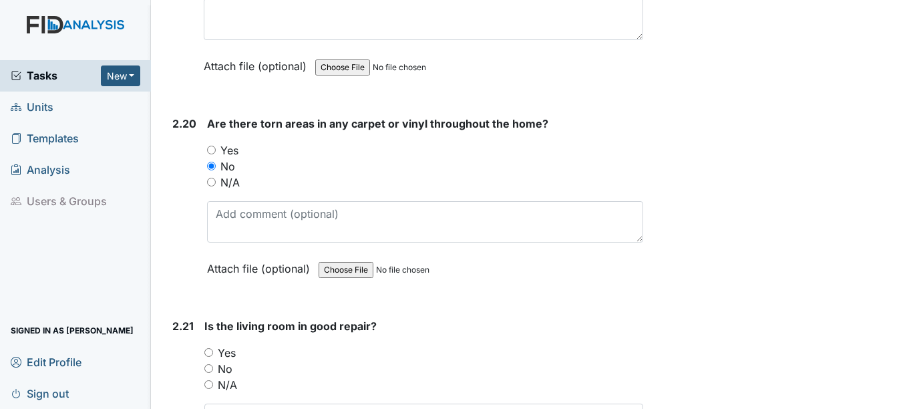
scroll to position [6010, 0]
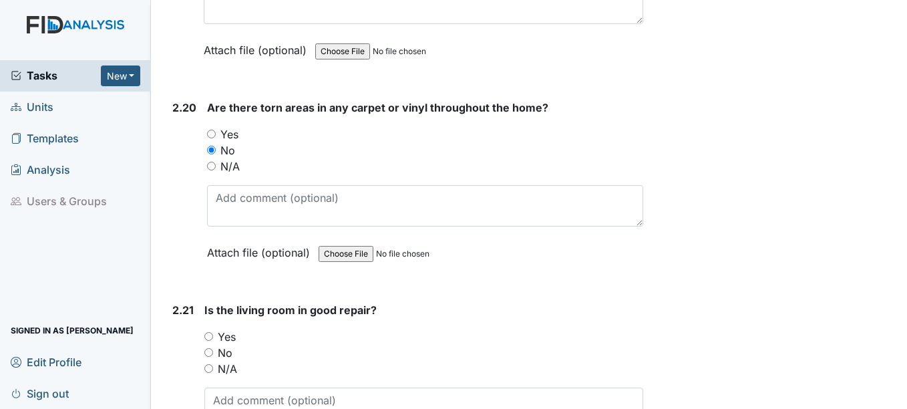
click at [228, 329] on label "Yes" at bounding box center [227, 337] width 18 height 16
click at [213, 332] on input "Yes" at bounding box center [208, 336] width 9 height 9
radio input "true"
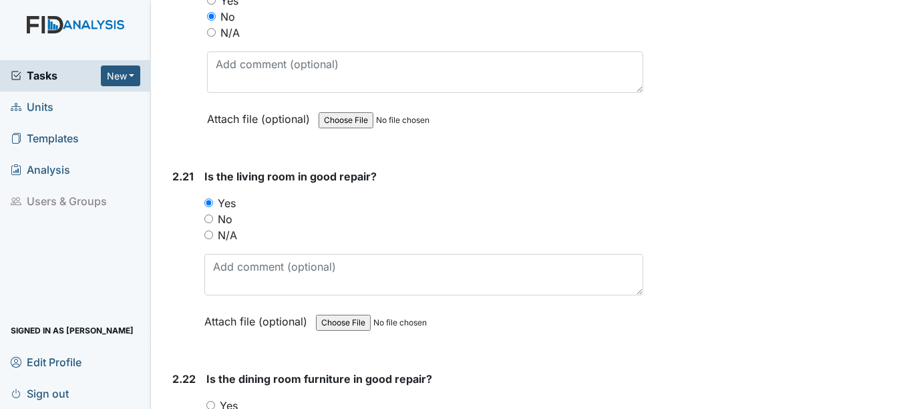
scroll to position [6211, 0]
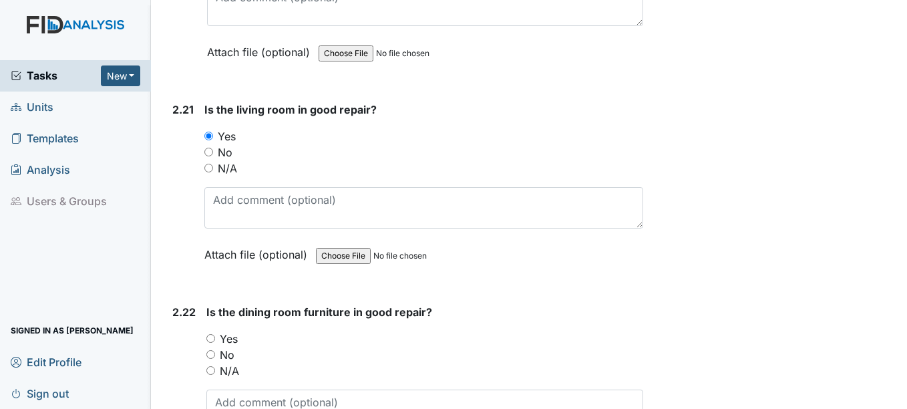
click at [226, 331] on label "Yes" at bounding box center [229, 339] width 18 height 16
click at [215, 334] on input "Yes" at bounding box center [210, 338] width 9 height 9
radio input "true"
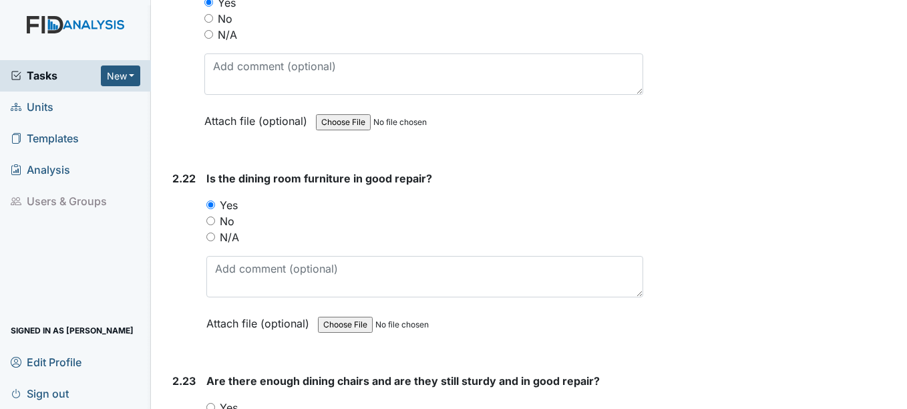
scroll to position [6411, 0]
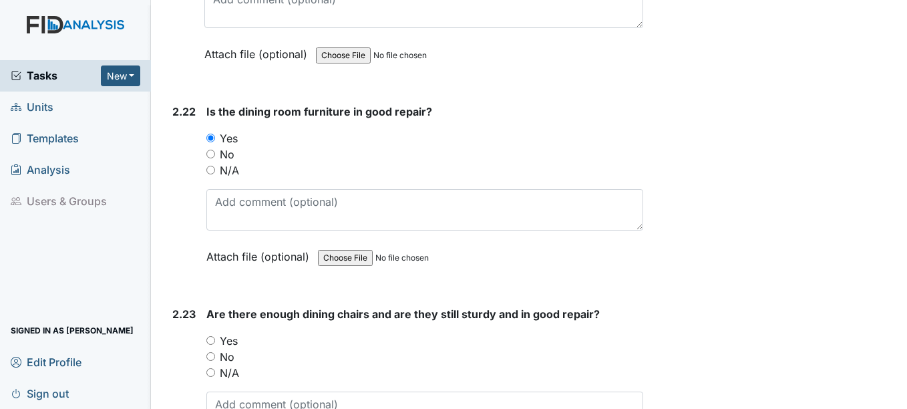
click at [226, 333] on label "Yes" at bounding box center [229, 341] width 18 height 16
click at [215, 336] on input "Yes" at bounding box center [210, 340] width 9 height 9
radio input "true"
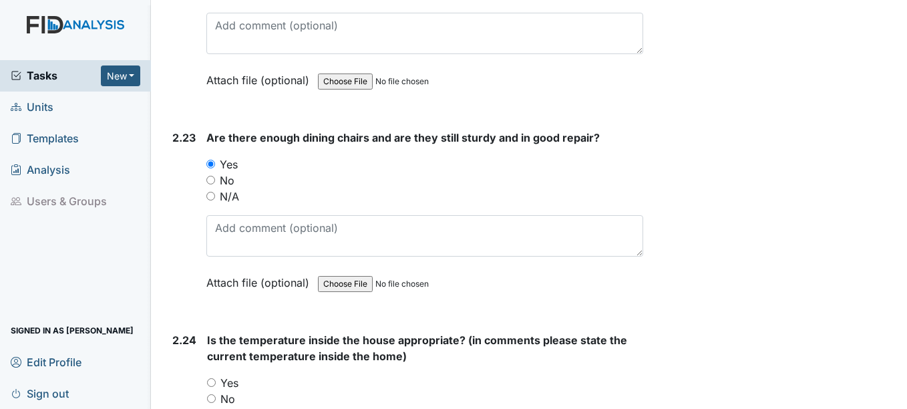
scroll to position [6611, 0]
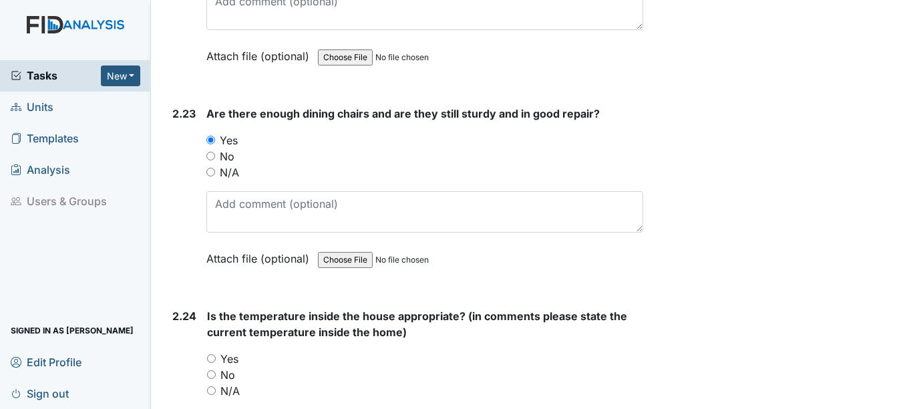
click at [227, 351] on label "Yes" at bounding box center [229, 359] width 18 height 16
click at [216, 354] on input "Yes" at bounding box center [211, 358] width 9 height 9
radio input "true"
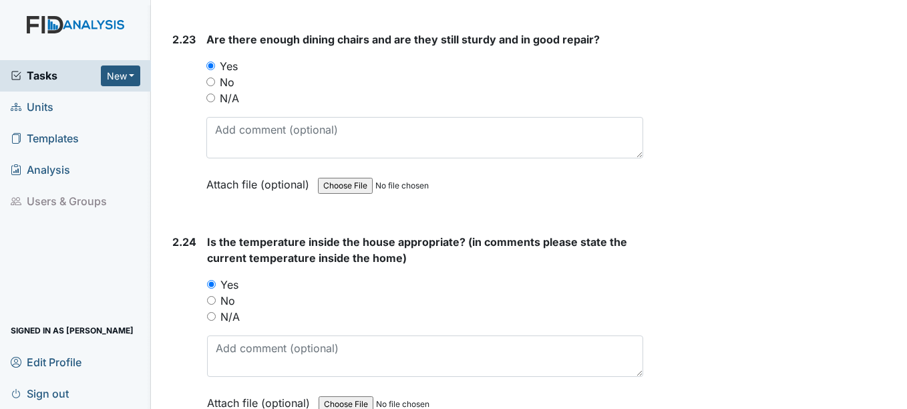
scroll to position [6745, 0]
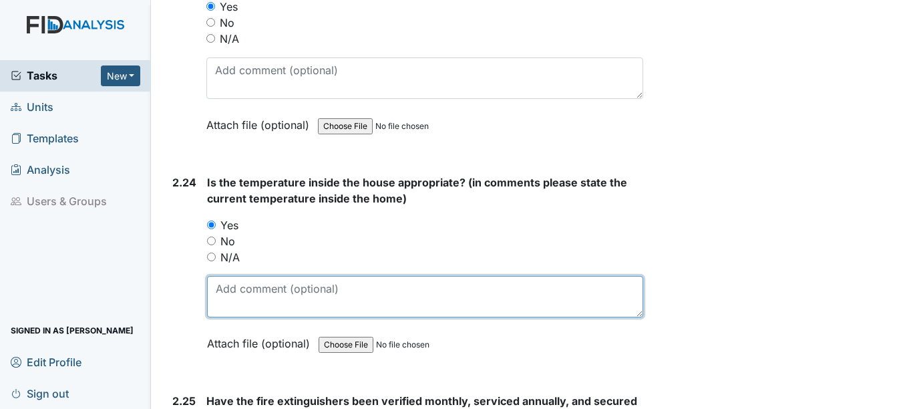
click at [257, 281] on textarea at bounding box center [424, 296] width 435 height 41
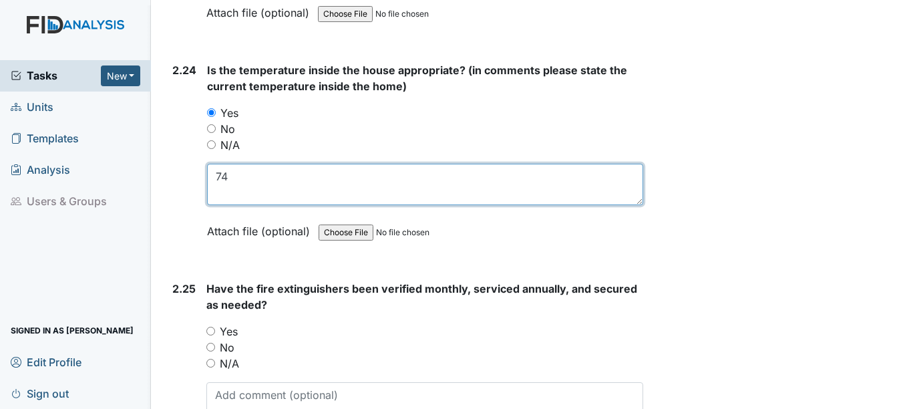
scroll to position [6878, 0]
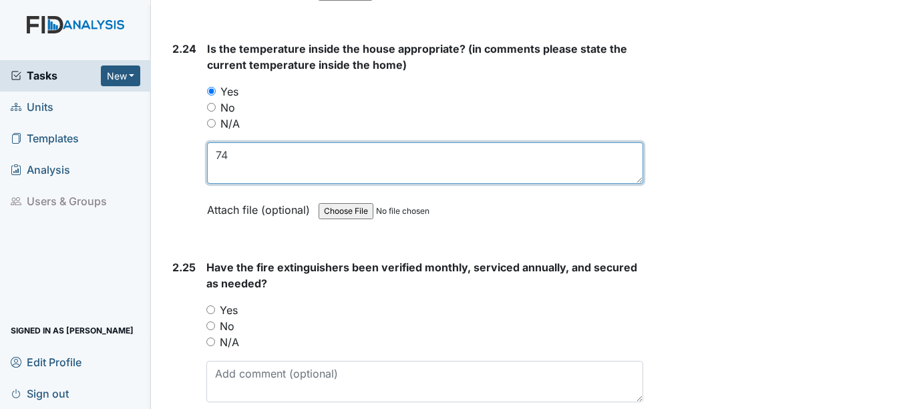
type textarea "74"
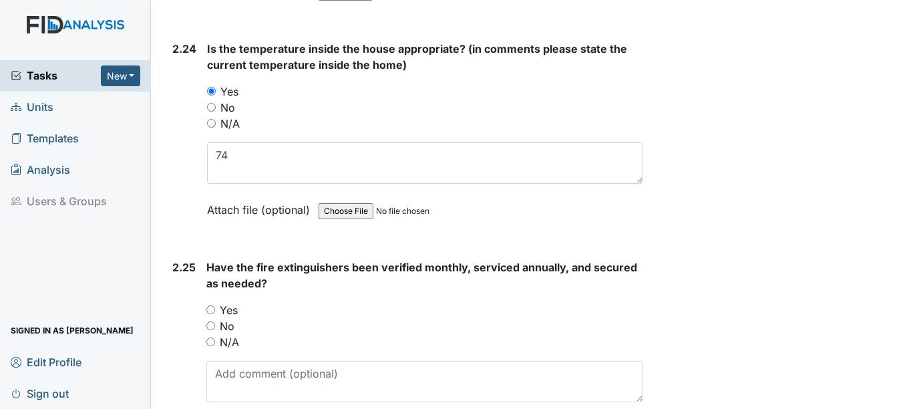
click at [236, 302] on label "Yes" at bounding box center [229, 310] width 18 height 16
click at [215, 305] on input "Yes" at bounding box center [210, 309] width 9 height 9
radio input "true"
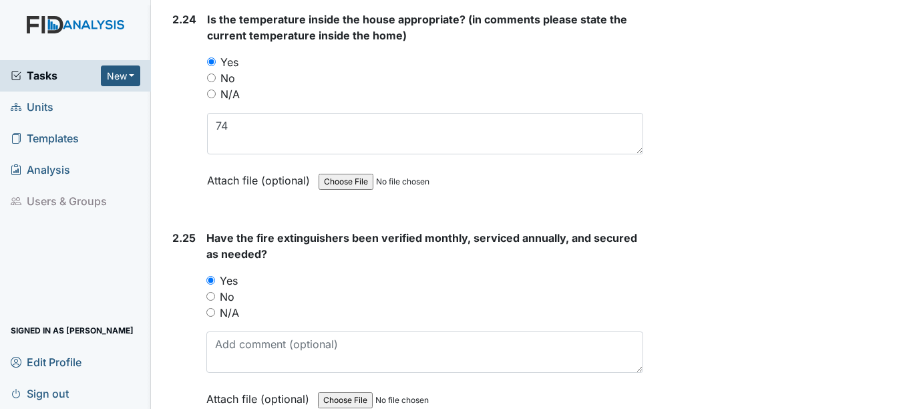
scroll to position [6967, 0]
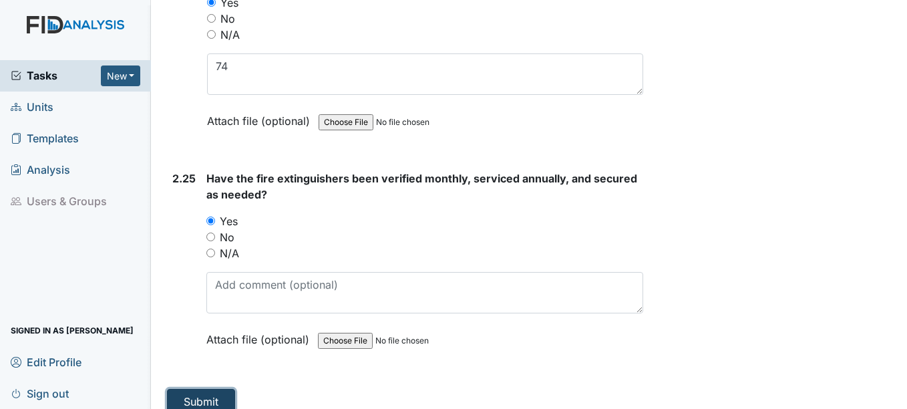
click at [222, 389] on button "Submit" at bounding box center [201, 401] width 68 height 25
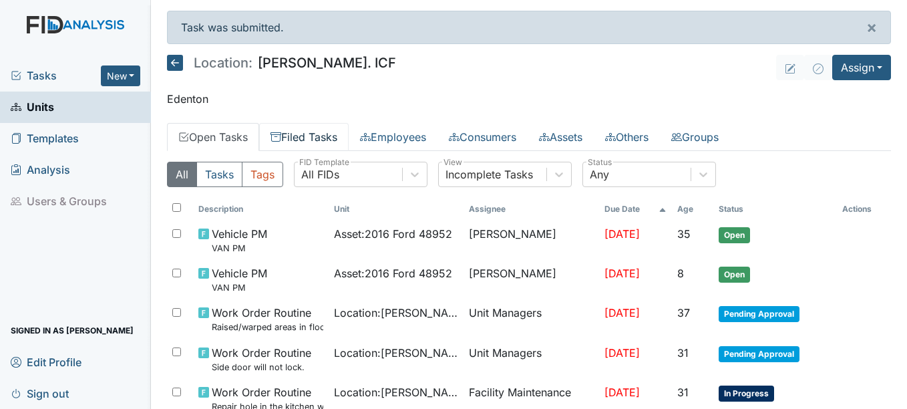
click at [331, 134] on link "Filed Tasks" at bounding box center [303, 137] width 89 height 28
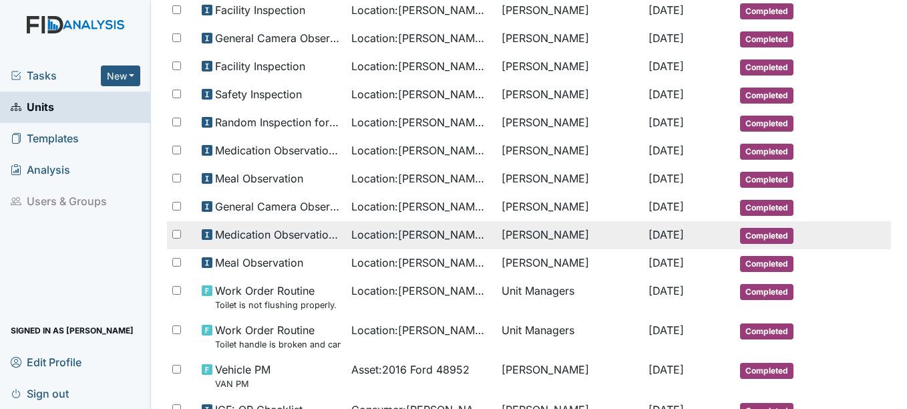
scroll to position [200, 0]
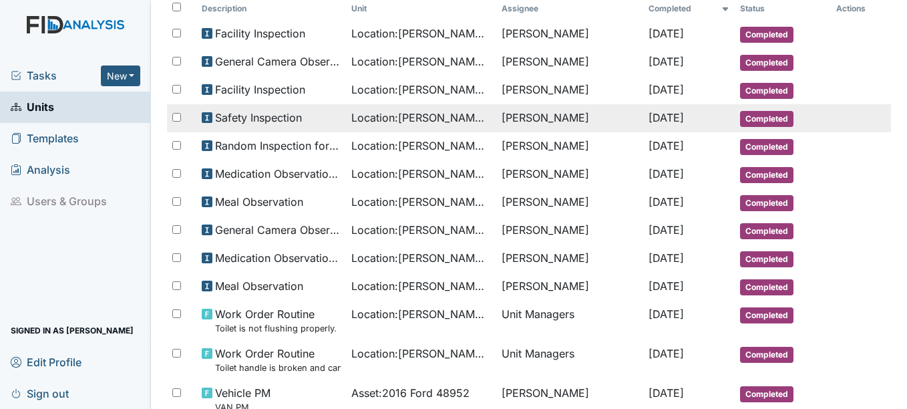
click at [741, 120] on span "Completed" at bounding box center [766, 119] width 53 height 16
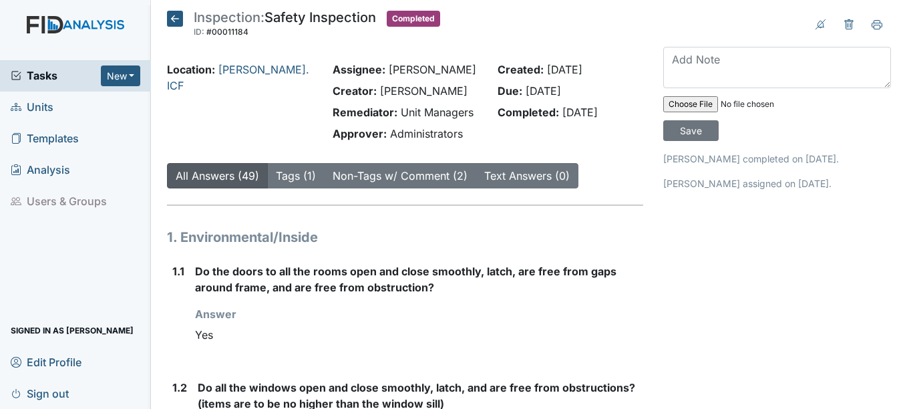
click at [168, 20] on icon at bounding box center [175, 19] width 16 height 16
